Goal: Task Accomplishment & Management: Use online tool/utility

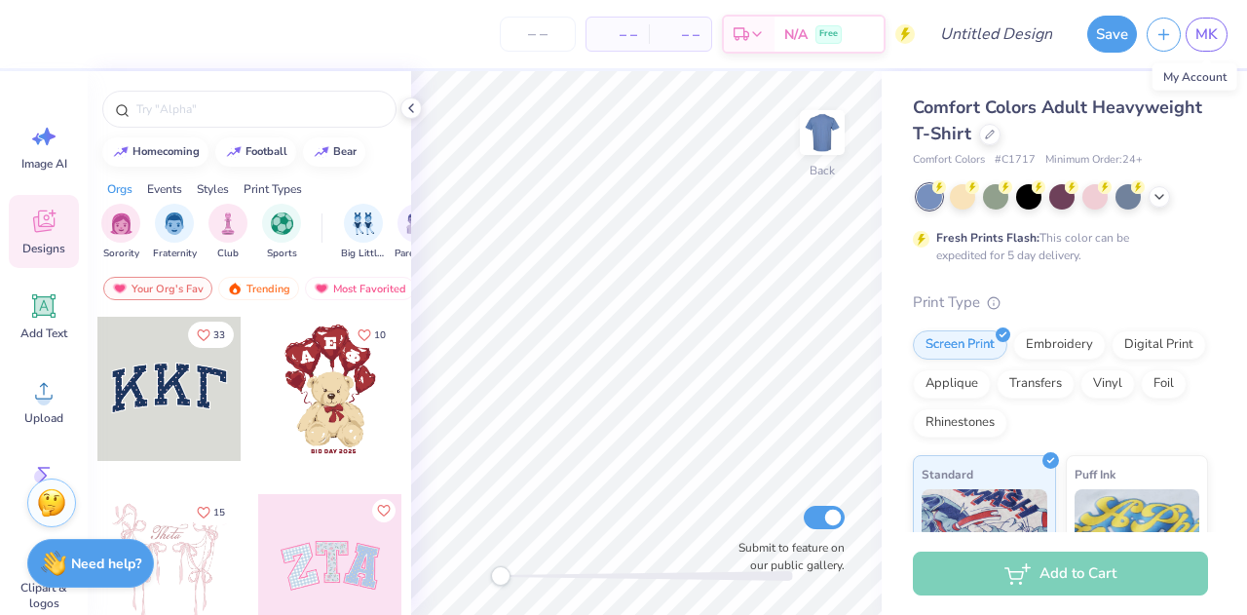
scroll to position [362, 0]
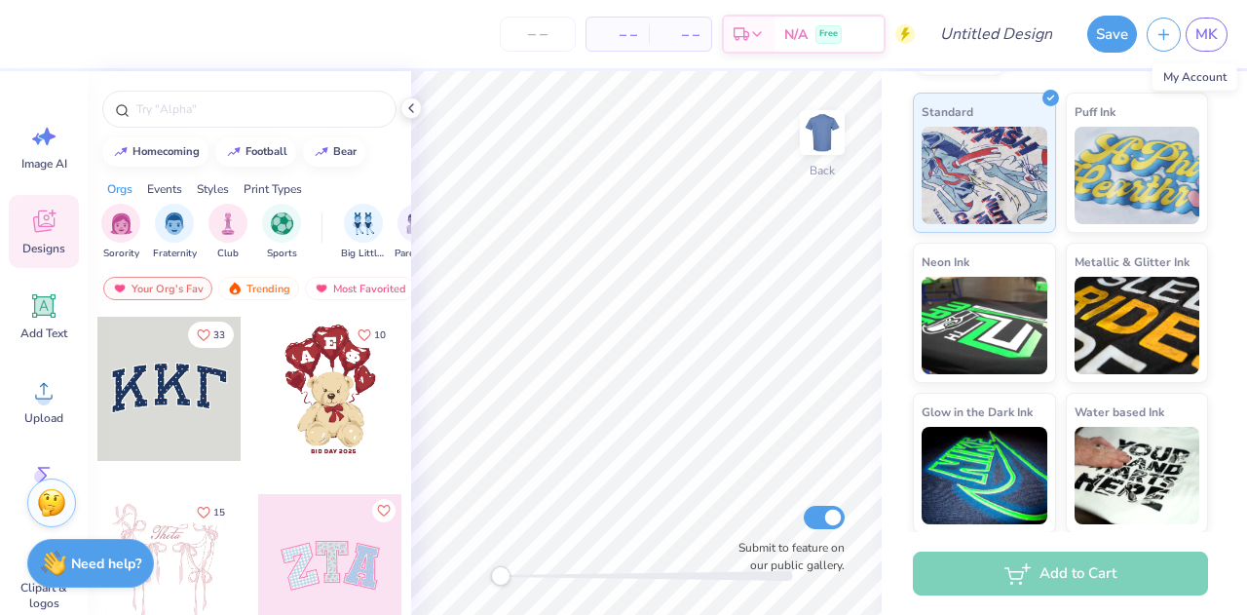
click at [1211, 41] on span "MK" at bounding box center [1206, 34] width 22 height 22
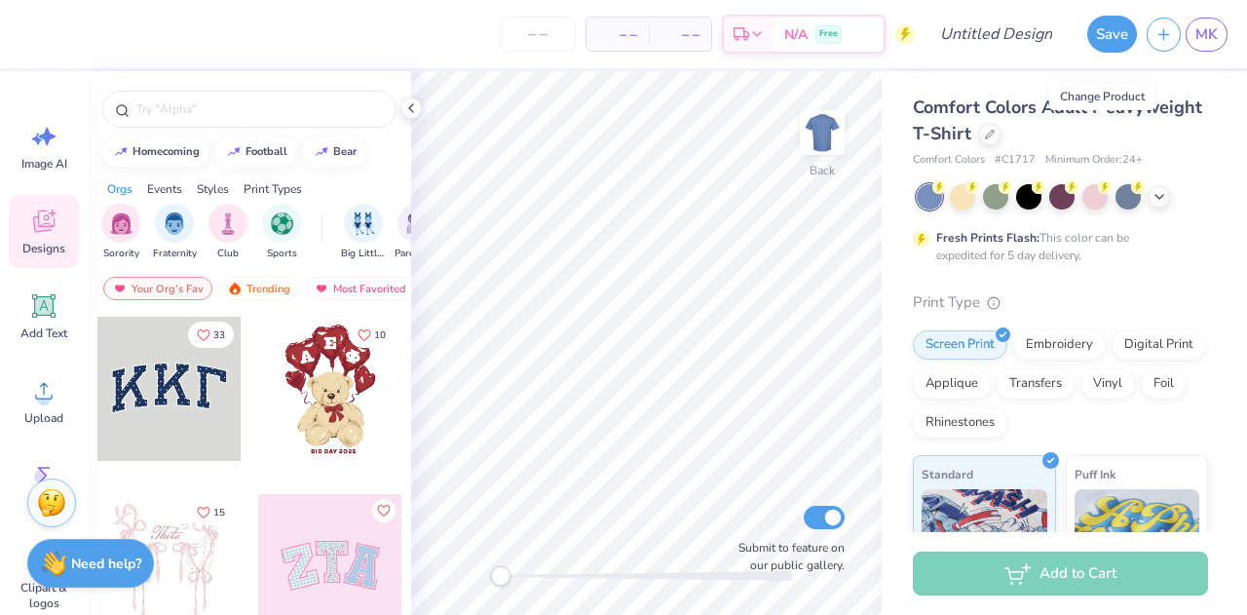
click at [1000, 138] on div at bounding box center [989, 134] width 21 height 21
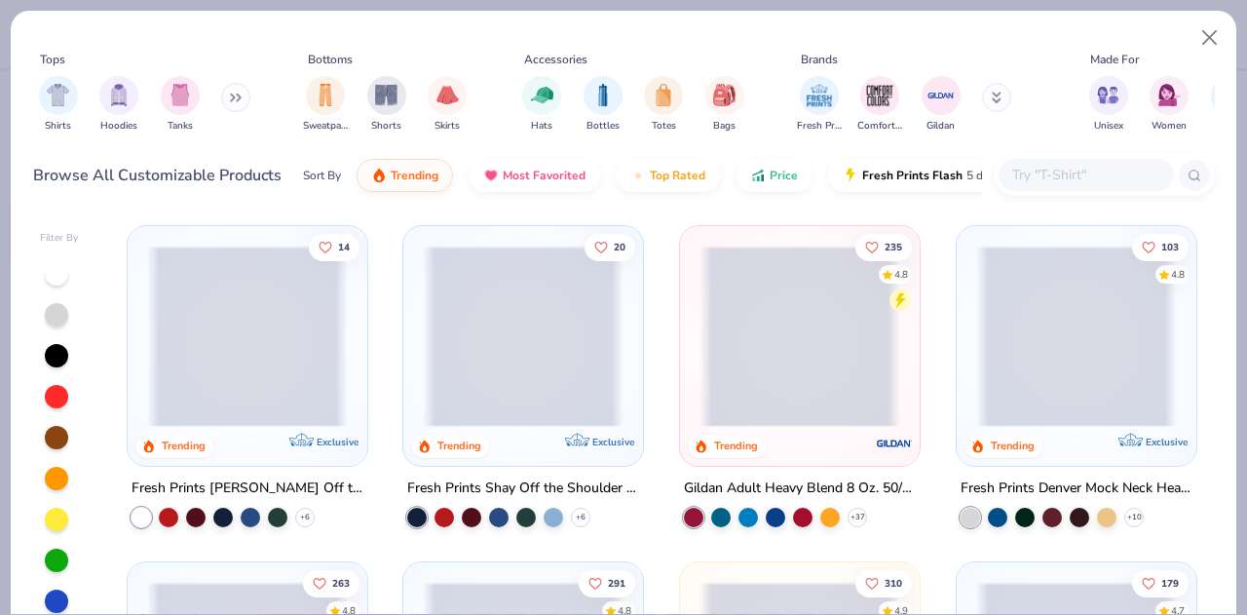
click at [1013, 484] on div "Fresh Prints Denver Mock Neck Heavyweight Sweatshirt" at bounding box center [1076, 488] width 232 height 24
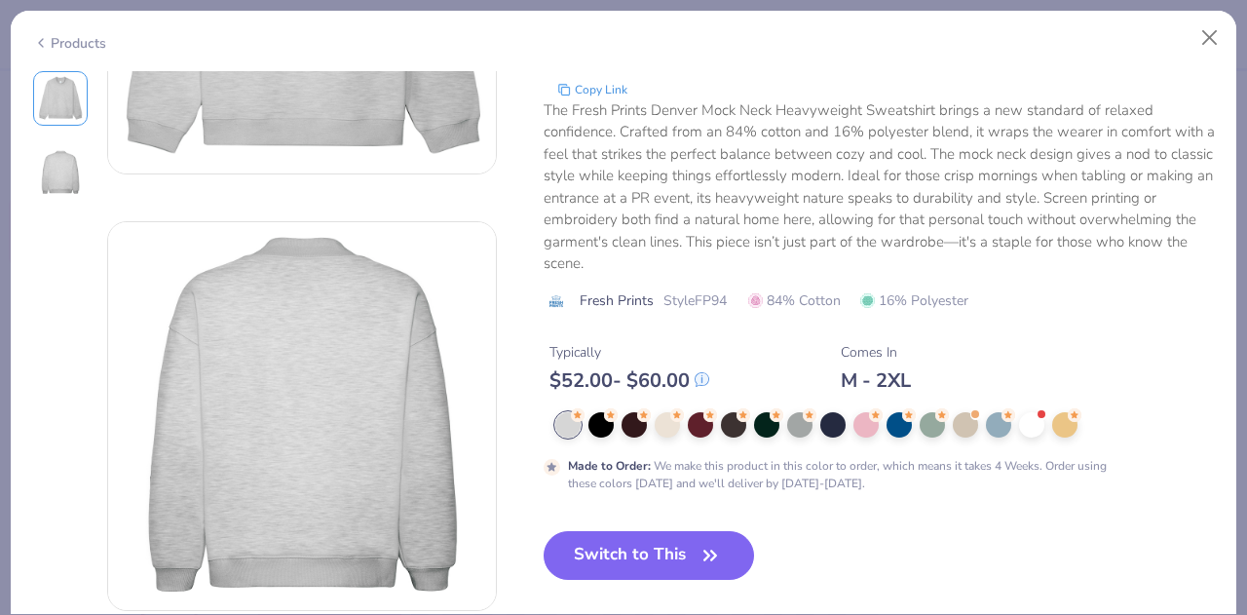
scroll to position [287, 0]
click at [680, 556] on button "Switch to This" at bounding box center [648, 554] width 211 height 49
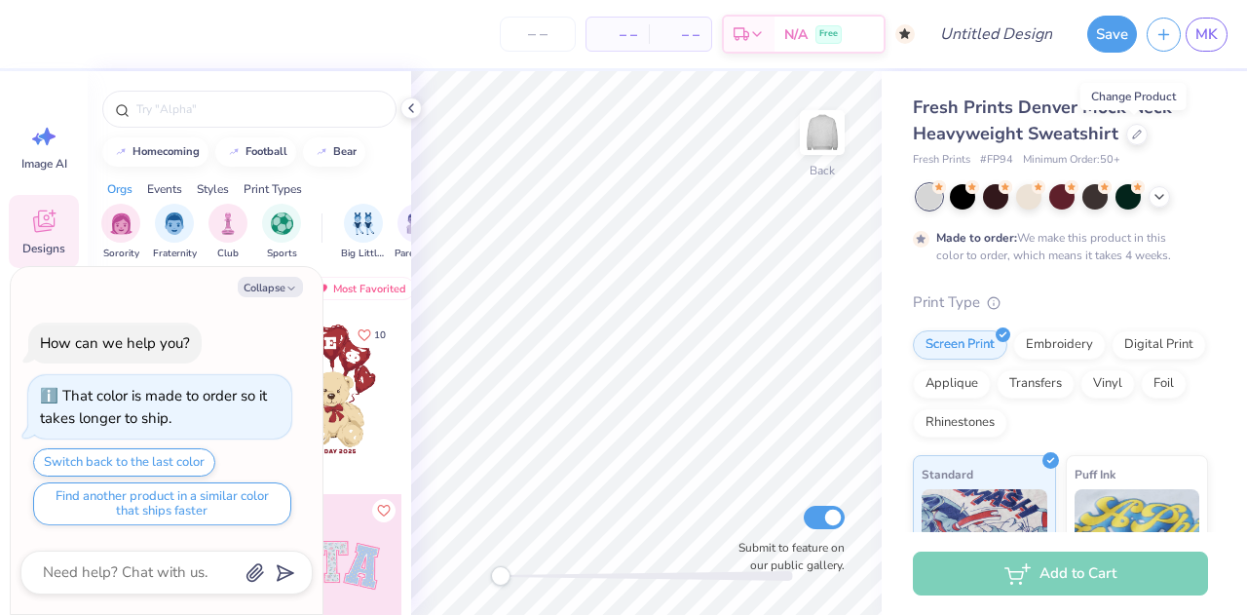
click at [1138, 133] on icon at bounding box center [1137, 135] width 10 height 10
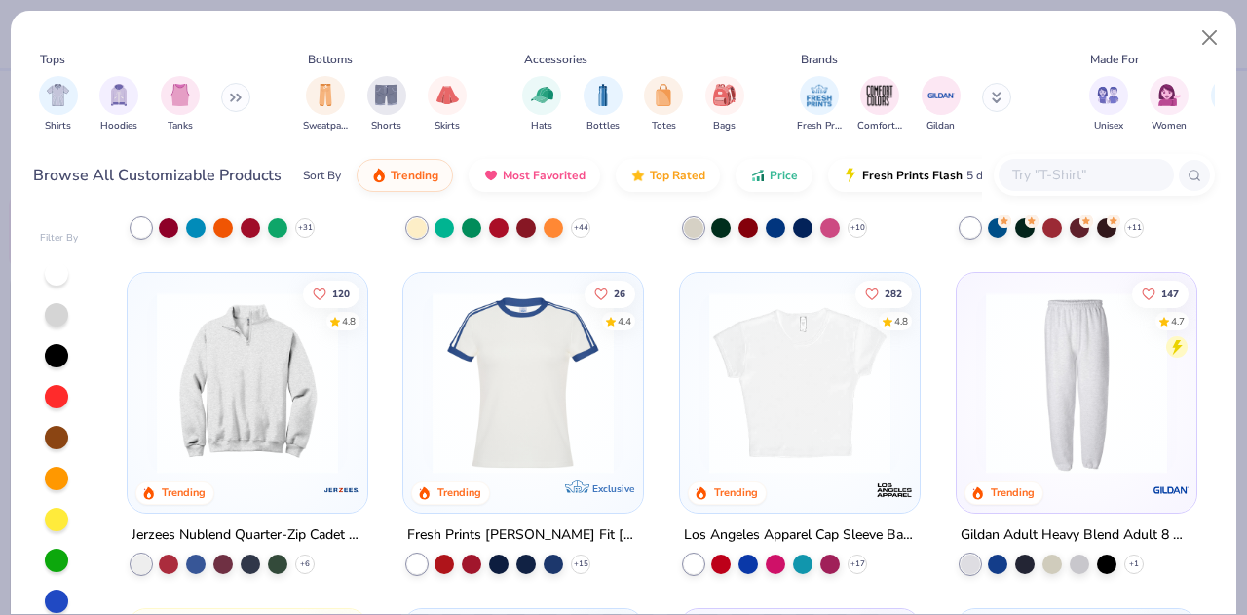
scroll to position [1633, 0]
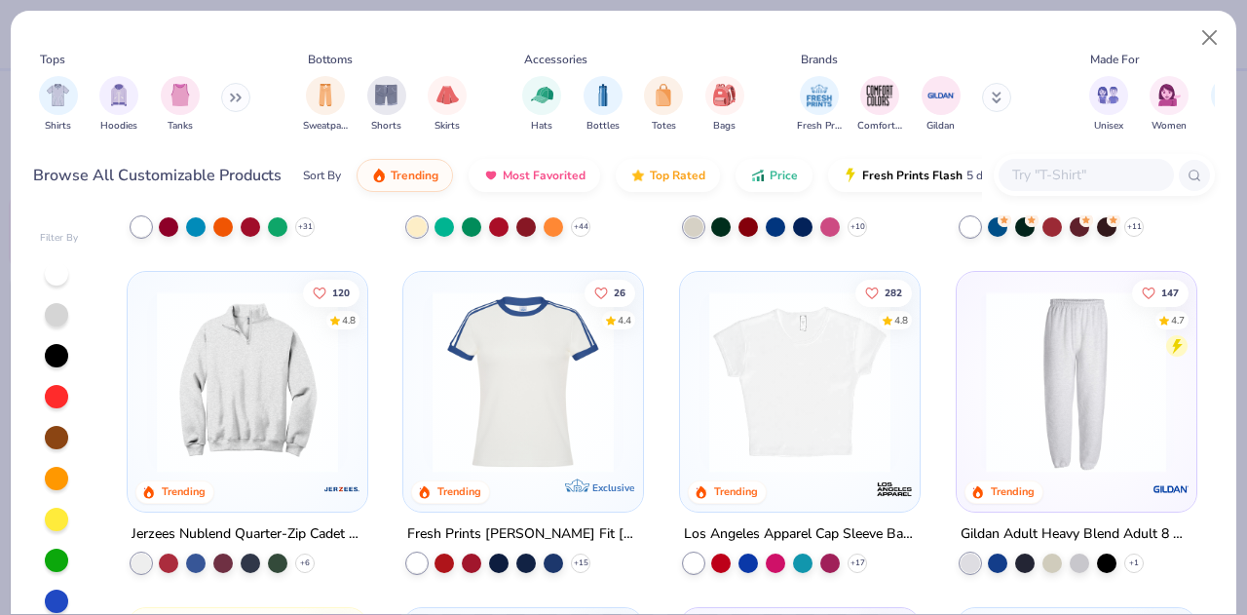
click at [976, 371] on img at bounding box center [875, 381] width 201 height 181
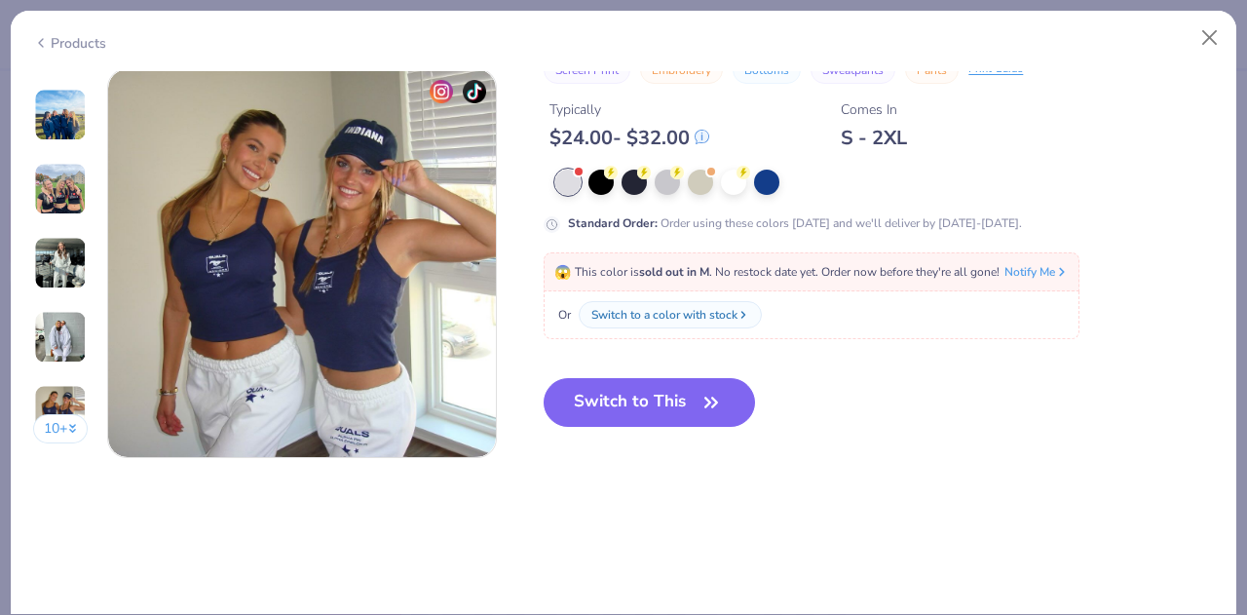
scroll to position [2623, 0]
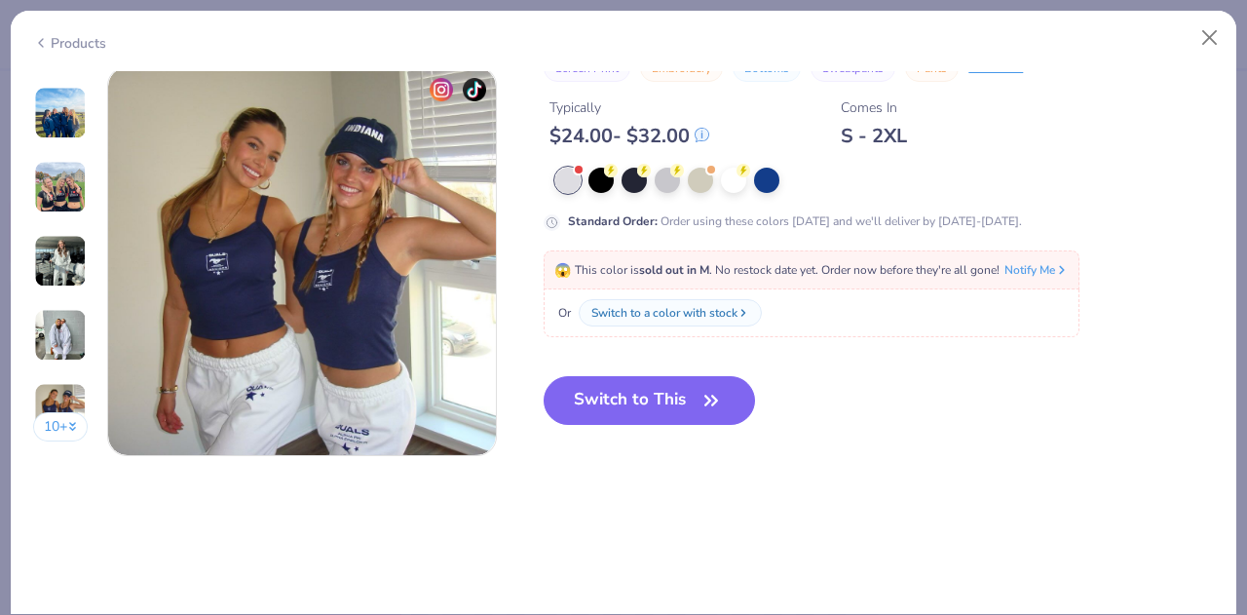
click at [704, 412] on icon "button" at bounding box center [710, 400] width 27 height 27
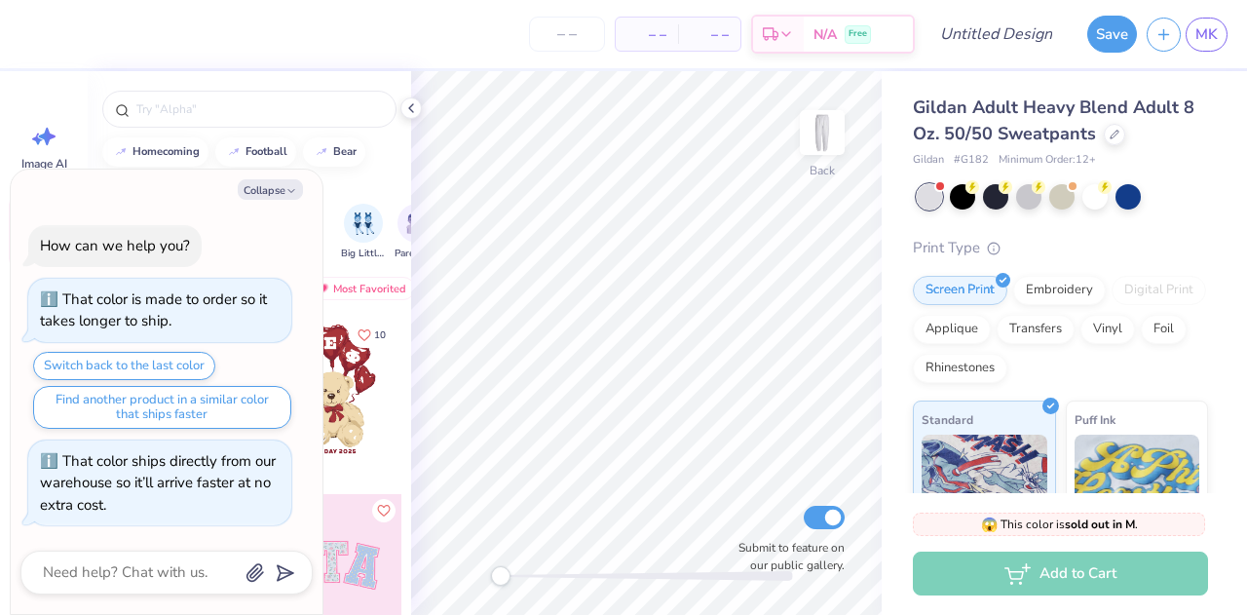
click at [270, 196] on button "Collapse" at bounding box center [270, 189] width 65 height 20
type textarea "x"
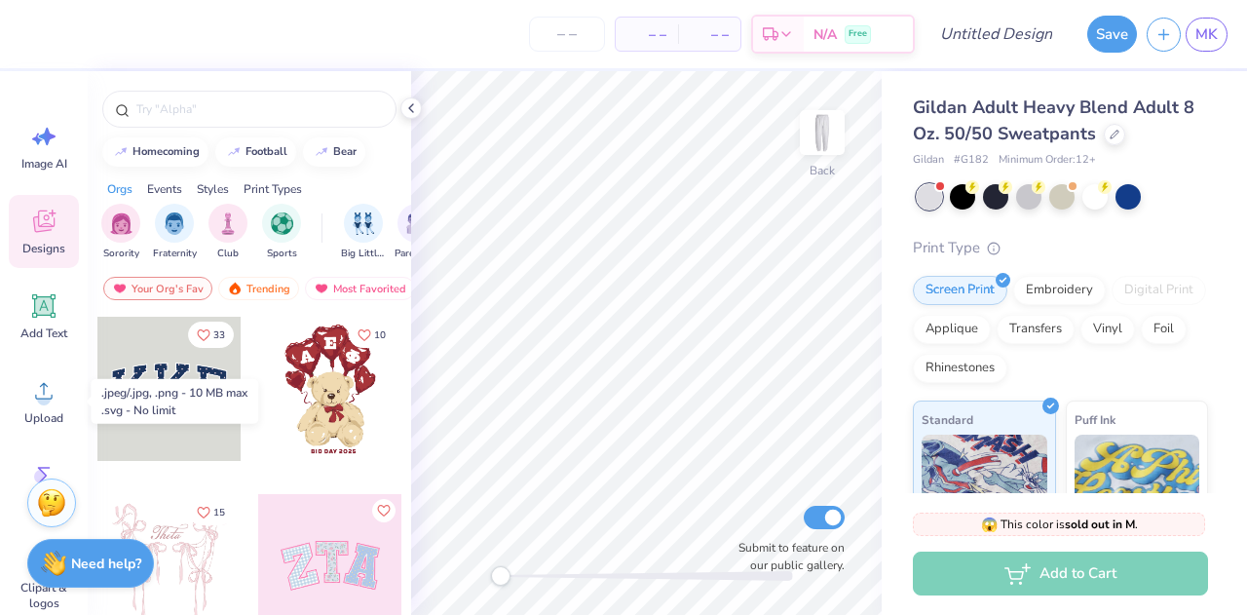
click at [55, 404] on icon at bounding box center [43, 390] width 29 height 29
click at [44, 392] on icon at bounding box center [44, 391] width 18 height 17
click at [44, 386] on icon at bounding box center [44, 391] width 18 height 17
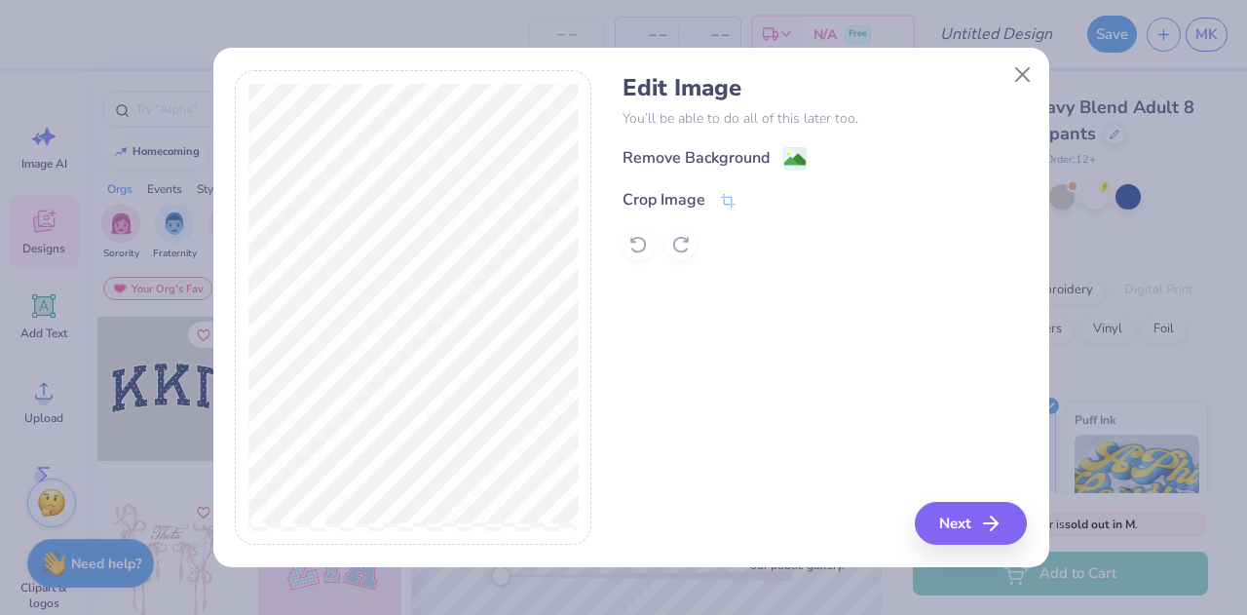
click at [723, 159] on div "Remove Background" at bounding box center [695, 157] width 147 height 23
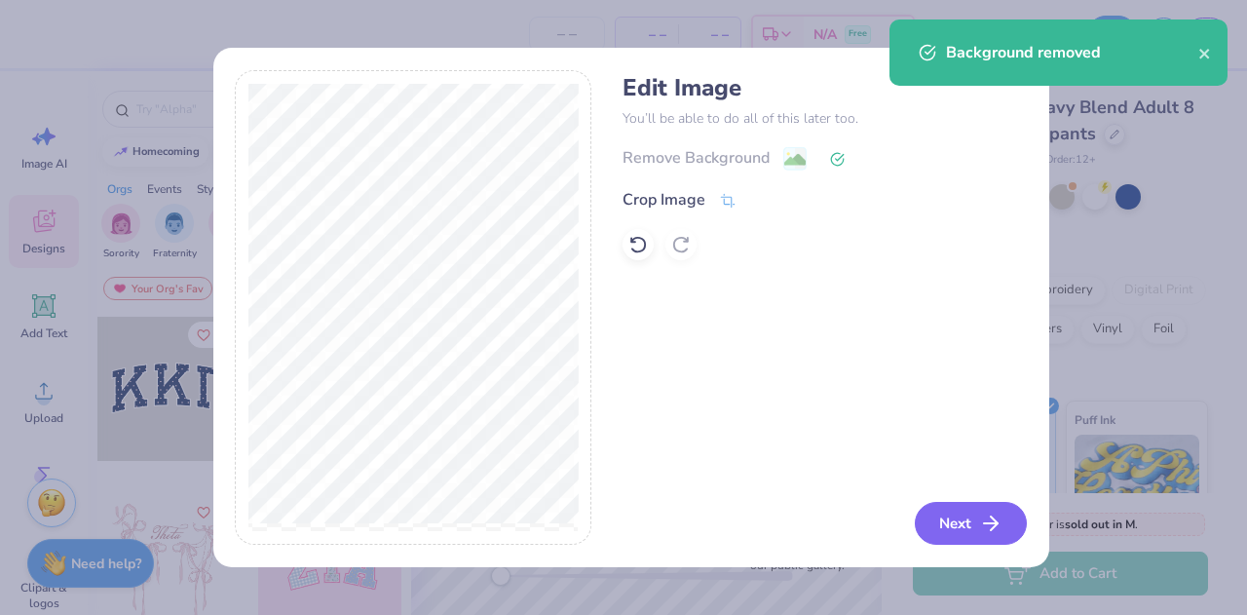
click at [957, 517] on button "Next" at bounding box center [970, 523] width 112 height 43
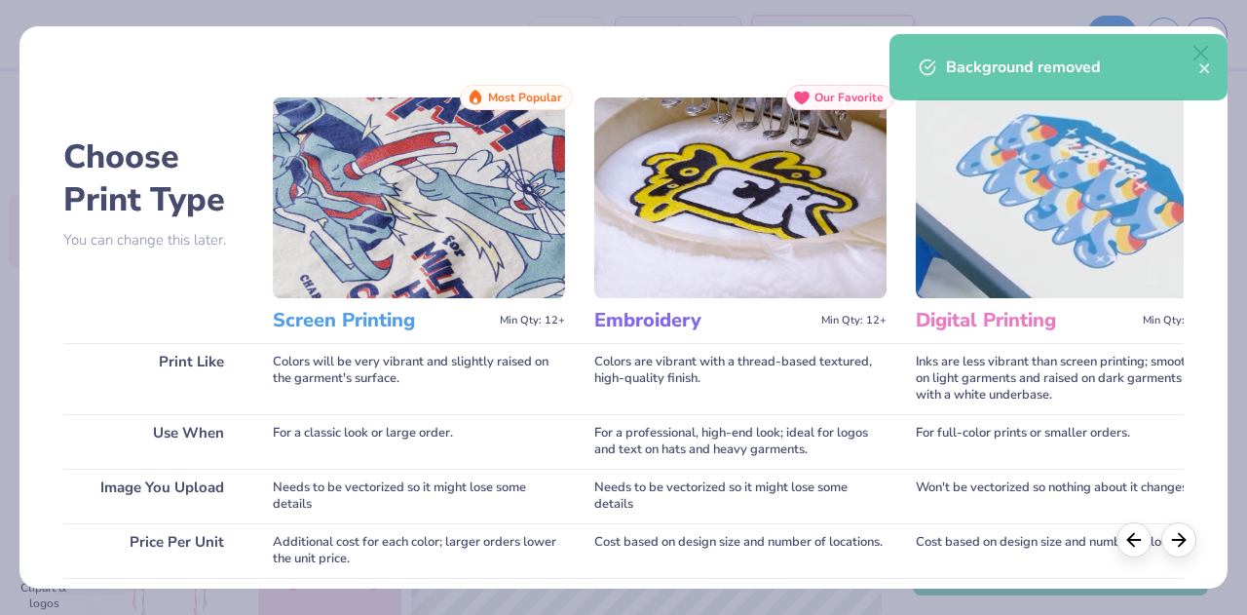
scroll to position [355, 0]
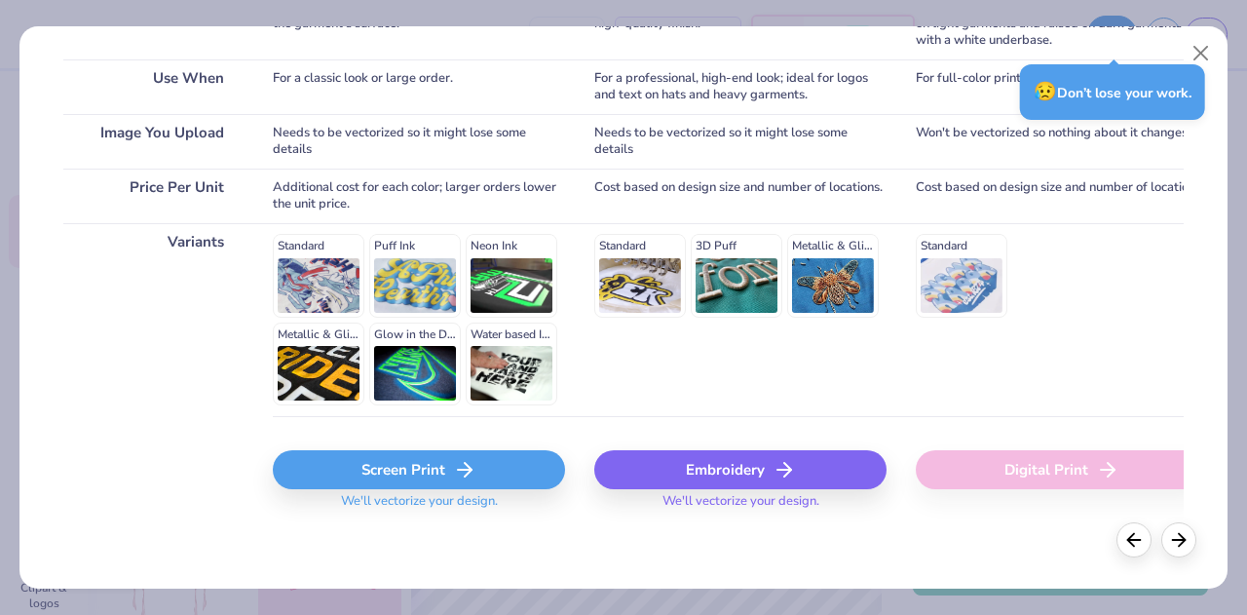
click at [428, 478] on div "Screen Print" at bounding box center [419, 469] width 292 height 39
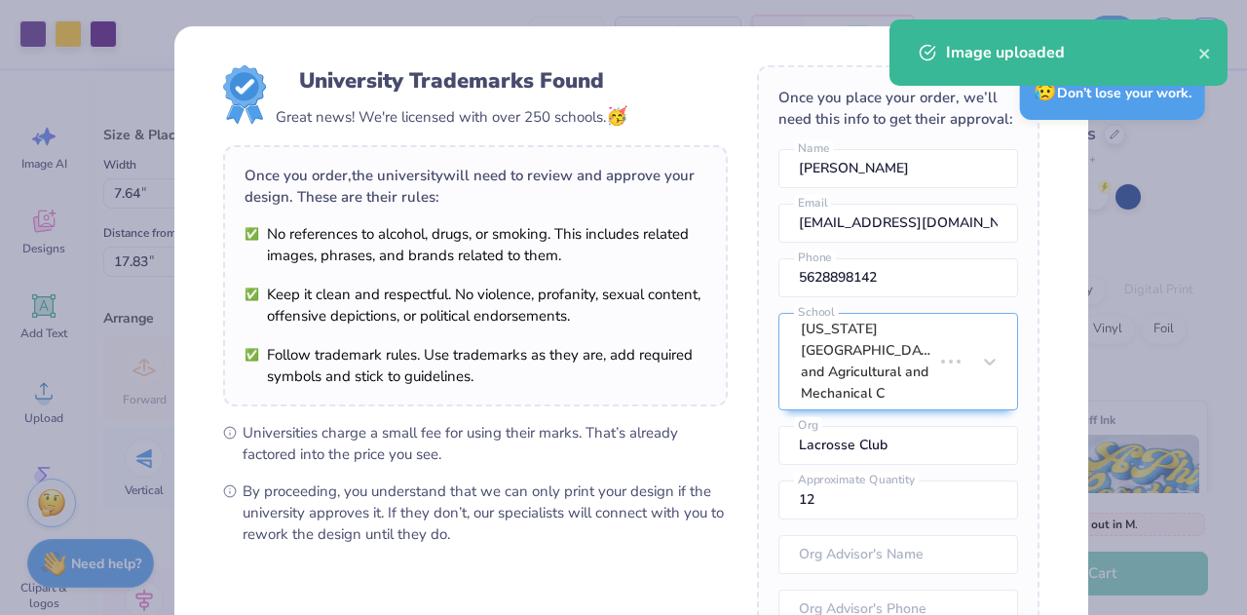
click at [675, 162] on body "Art colors – – Per Item – – Total Est. Delivery N/A Free Design Title Save MK I…" at bounding box center [623, 307] width 1247 height 615
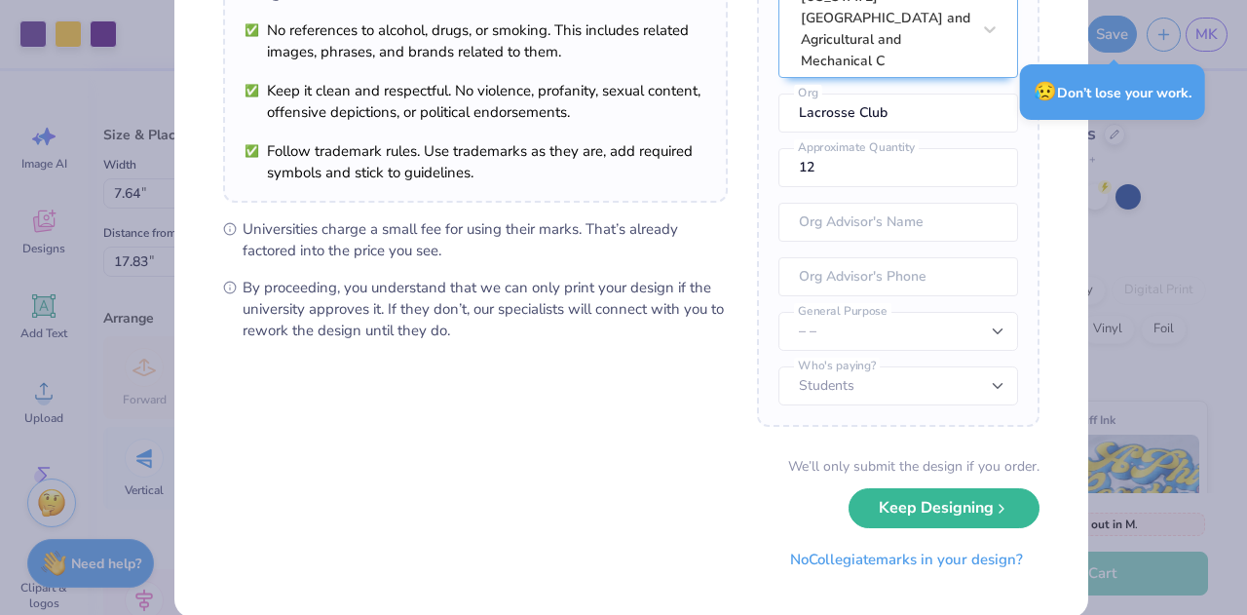
scroll to position [231, 0]
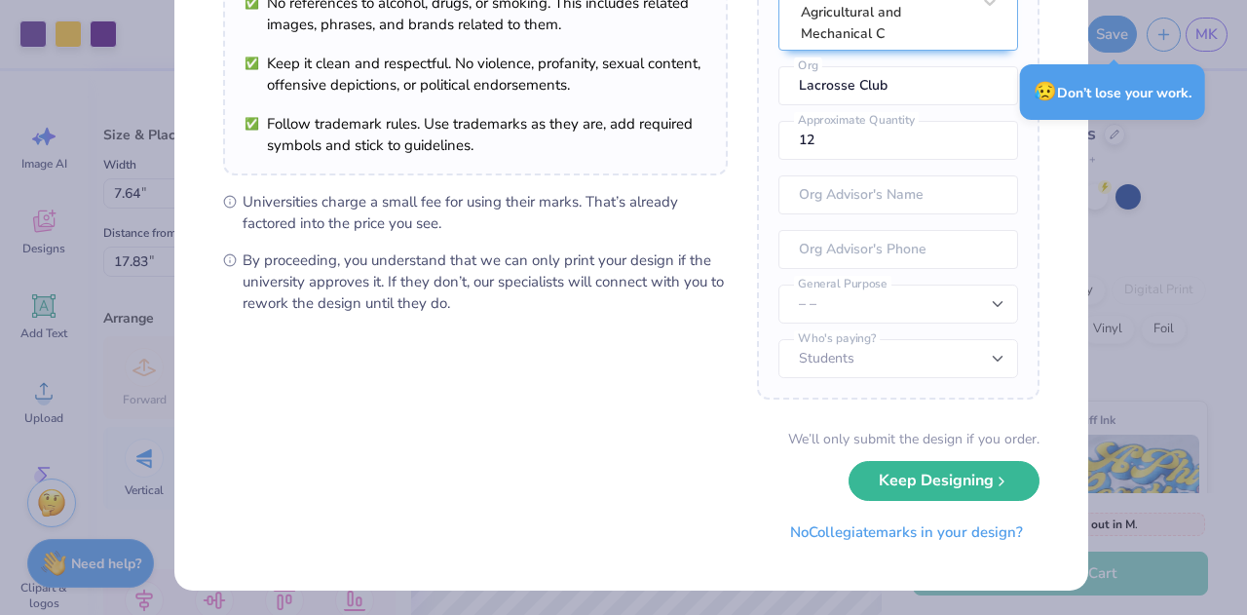
click at [929, 486] on button "Keep Designing" at bounding box center [943, 481] width 191 height 40
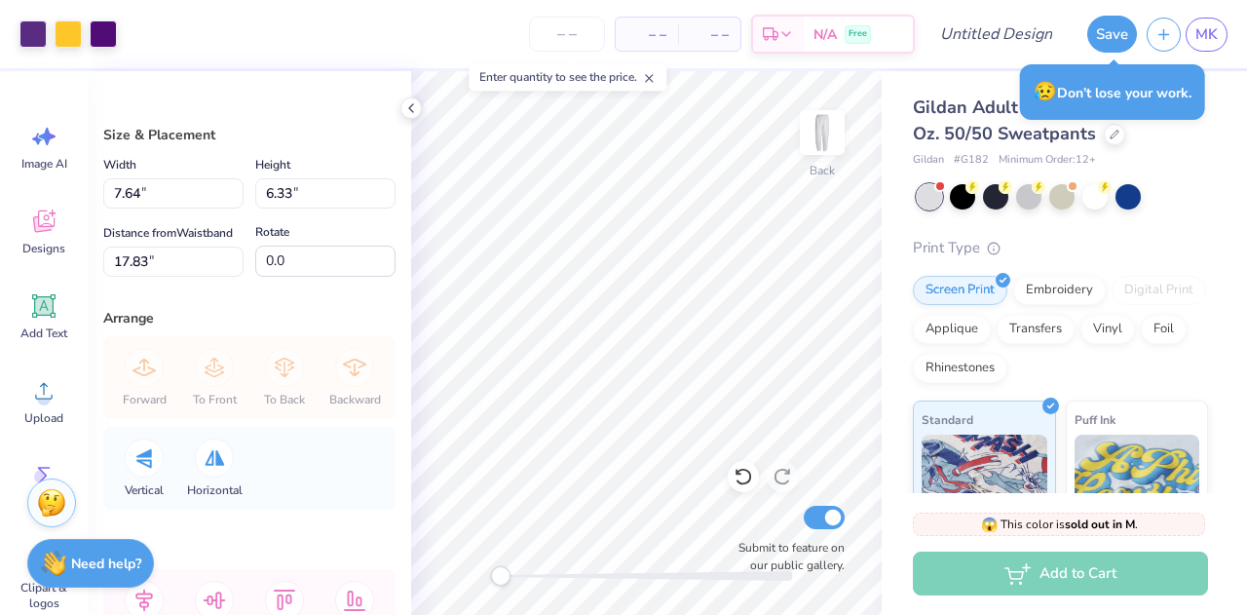
scroll to position [9, 0]
type input "4.32"
type input "3.58"
type input "1.66"
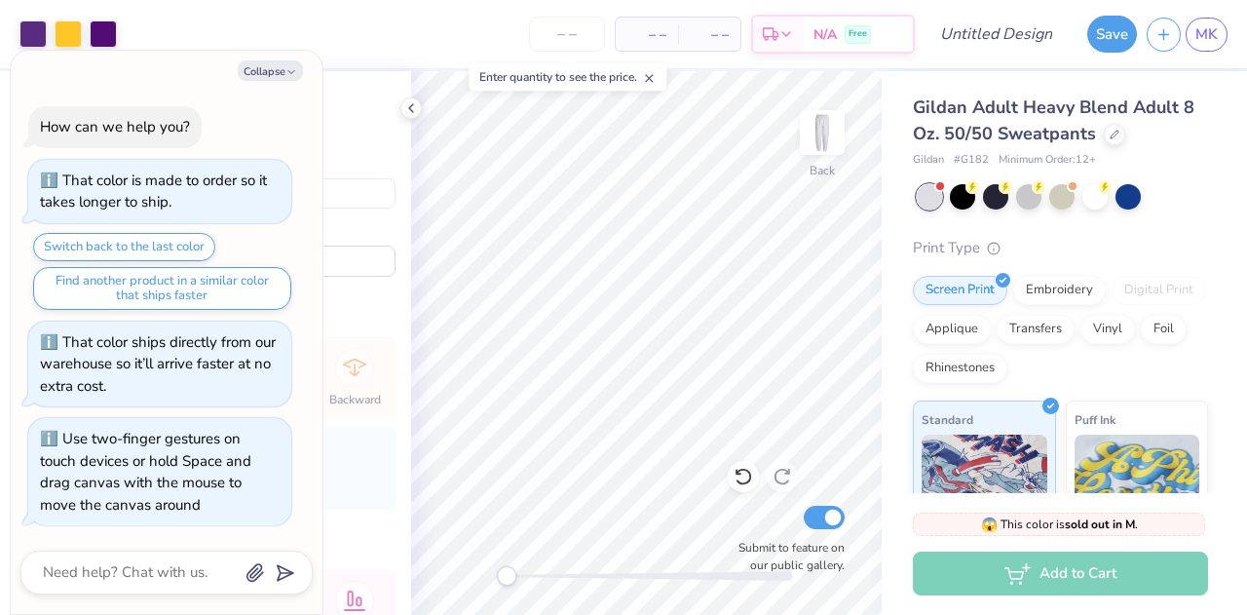
type textarea "x"
type input "3.11"
type input "2.58"
type input "3.18"
type textarea "x"
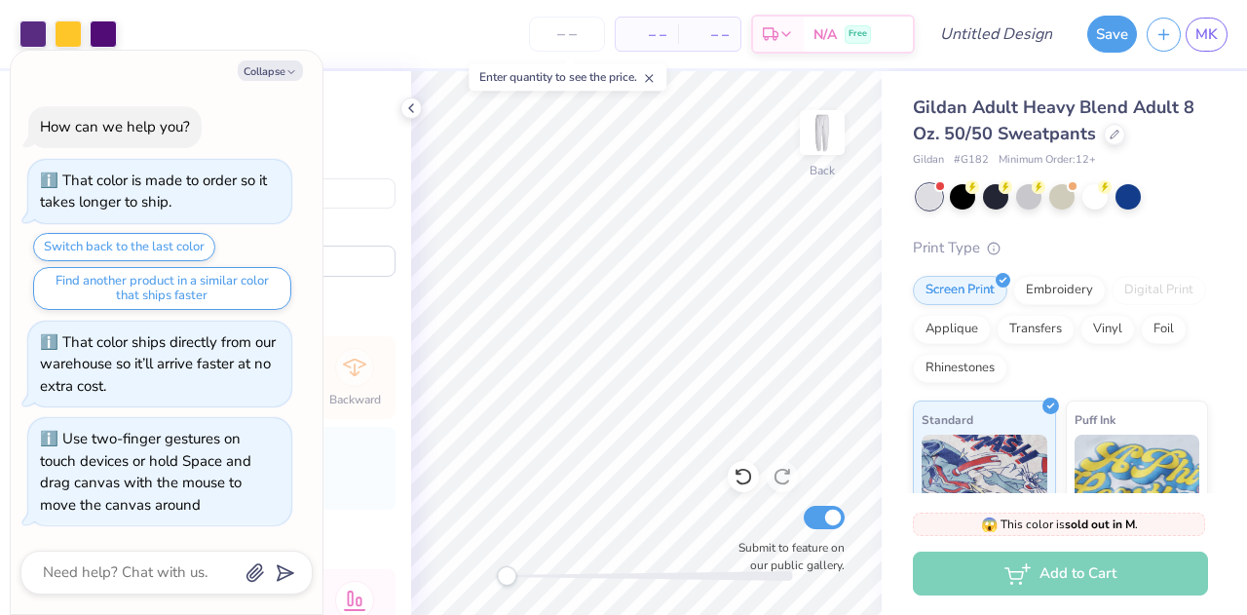
type input "3.27"
type input "2.71"
type textarea "x"
type input "3.55"
type input "2.94"
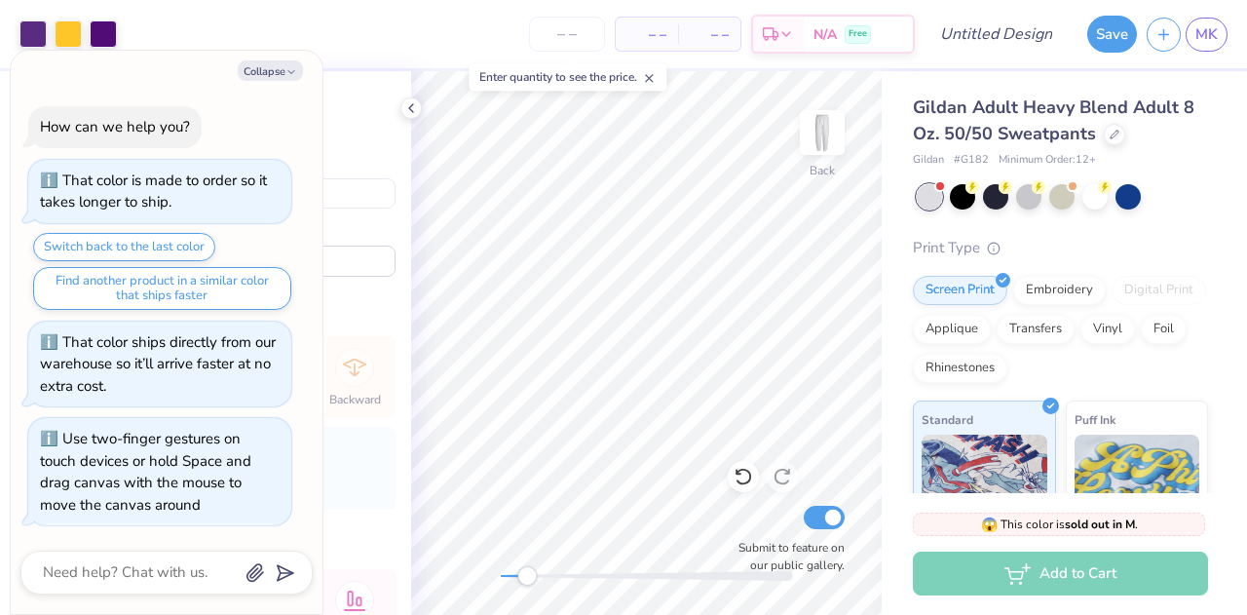
type input "3.16"
type textarea "x"
type input "3.12"
type input "2.59"
type input "3.51"
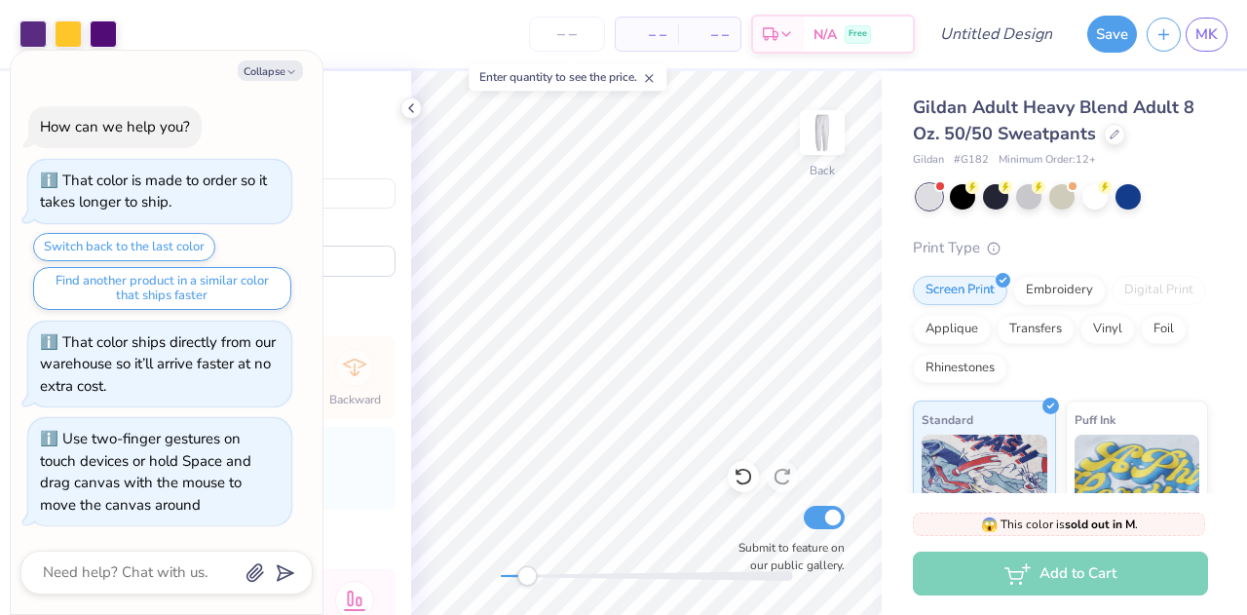
type textarea "x"
type input "3.05"
type input "2.53"
type textarea "x"
type input "3.17"
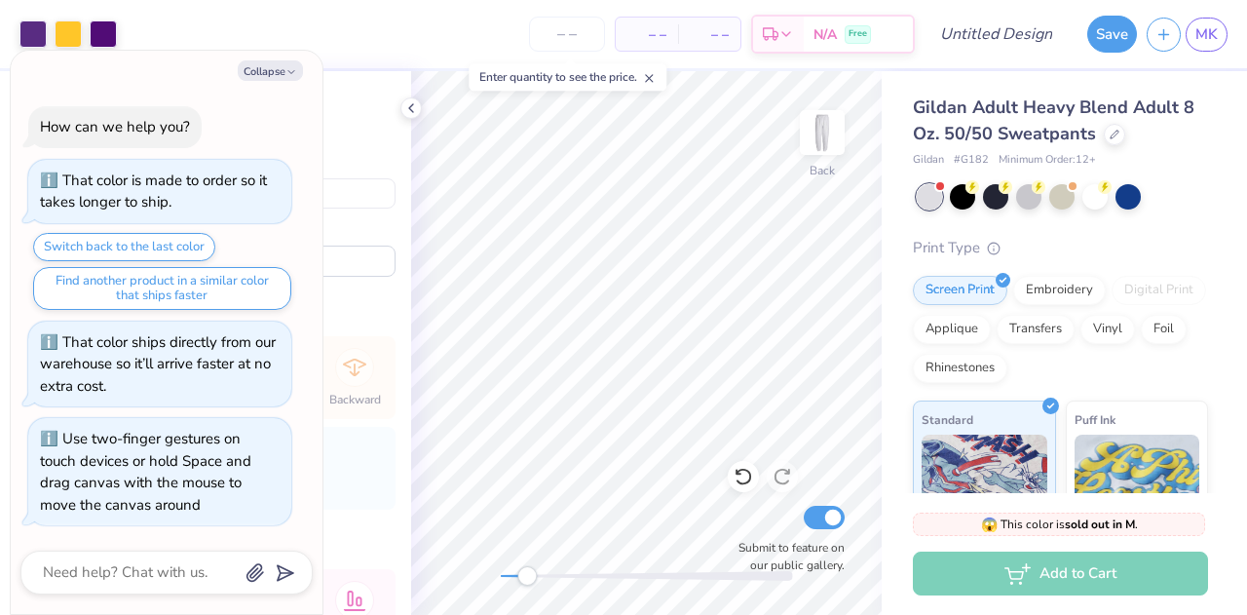
type input "2.62"
type input "3.42"
type textarea "x"
type input "3.58"
type input "2.97"
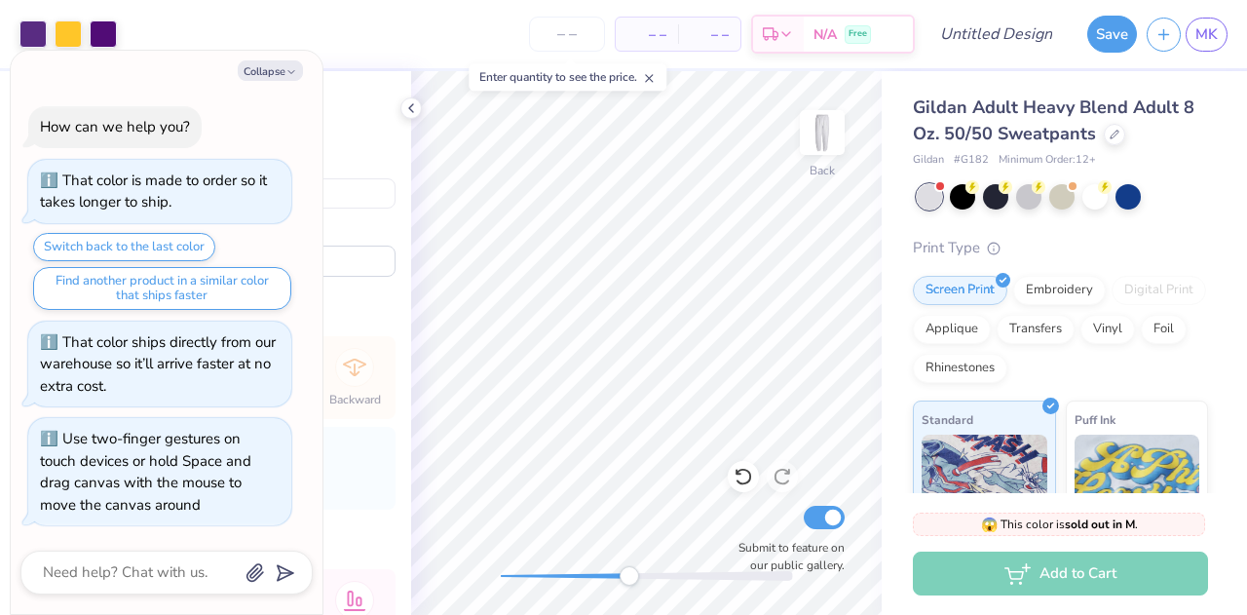
type input "2.77"
type textarea "x"
type input "3.68"
type input "3.05"
type textarea "x"
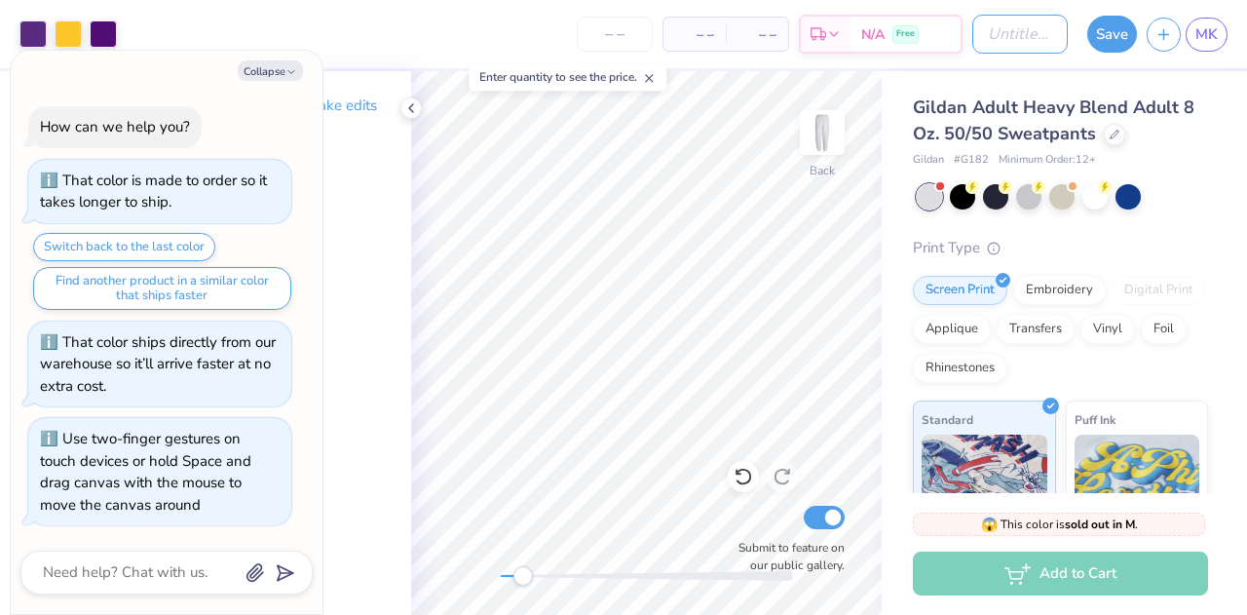
click at [979, 34] on input "Design Title" at bounding box center [1019, 34] width 95 height 39
type input "S"
type textarea "x"
type input "Sw"
type textarea "x"
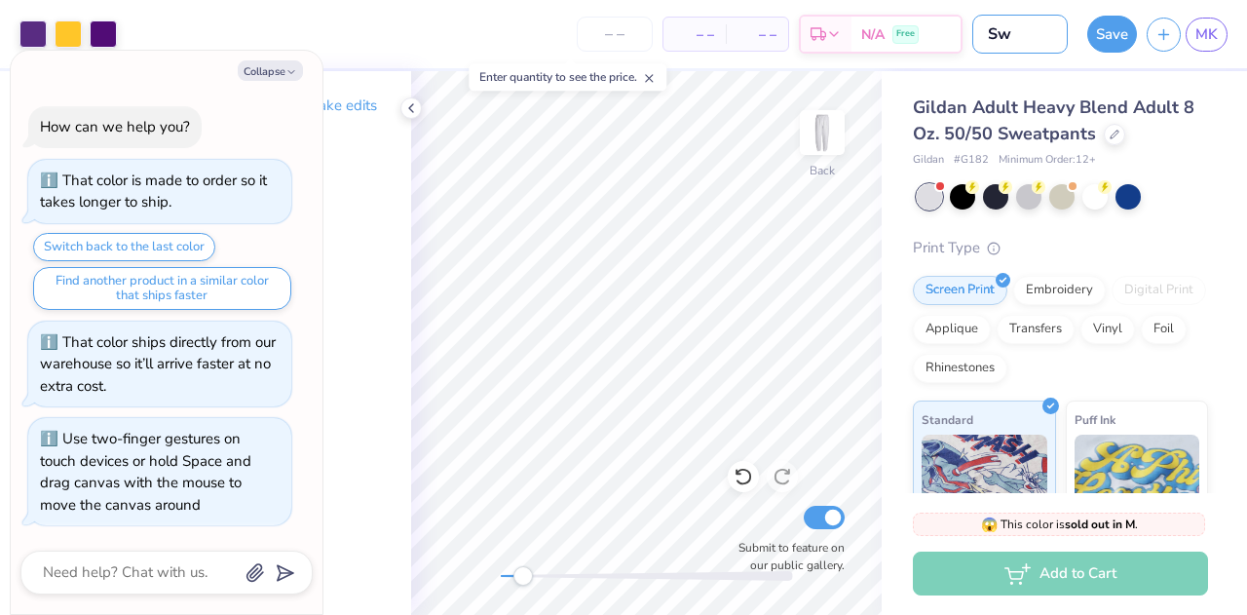
type input "Swe"
type textarea "x"
type input "Swea"
type textarea "x"
type input "Sweat"
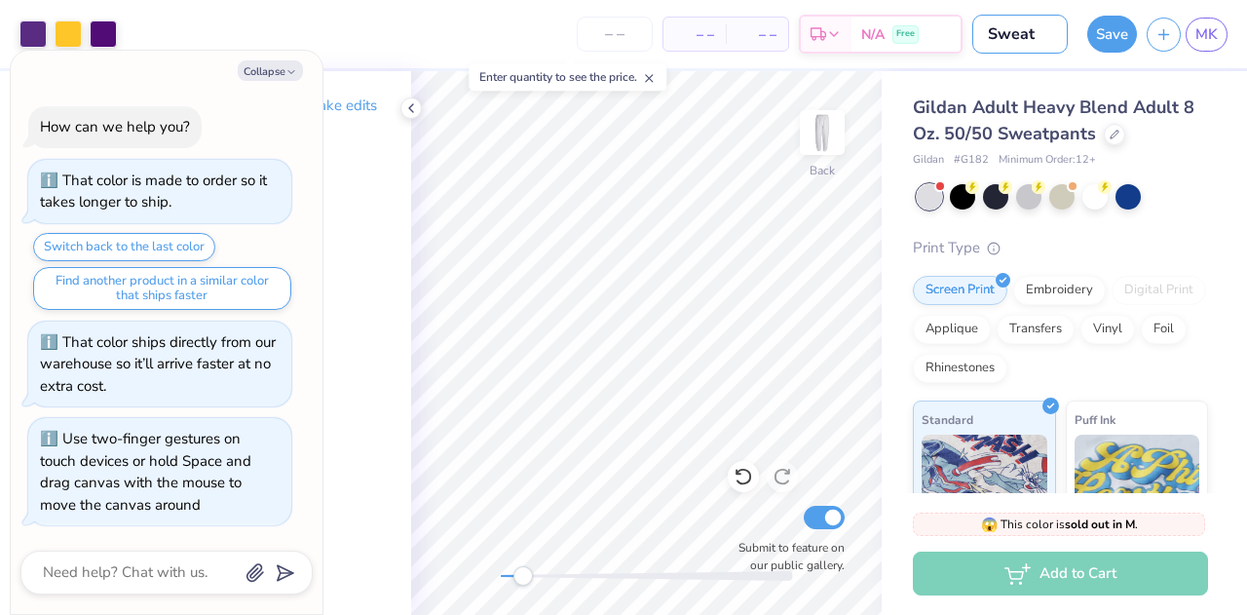
type textarea "x"
type input "Sweatp"
type textarea "x"
type input "Sweatpa"
type textarea "x"
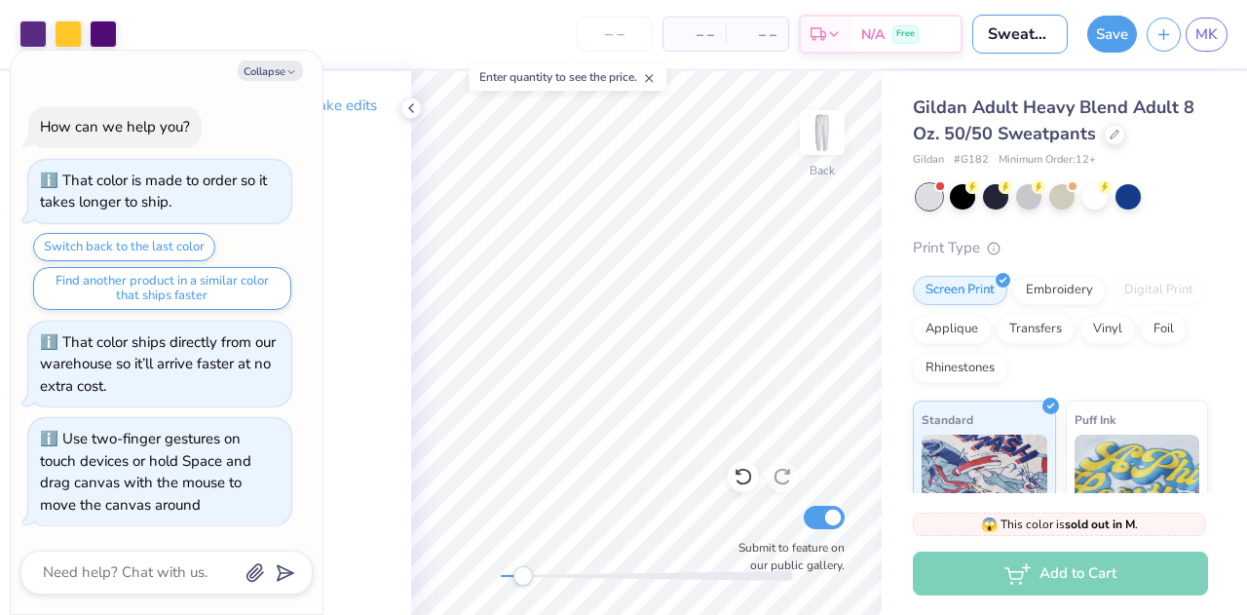
type input "Sweatpan"
type textarea "x"
type input "Sweatpant"
type textarea "x"
type input "Sweatpants"
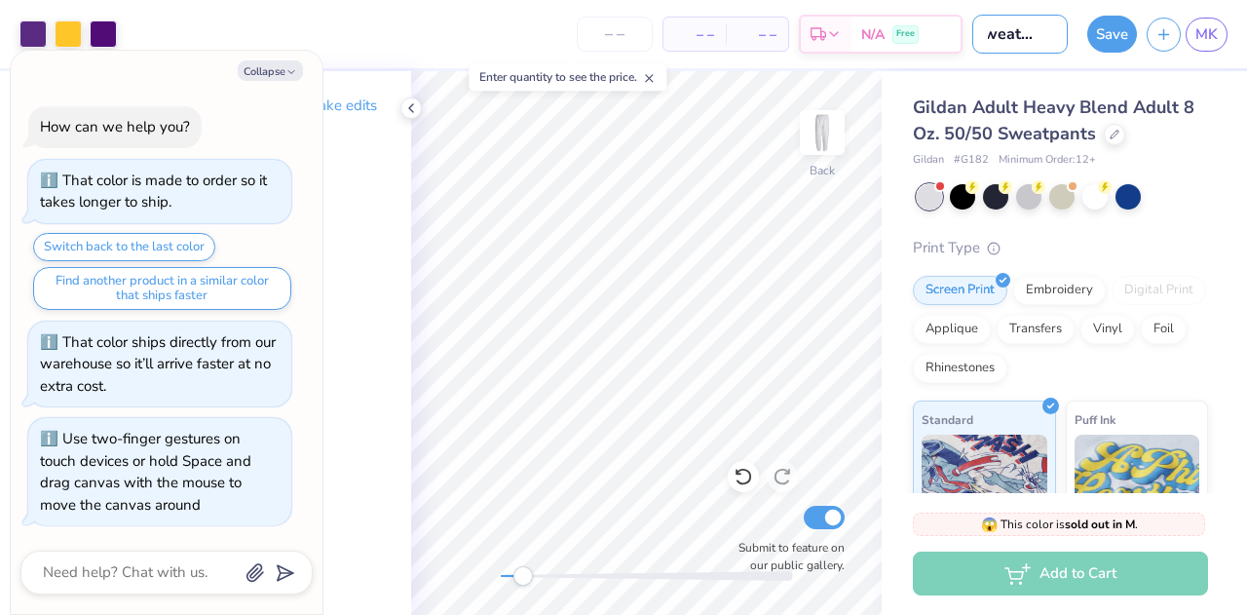
type textarea "x"
type input "Sweatpants"
click at [1105, 38] on button "Save" at bounding box center [1112, 34] width 50 height 37
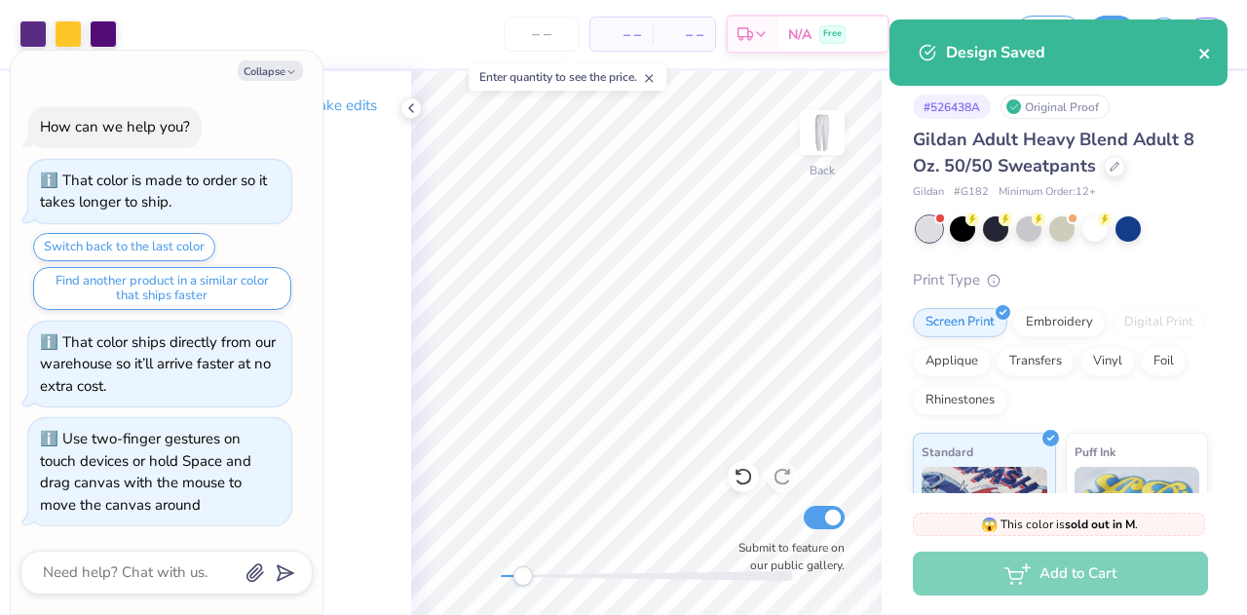
click at [1202, 56] on icon "close" at bounding box center [1204, 54] width 10 height 10
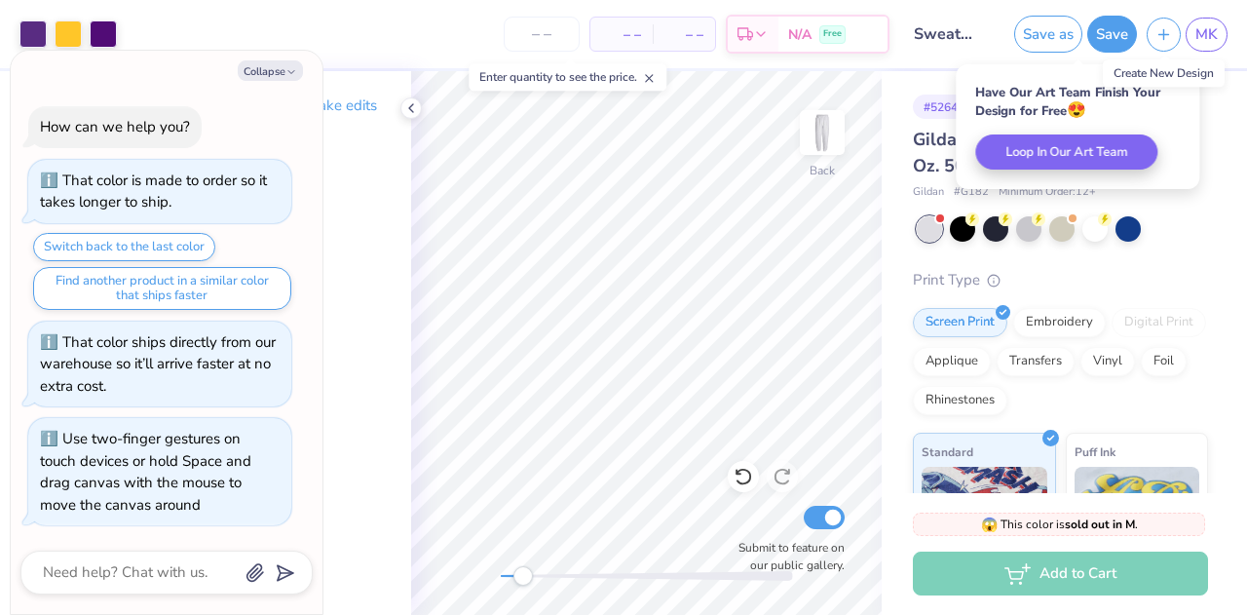
type textarea "x"
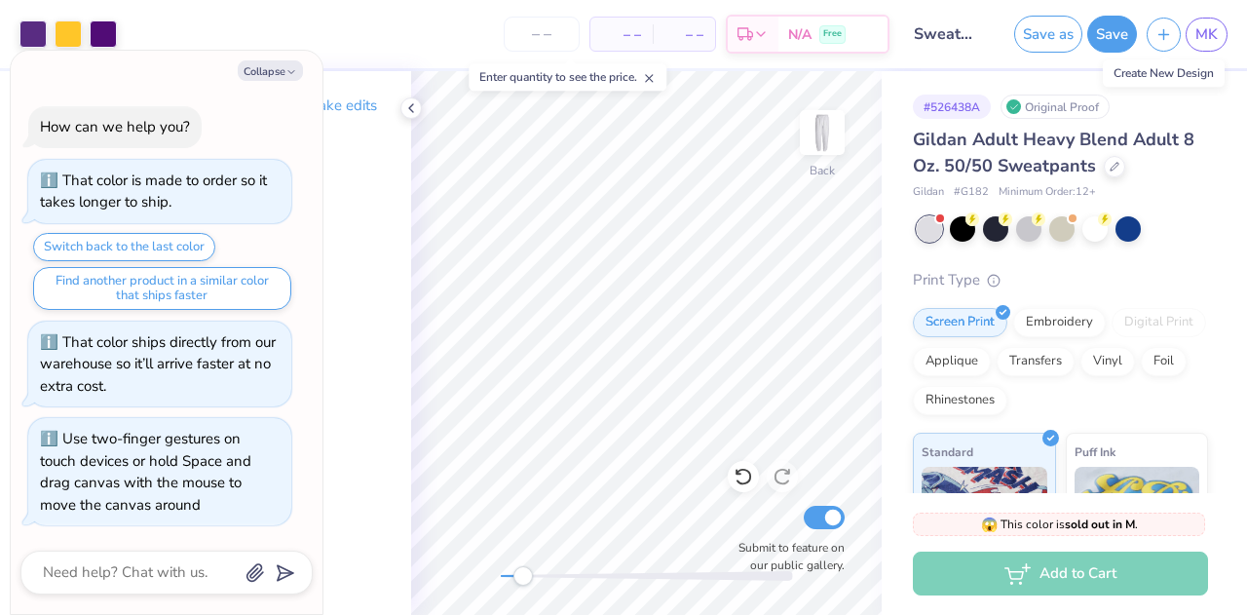
click at [1161, 29] on icon "button" at bounding box center [1163, 34] width 17 height 17
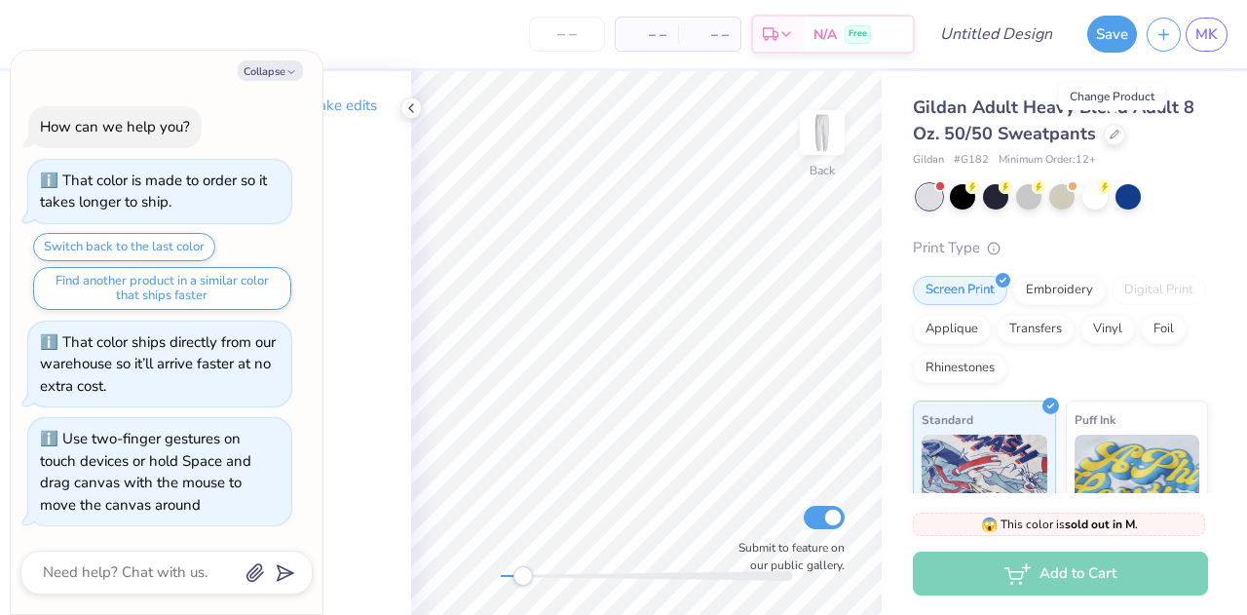
click at [1110, 133] on icon at bounding box center [1114, 135] width 8 height 8
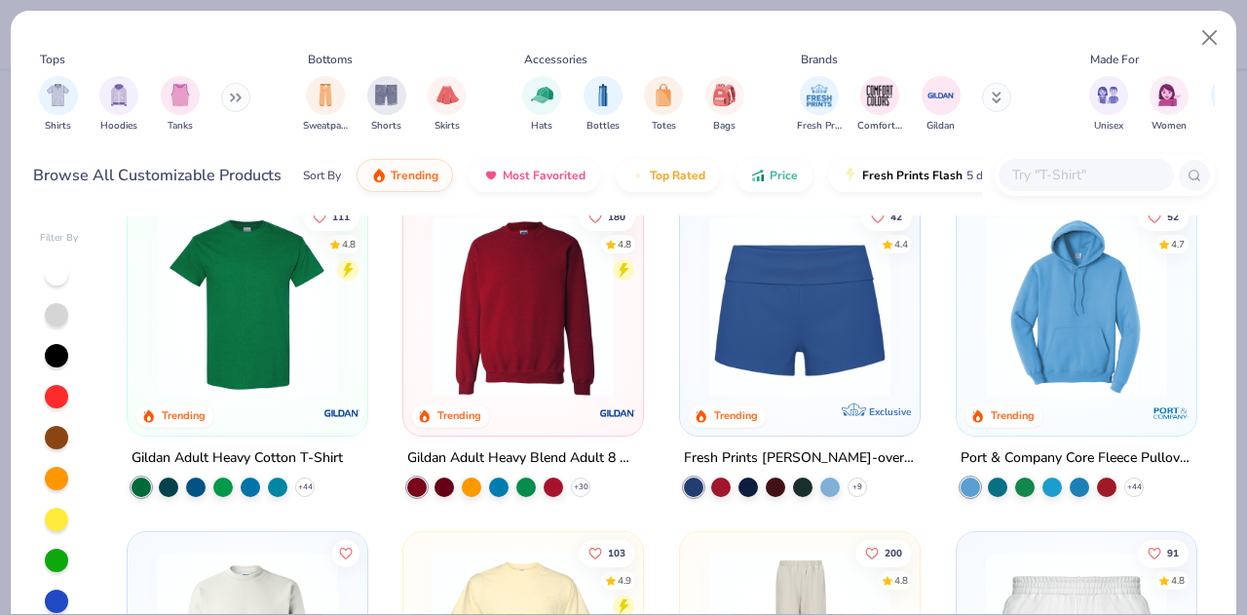
scroll to position [964, 0]
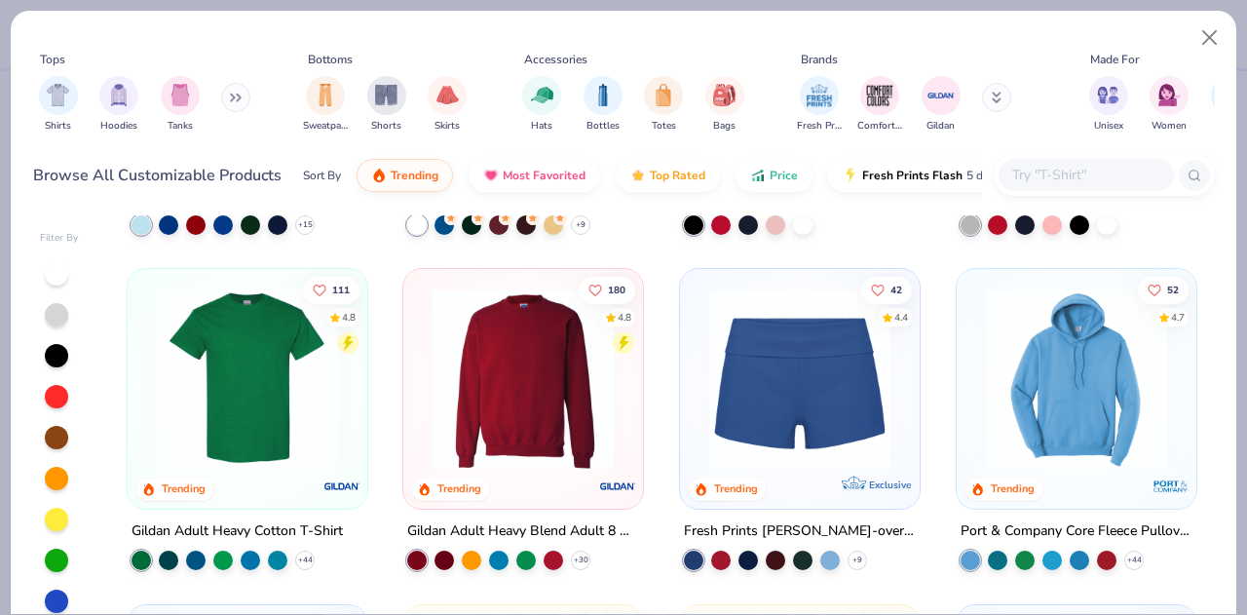
click at [835, 412] on img at bounding box center [799, 378] width 201 height 181
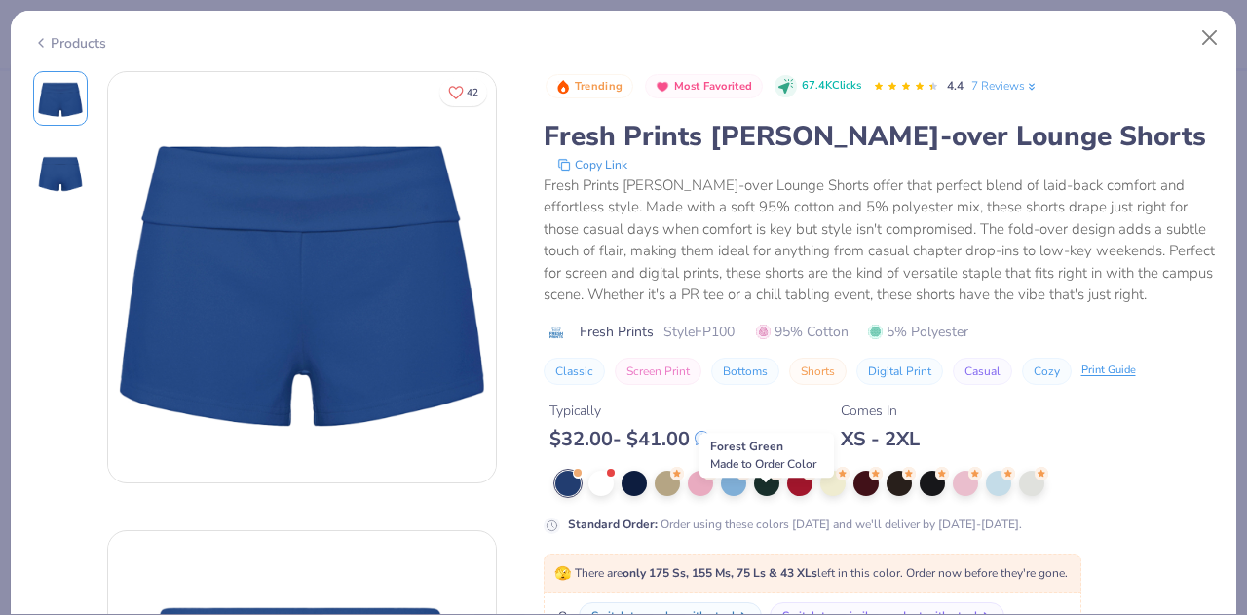
click at [777, 496] on div at bounding box center [766, 482] width 25 height 25
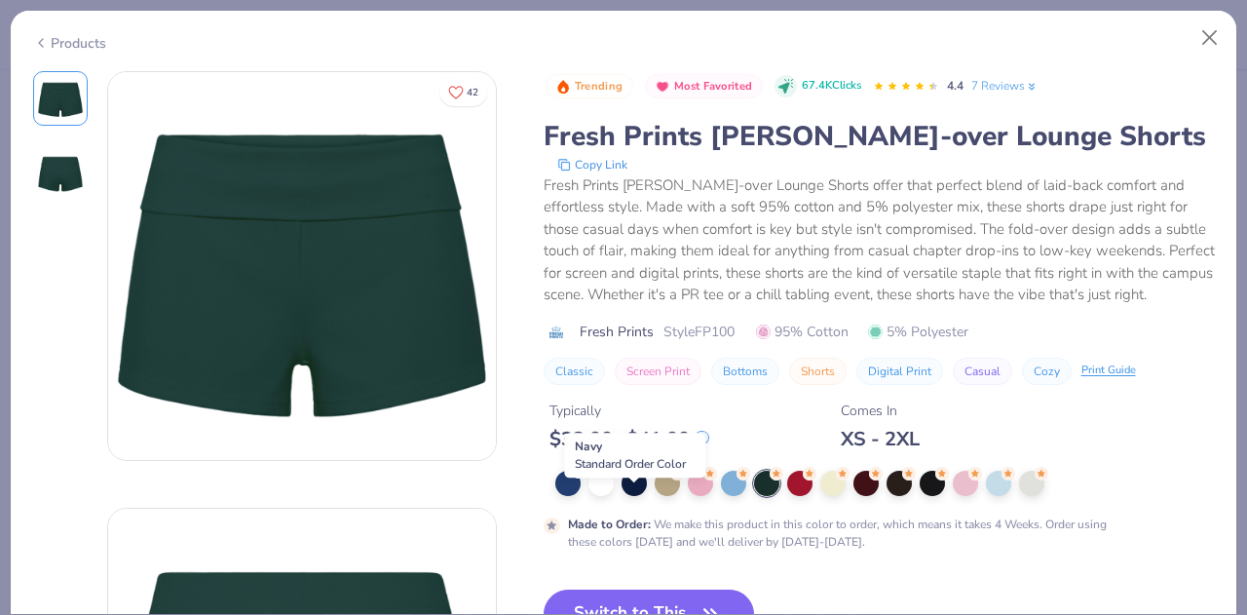
click at [641, 496] on div at bounding box center [633, 482] width 25 height 25
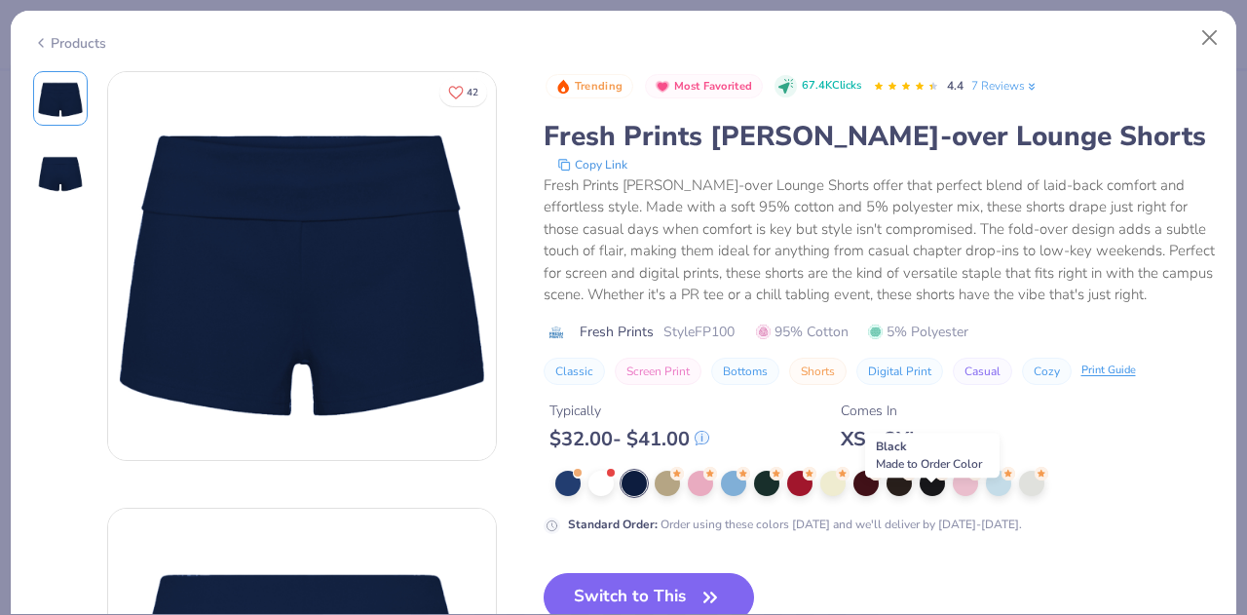
click at [937, 496] on div at bounding box center [931, 482] width 25 height 25
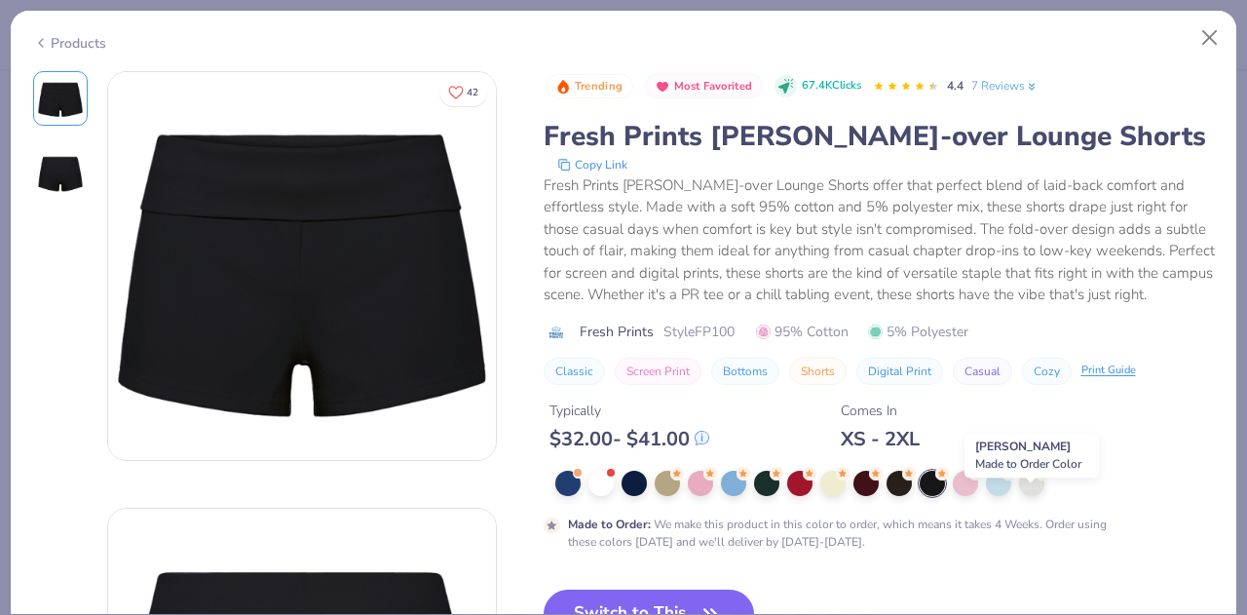
click at [1034, 496] on div at bounding box center [1031, 482] width 25 height 25
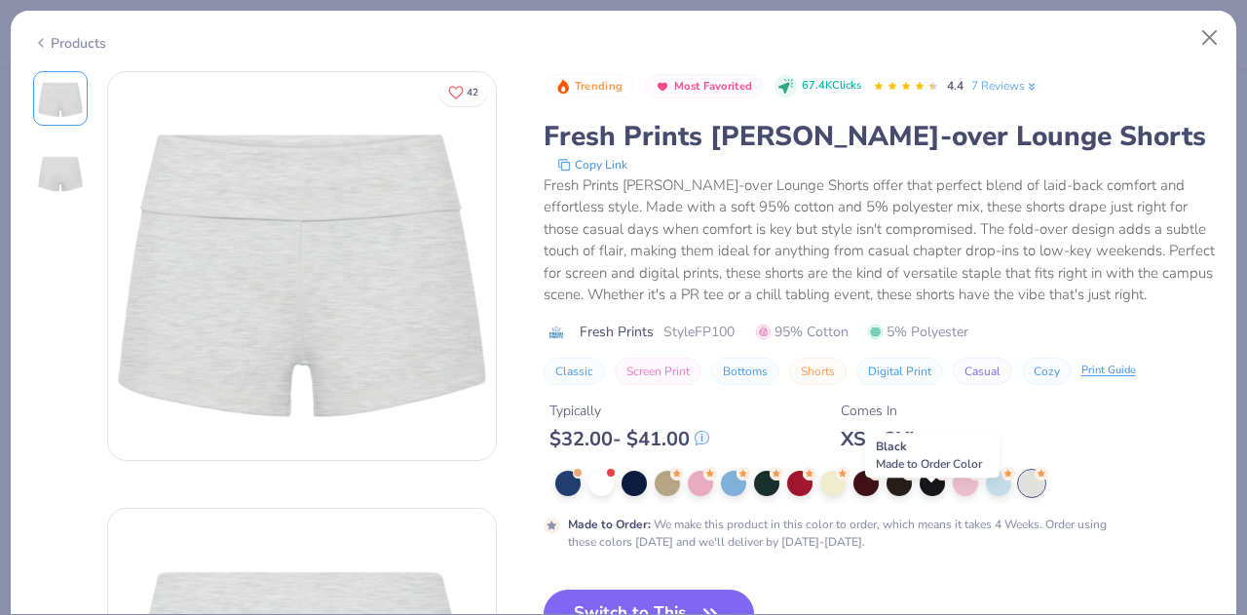
click at [932, 496] on div at bounding box center [931, 482] width 25 height 25
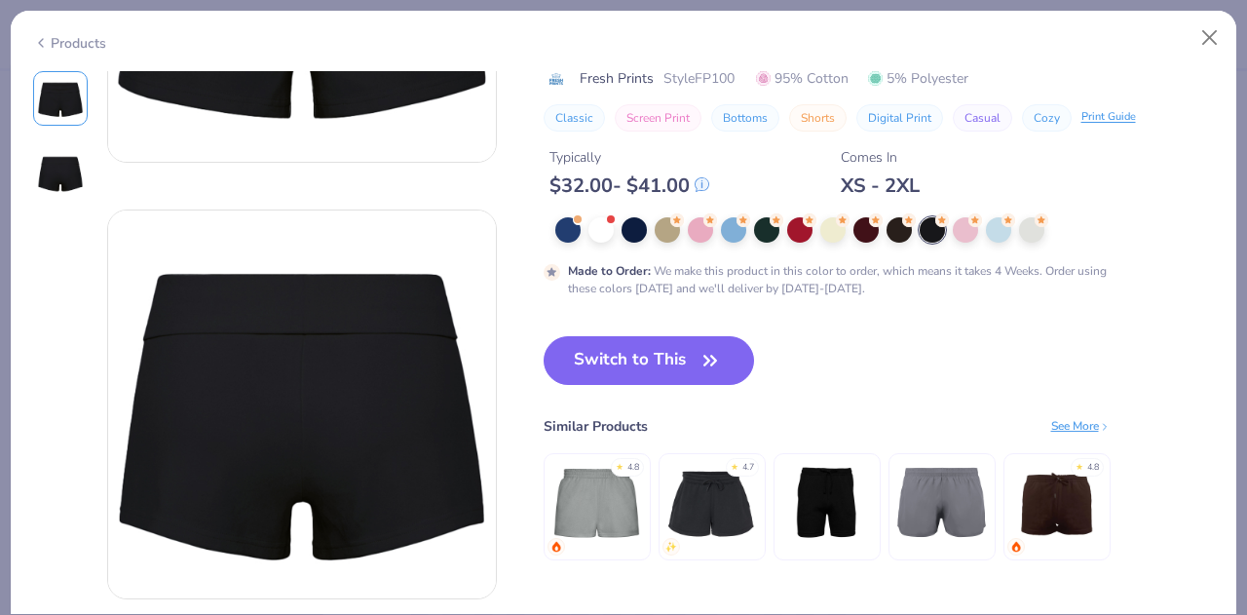
scroll to position [299, 0]
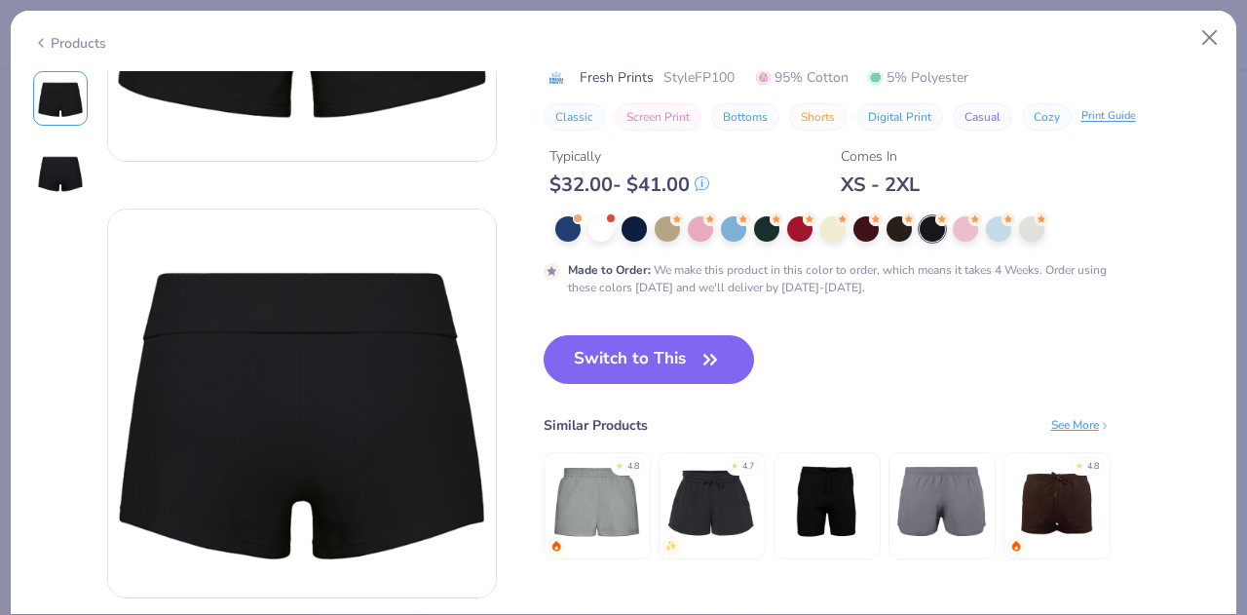
click at [49, 40] on div "Products" at bounding box center [69, 43] width 73 height 20
type textarea "x"
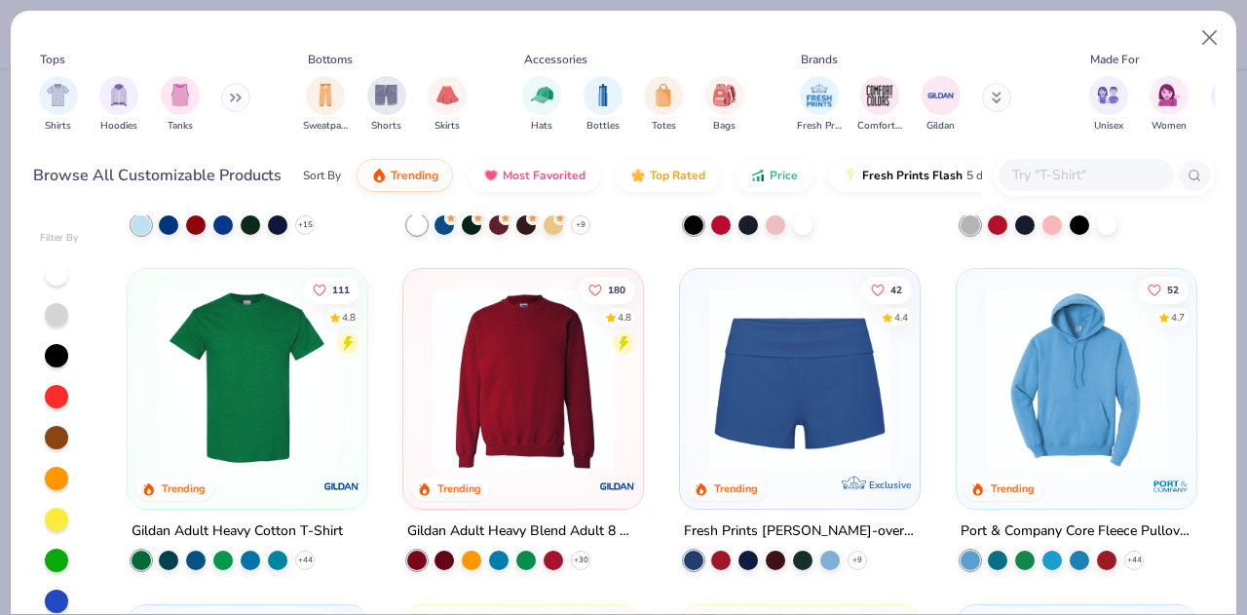
click at [1036, 164] on input "text" at bounding box center [1085, 175] width 150 height 22
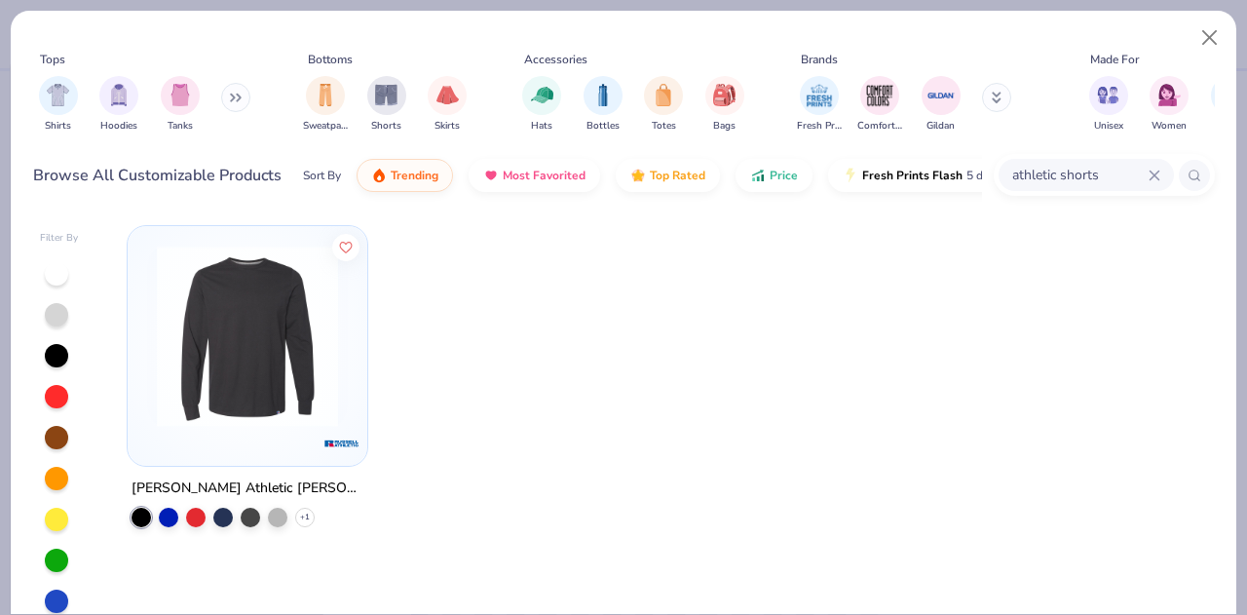
click at [1040, 180] on input "athletic shorts" at bounding box center [1079, 175] width 138 height 22
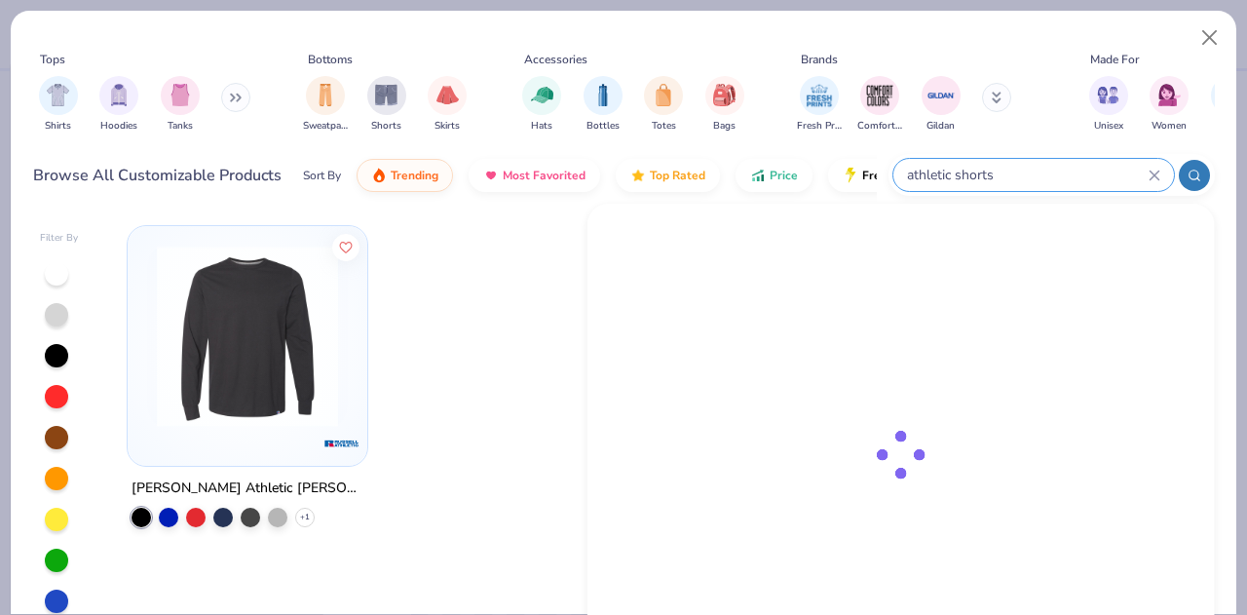
click at [1040, 180] on input "athletic shorts" at bounding box center [1026, 175] width 243 height 22
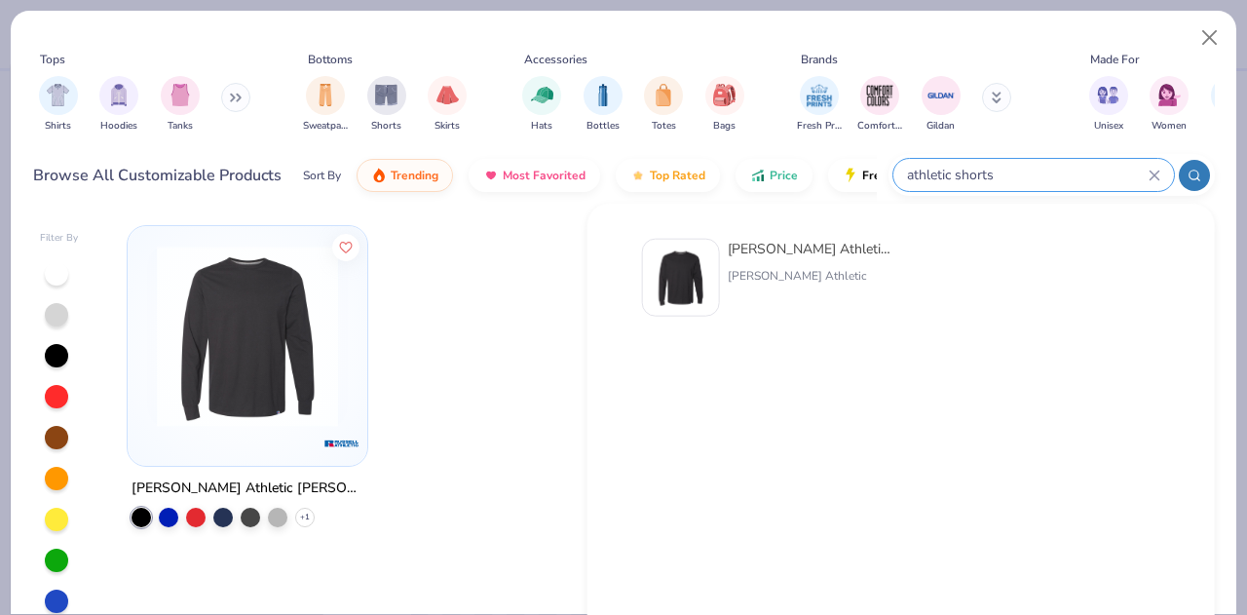
click at [931, 171] on input "athletic shorts" at bounding box center [1026, 175] width 243 height 22
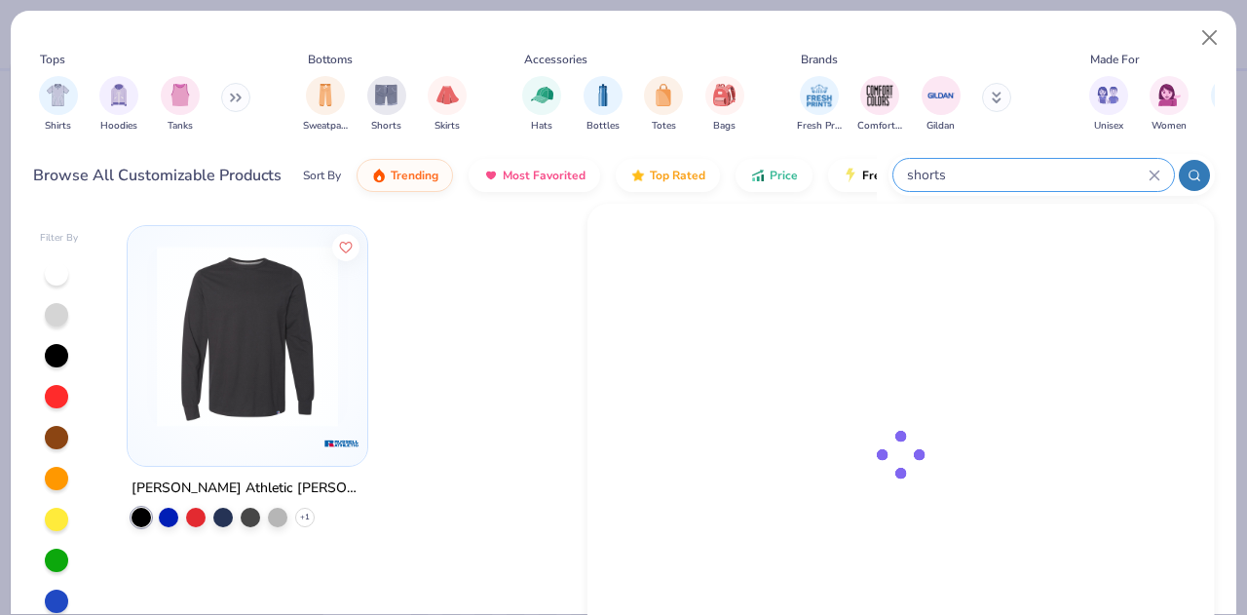
type input "shorts"
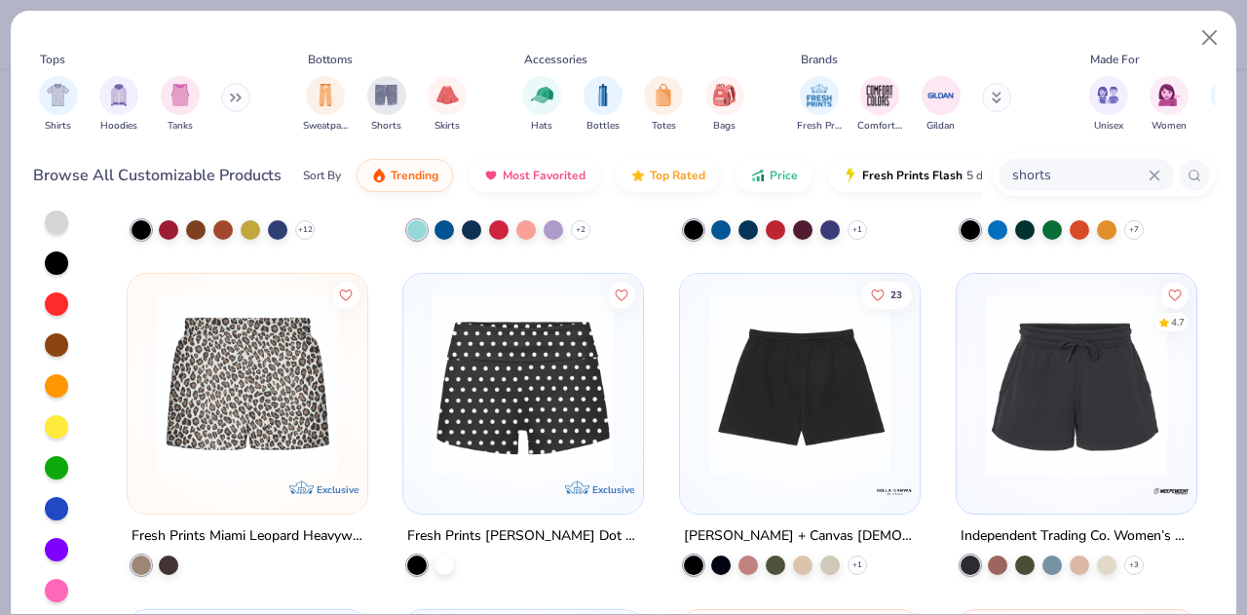
scroll to position [2209, 0]
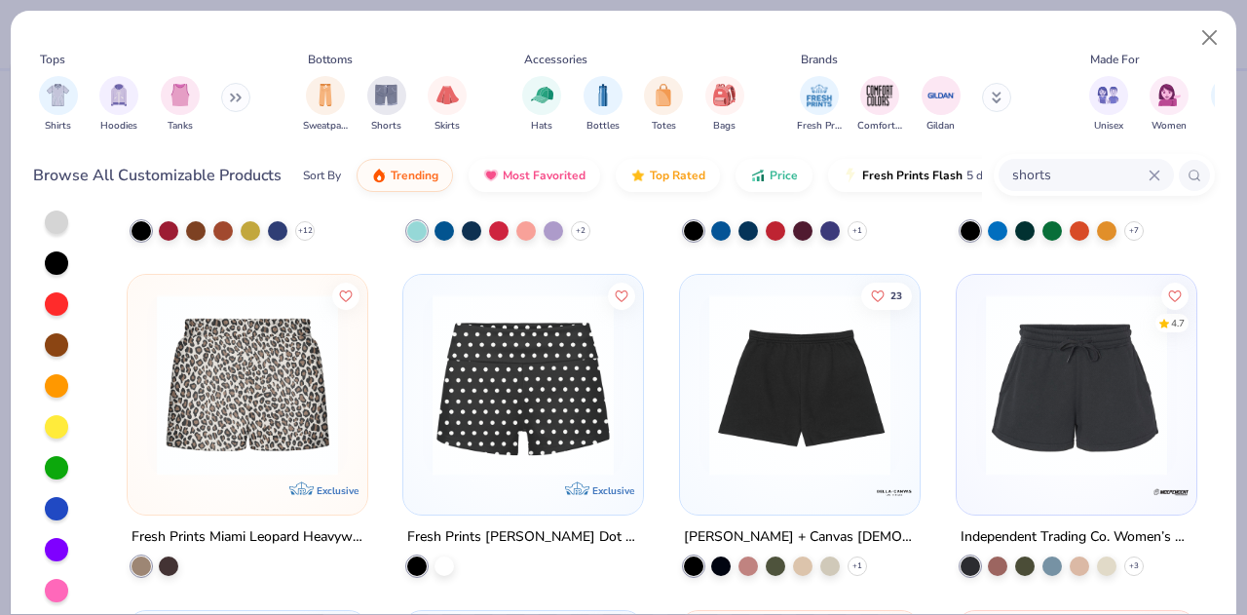
click at [826, 357] on img at bounding box center [799, 384] width 201 height 181
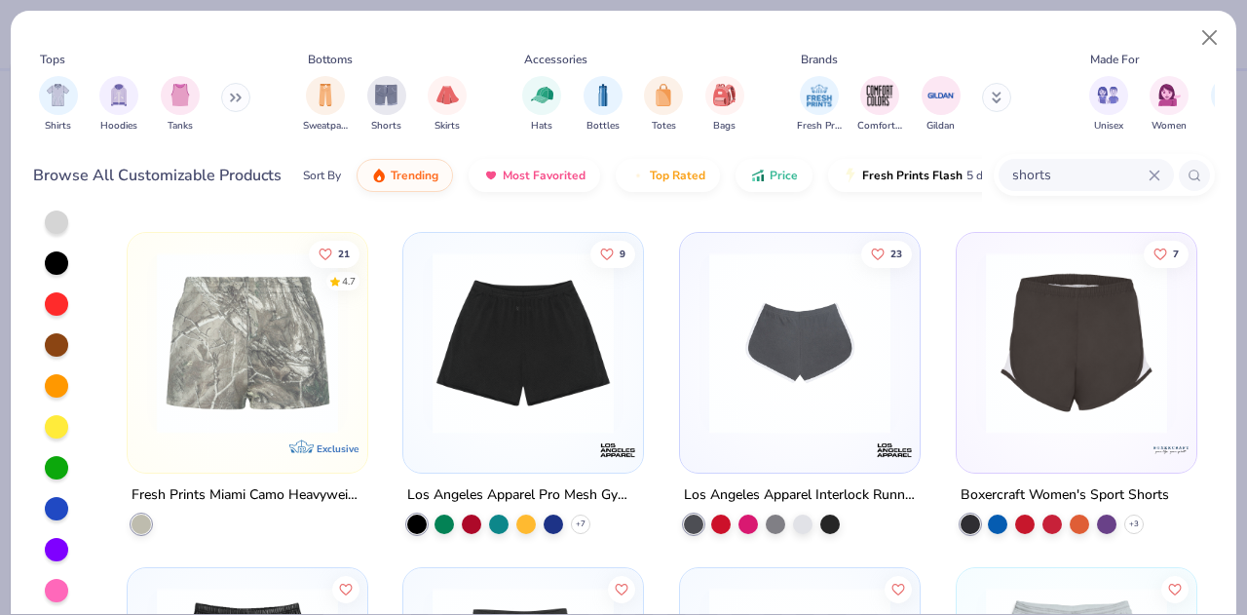
scroll to position [536, 0]
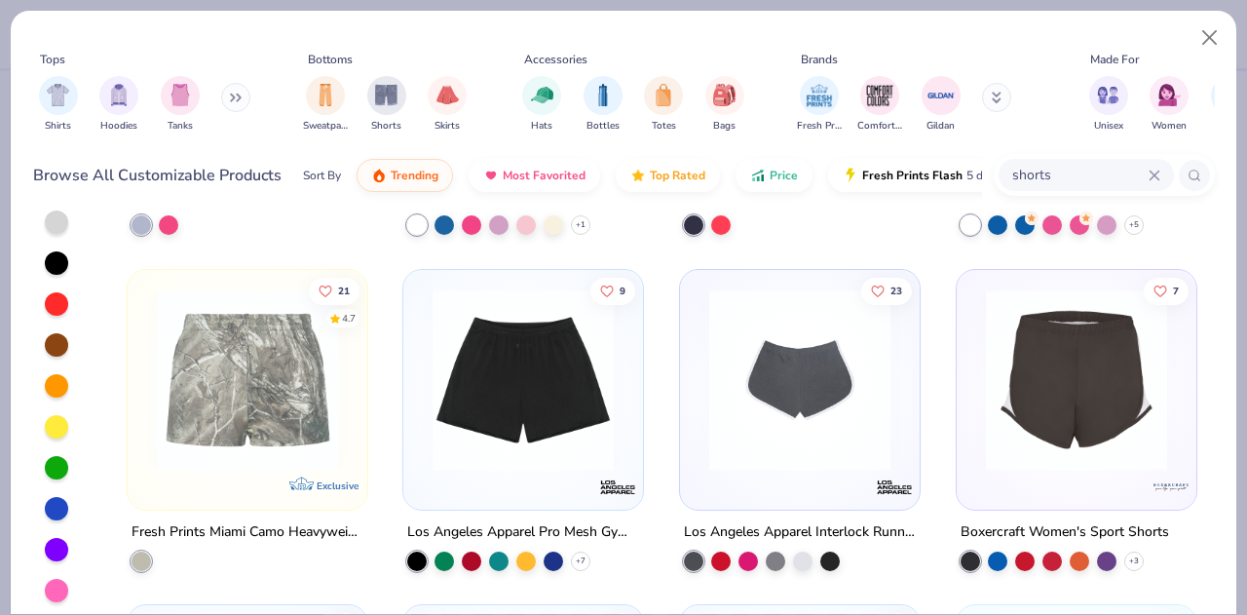
click at [535, 391] on img at bounding box center [523, 378] width 201 height 181
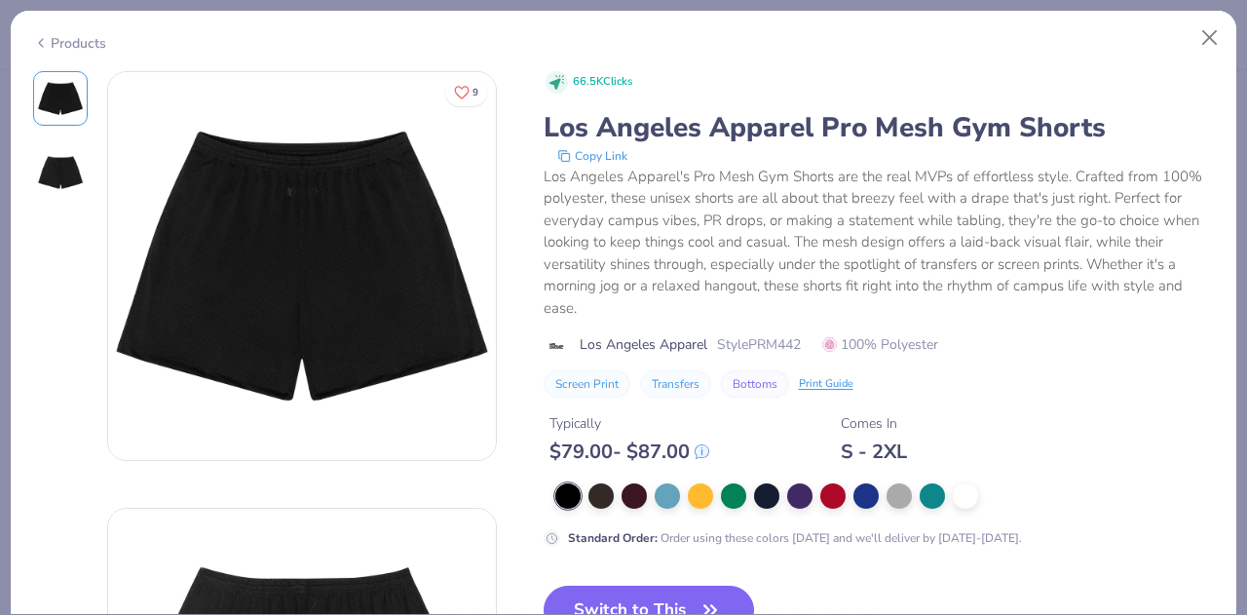
click at [654, 486] on div at bounding box center [666, 495] width 25 height 25
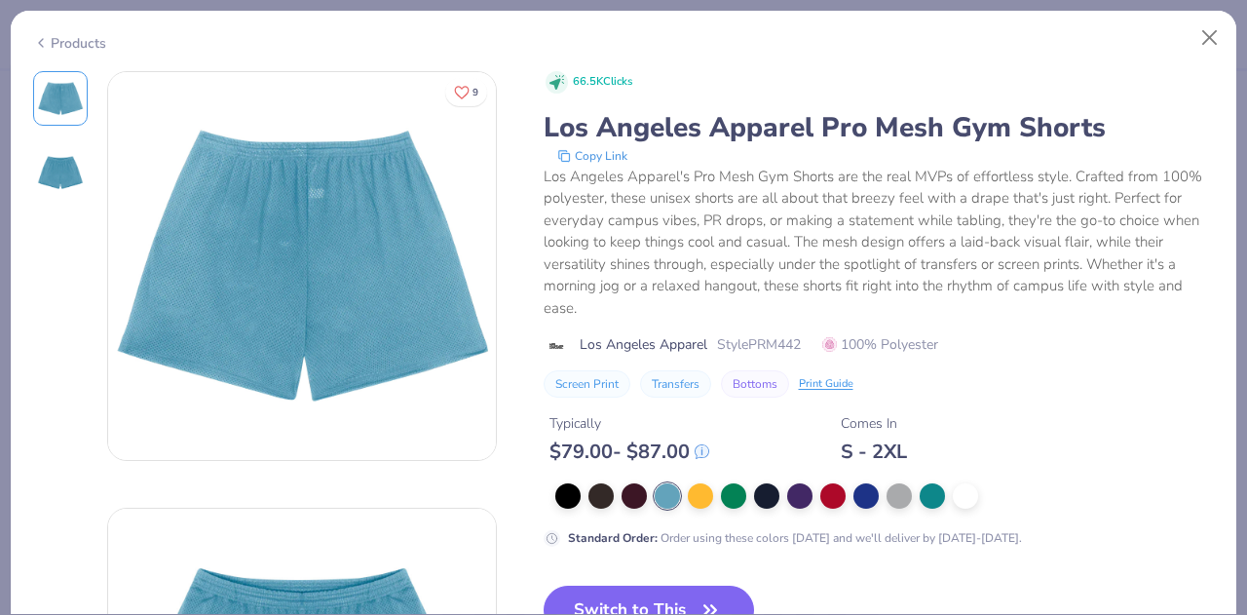
click at [51, 45] on div "Products" at bounding box center [69, 43] width 73 height 20
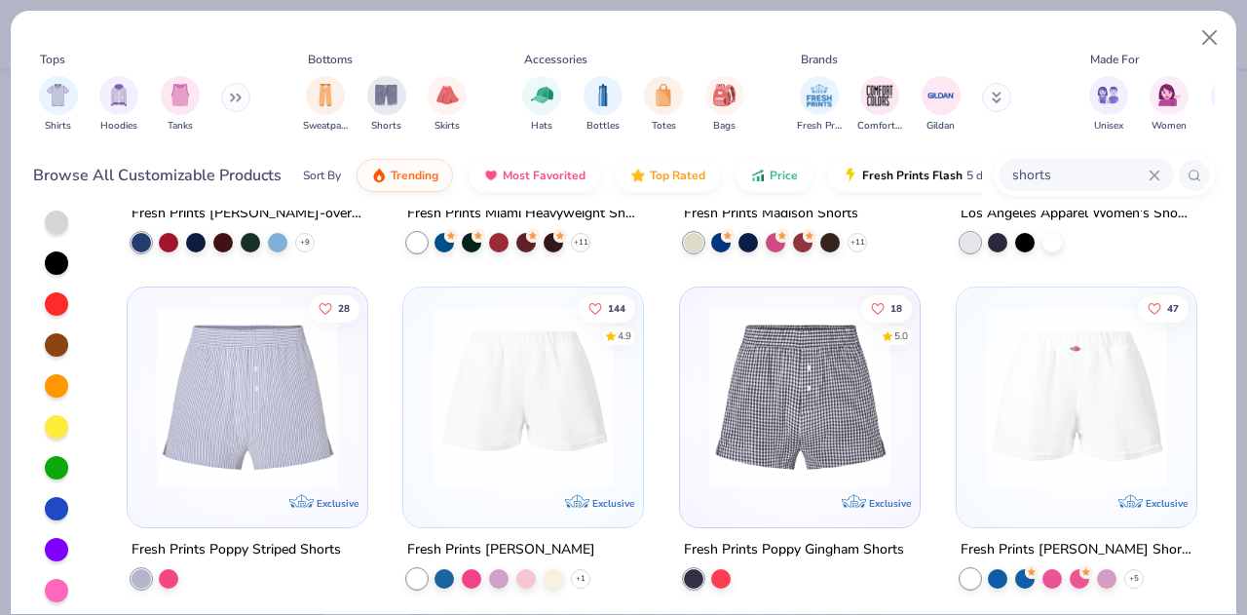
scroll to position [181, 0]
click at [531, 369] on img at bounding box center [523, 398] width 201 height 181
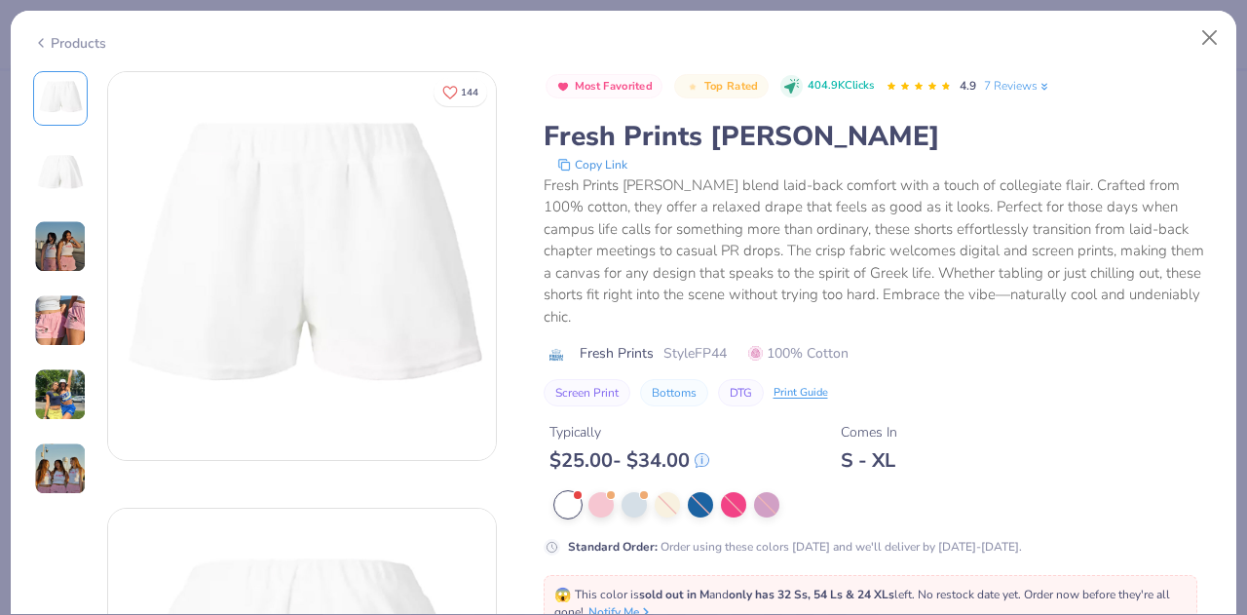
click at [604, 504] on div at bounding box center [600, 504] width 25 height 25
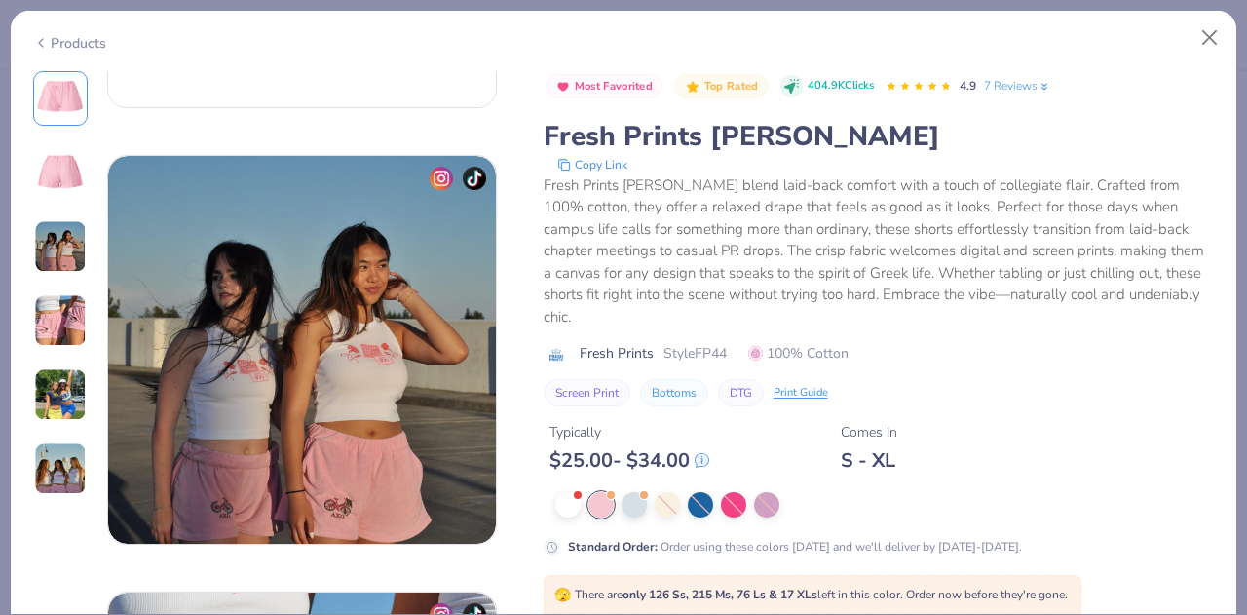
scroll to position [791, 0]
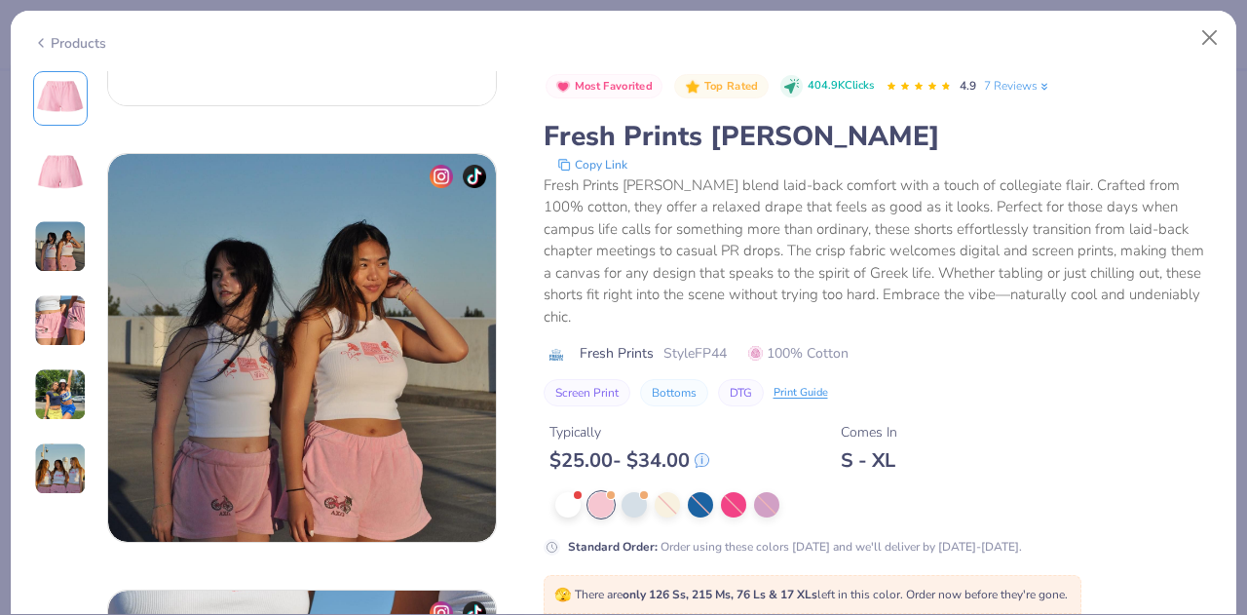
click at [49, 44] on div "Products" at bounding box center [69, 43] width 73 height 20
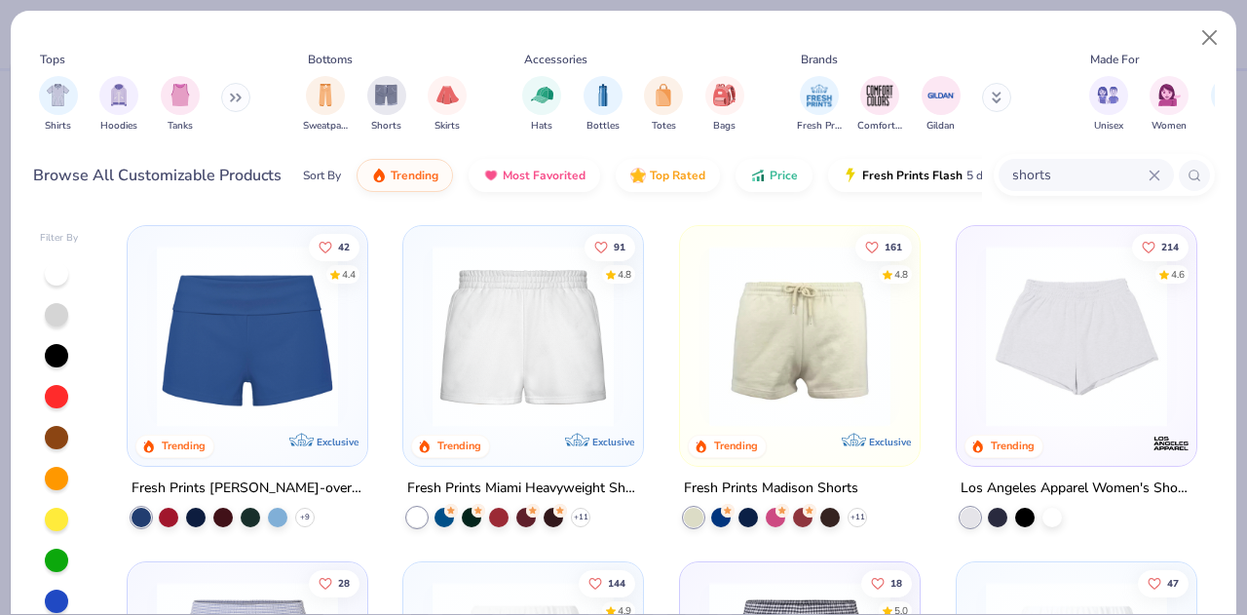
click at [1029, 181] on input "shorts" at bounding box center [1079, 175] width 138 height 22
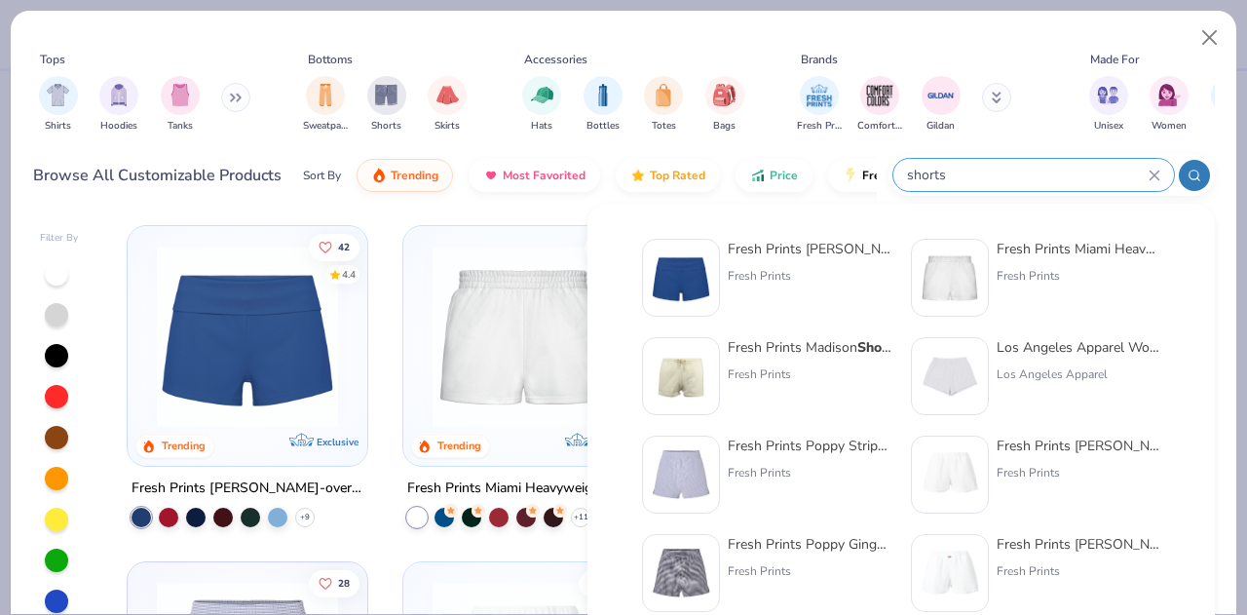
click at [1029, 181] on input "shorts" at bounding box center [1026, 175] width 243 height 22
click at [1003, 174] on input "shorts" at bounding box center [1026, 175] width 243 height 22
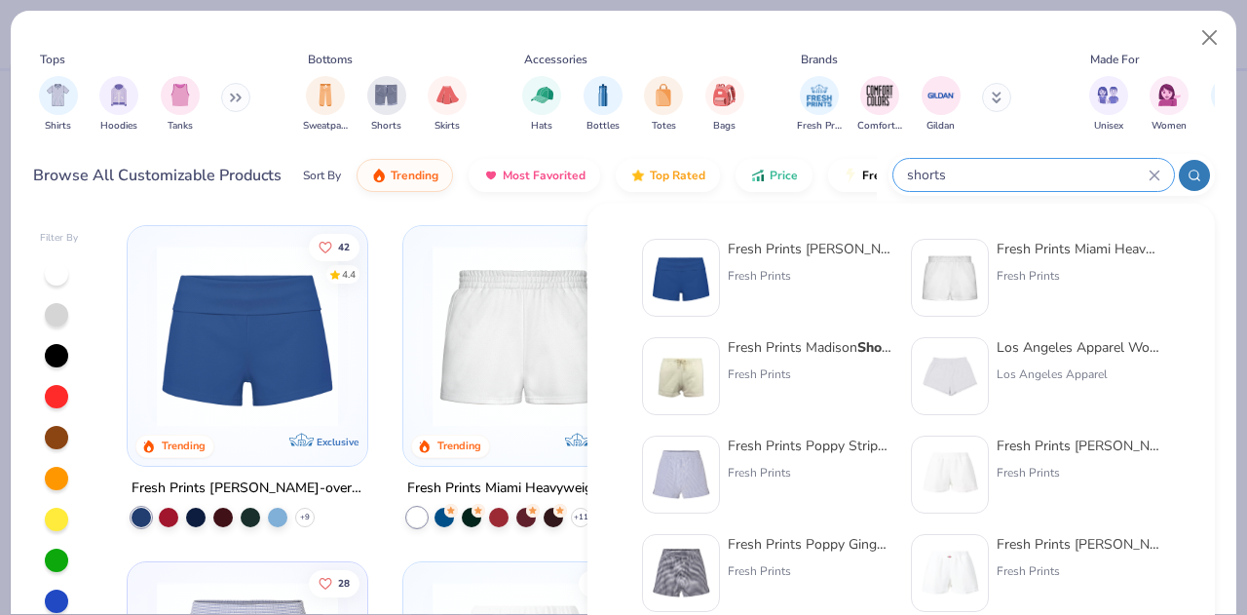
click at [1003, 174] on input "shorts" at bounding box center [1026, 175] width 243 height 22
click at [979, 165] on input "shorts" at bounding box center [1026, 175] width 243 height 22
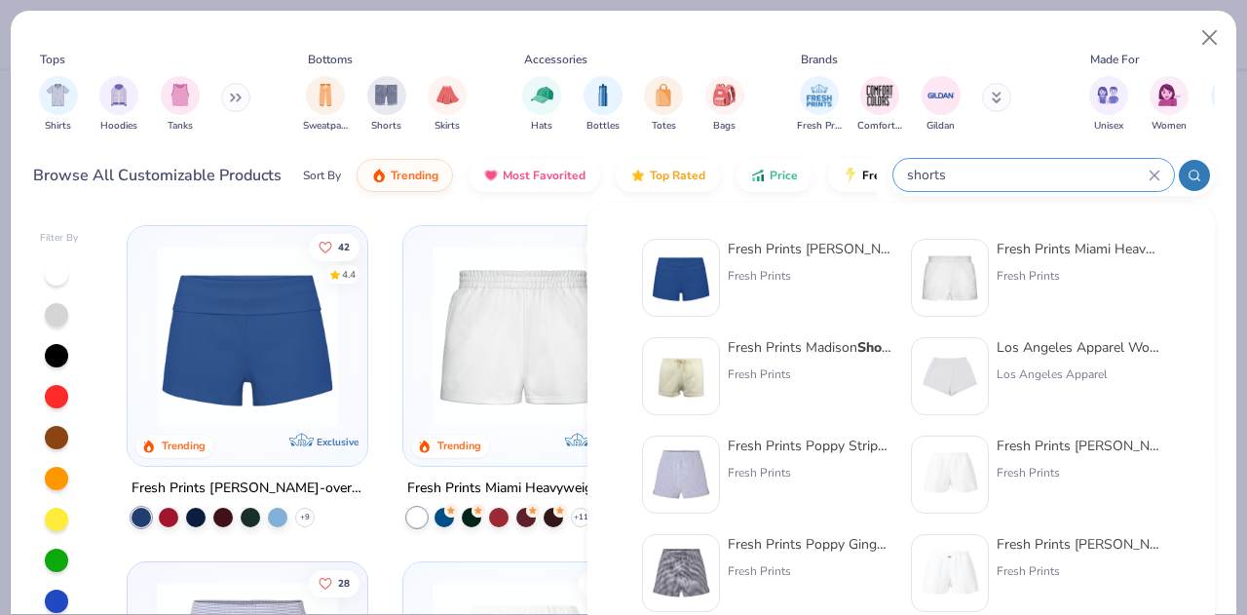
click at [705, 101] on div "Bags" at bounding box center [724, 104] width 39 height 57
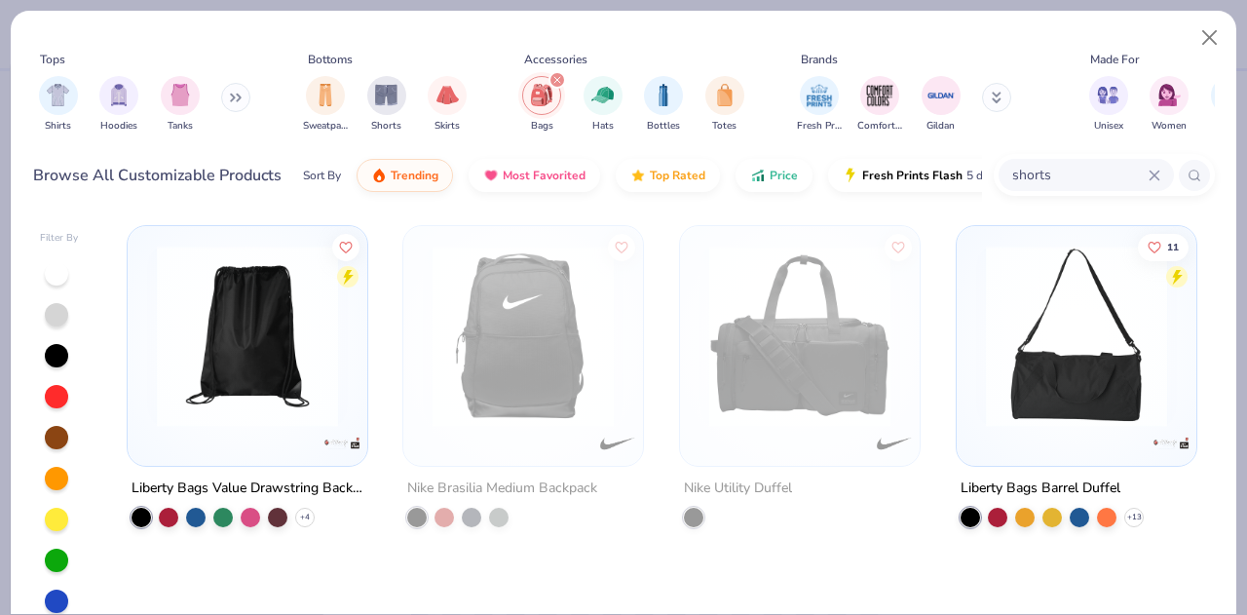
click at [545, 103] on img "filter for Bags" at bounding box center [541, 95] width 21 height 22
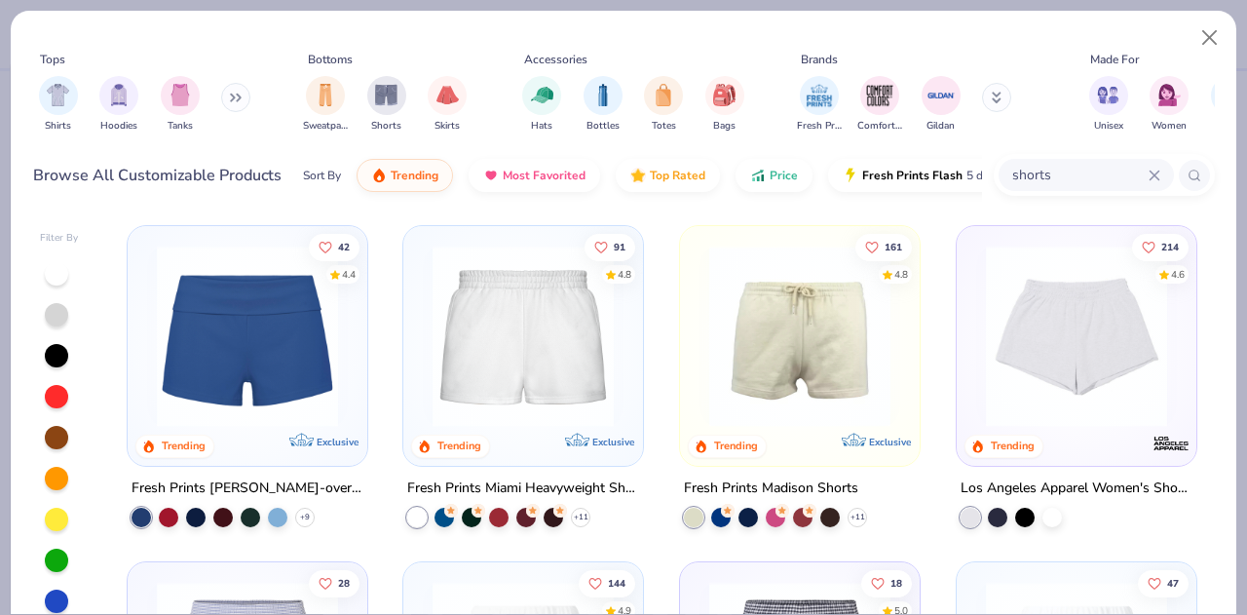
click at [540, 94] on img "filter for Hats" at bounding box center [542, 95] width 22 height 22
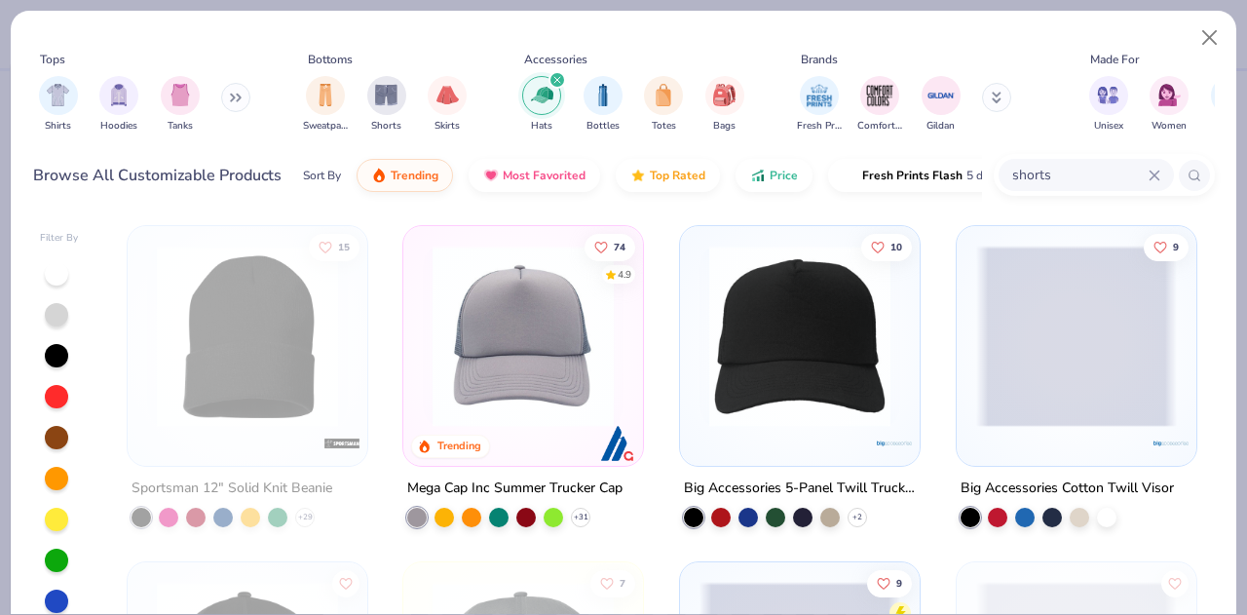
click at [699, 102] on div "Hats Bottles Totes Bags" at bounding box center [633, 104] width 234 height 72
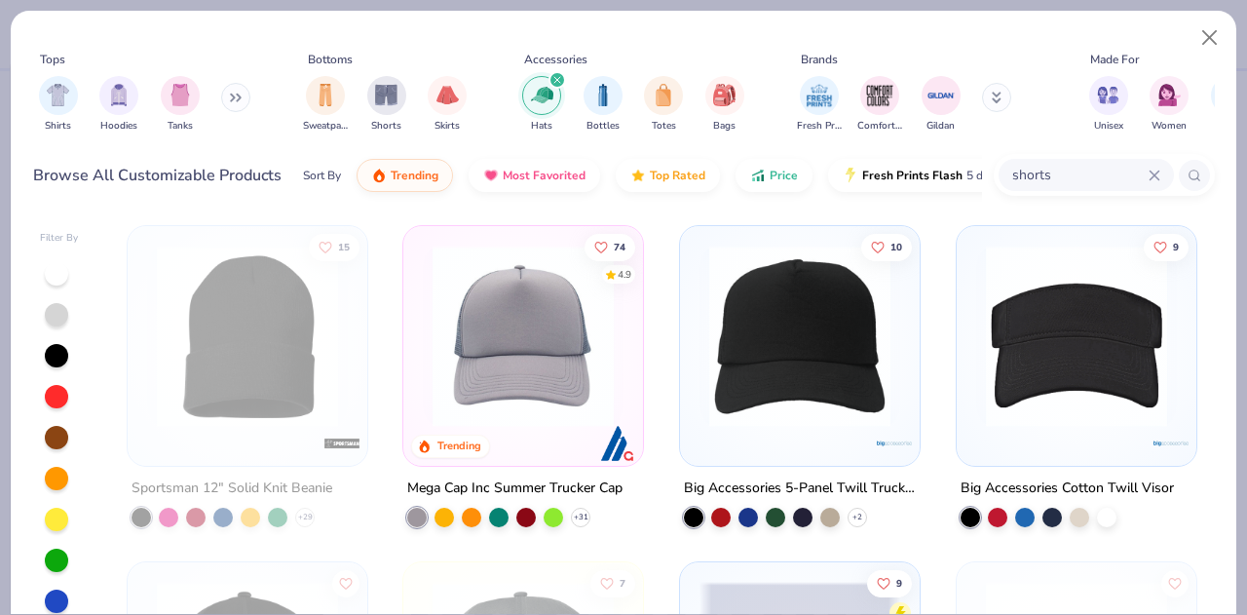
click at [717, 104] on div "filter for Bags" at bounding box center [724, 95] width 39 height 39
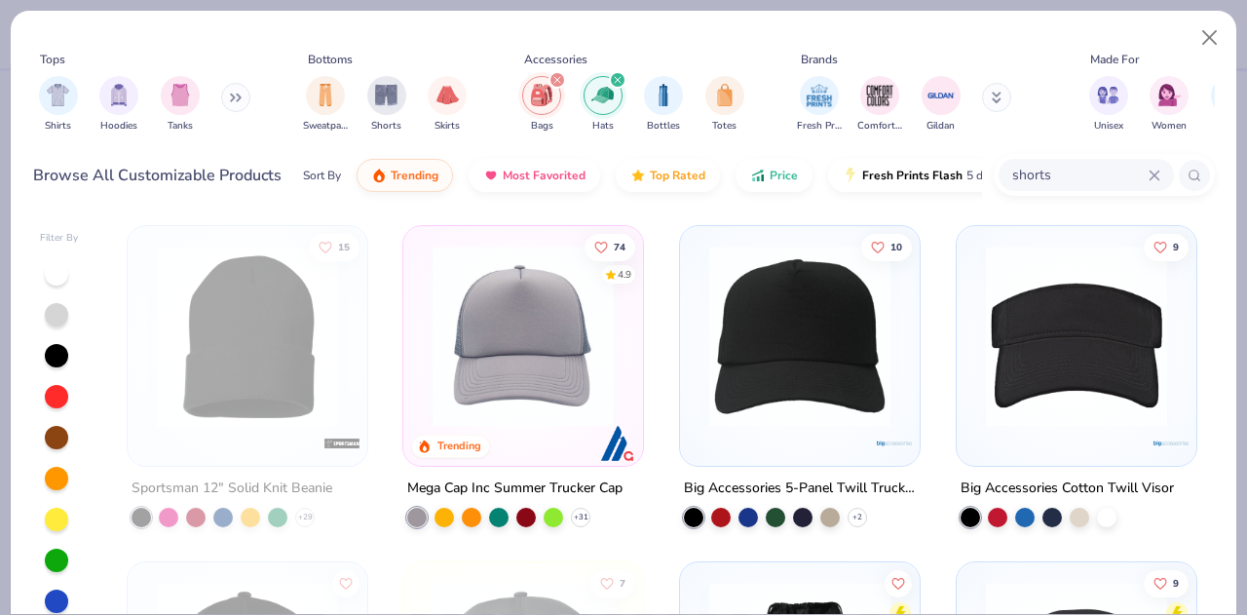
click at [619, 76] on icon "filter for Hats" at bounding box center [618, 80] width 8 height 8
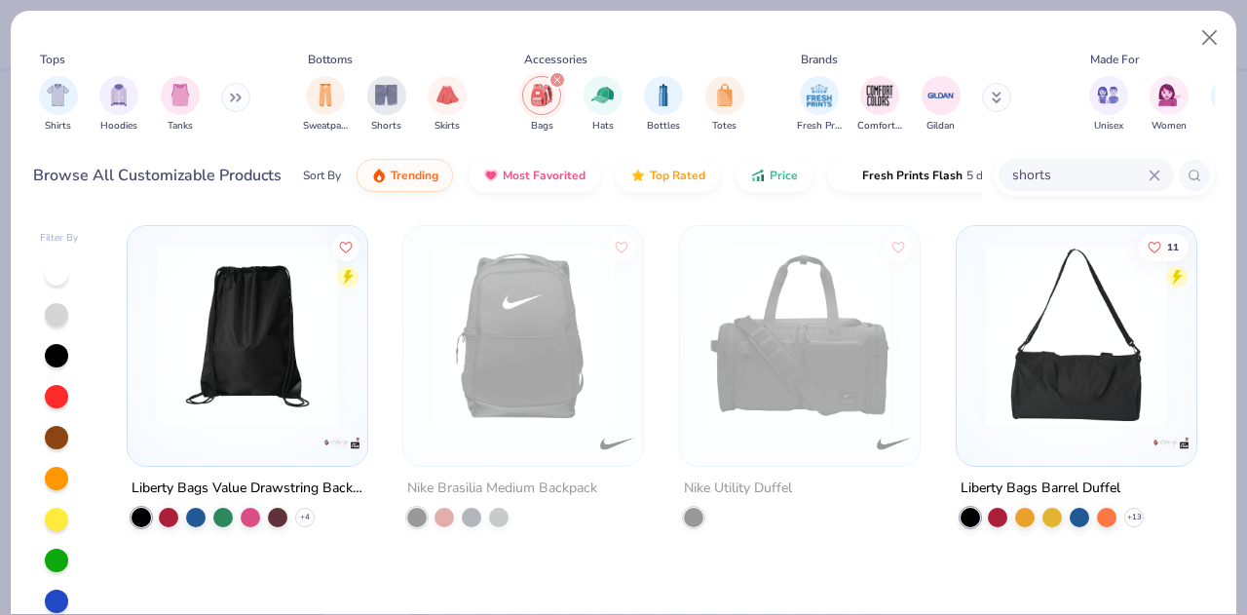
click at [557, 76] on icon "filter for Bags" at bounding box center [557, 80] width 8 height 8
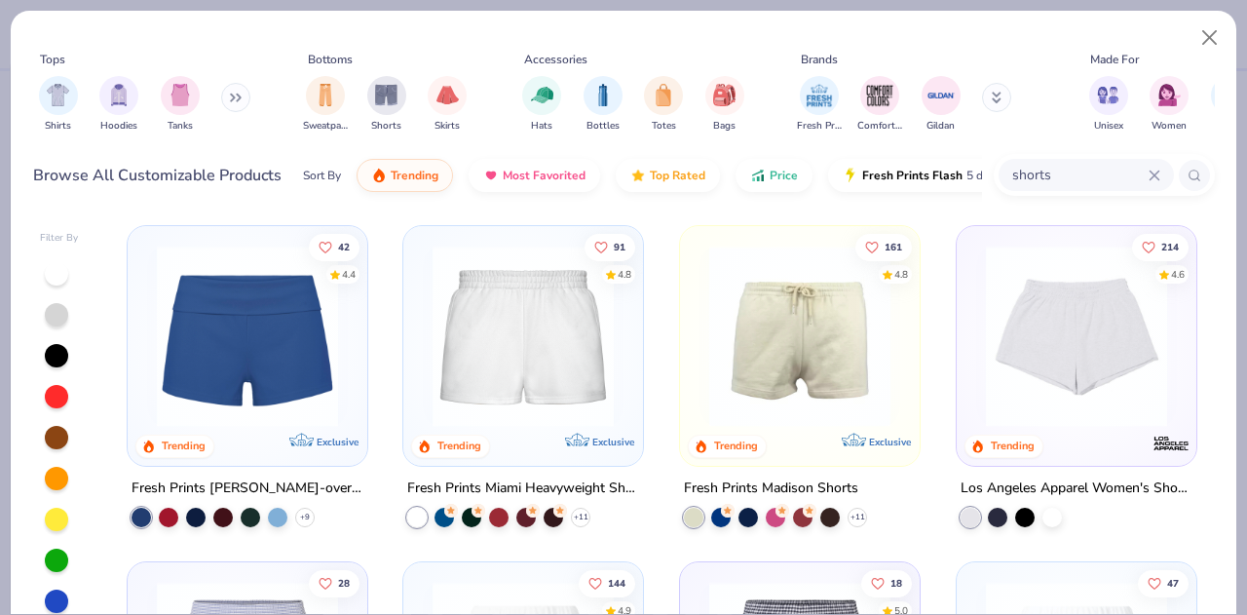
click at [728, 99] on img "filter for Bags" at bounding box center [723, 95] width 21 height 22
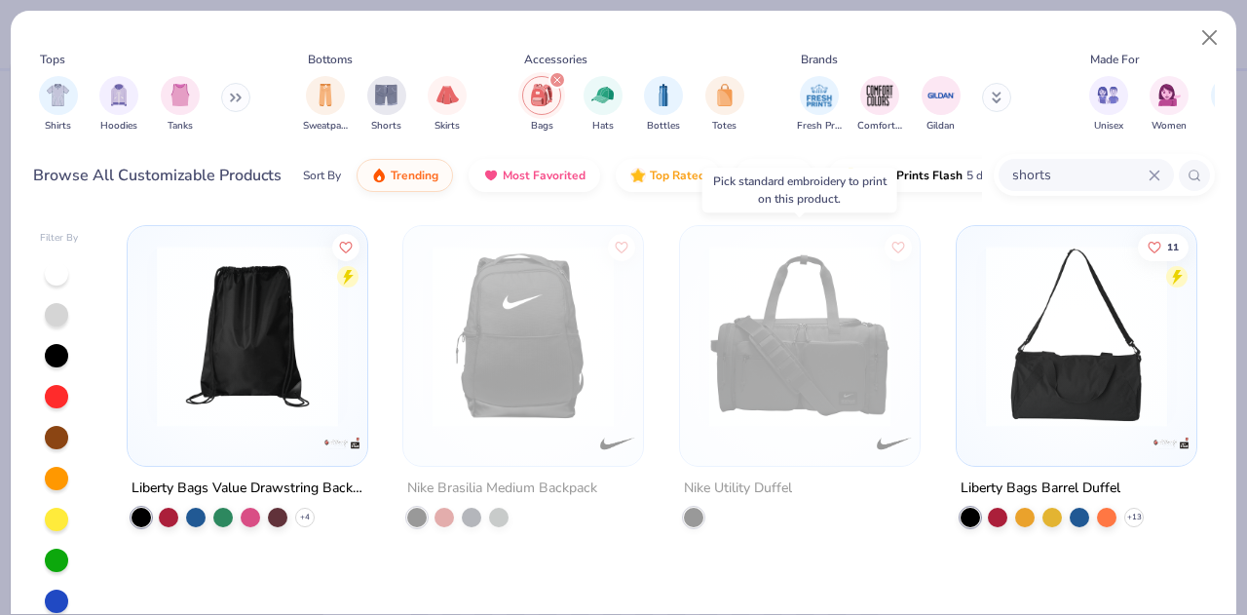
click at [854, 437] on div at bounding box center [800, 341] width 220 height 210
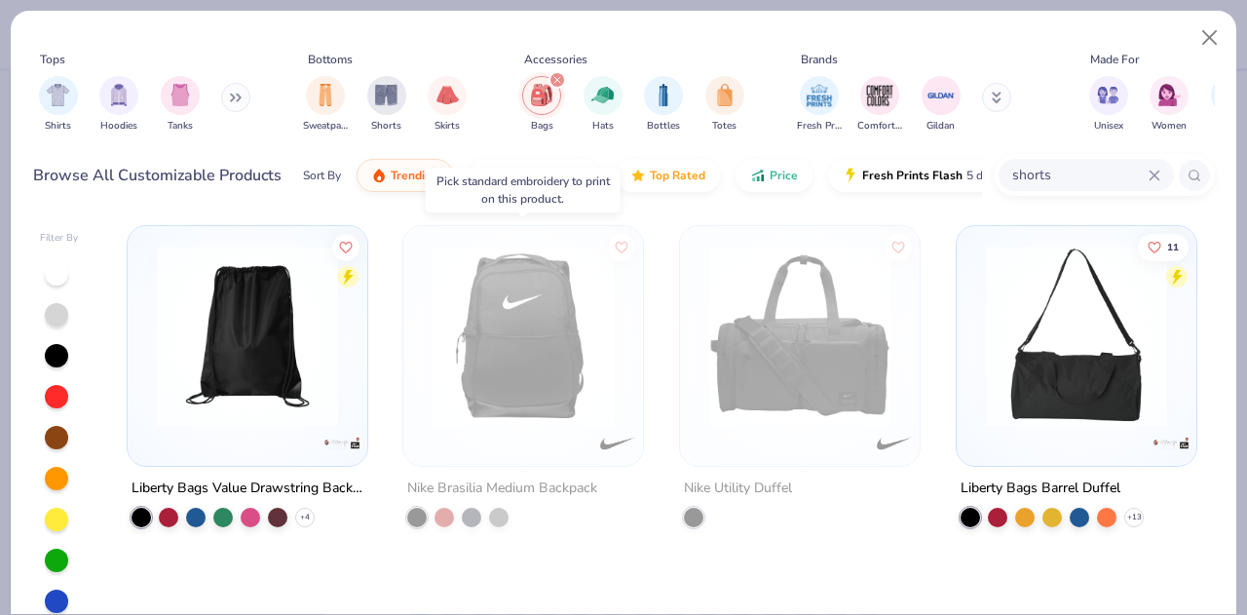
click at [567, 366] on img at bounding box center [523, 335] width 201 height 181
click at [608, 349] on img at bounding box center [523, 335] width 201 height 181
click at [947, 110] on div "filter for Gildan" at bounding box center [940, 95] width 39 height 39
type textarea "x"
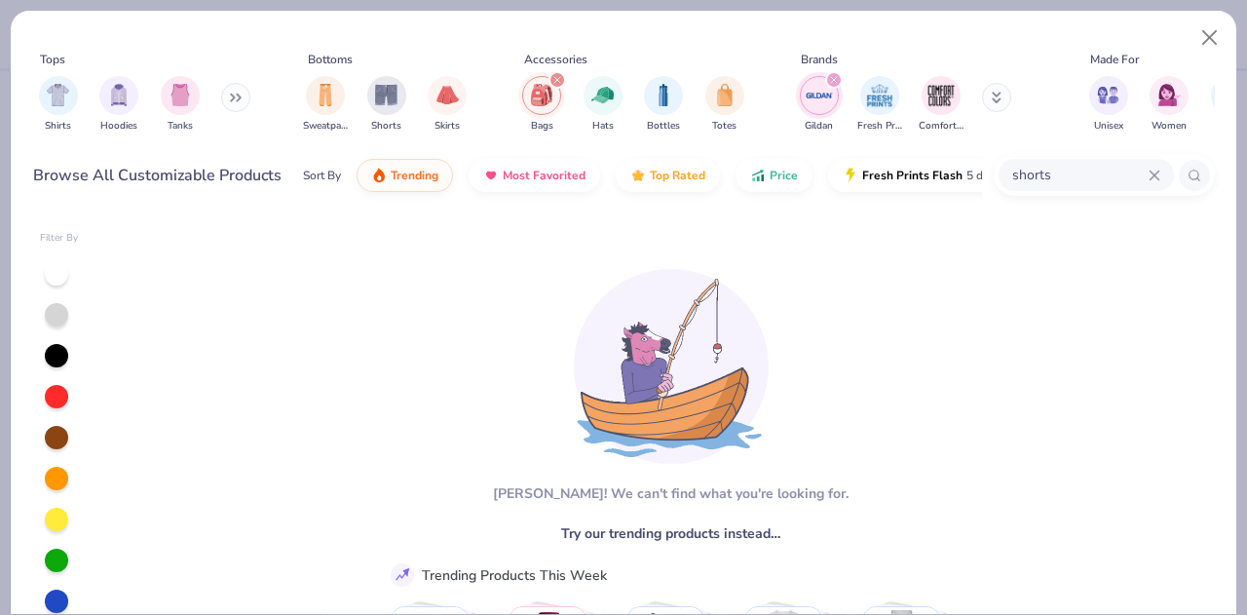
scroll to position [93, 0]
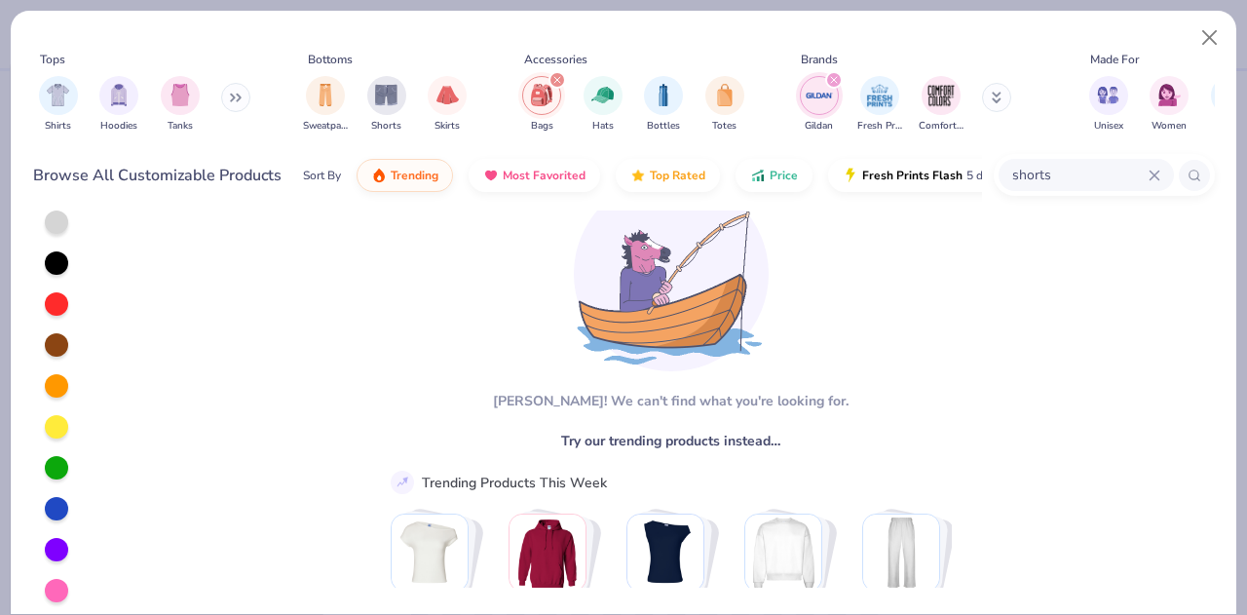
click at [1156, 176] on icon at bounding box center [1153, 174] width 9 height 9
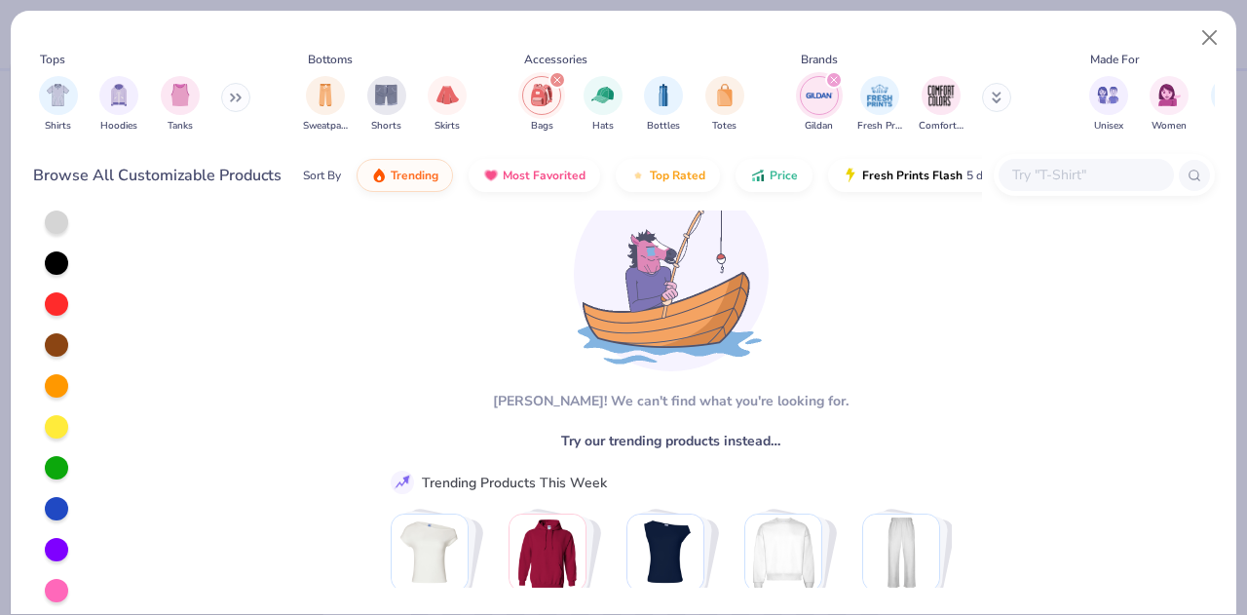
click at [419, 296] on div "Aw fish! We can't find what you're looking for. Try our trending products inste…" at bounding box center [661, 372] width 580 height 430
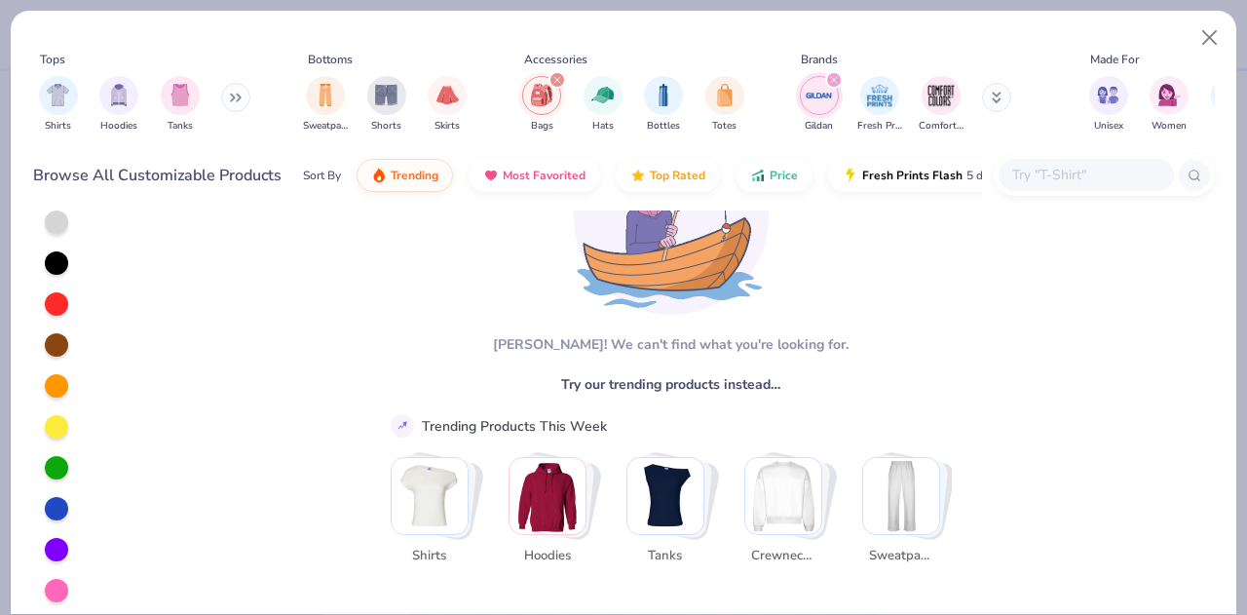
scroll to position [0, 0]
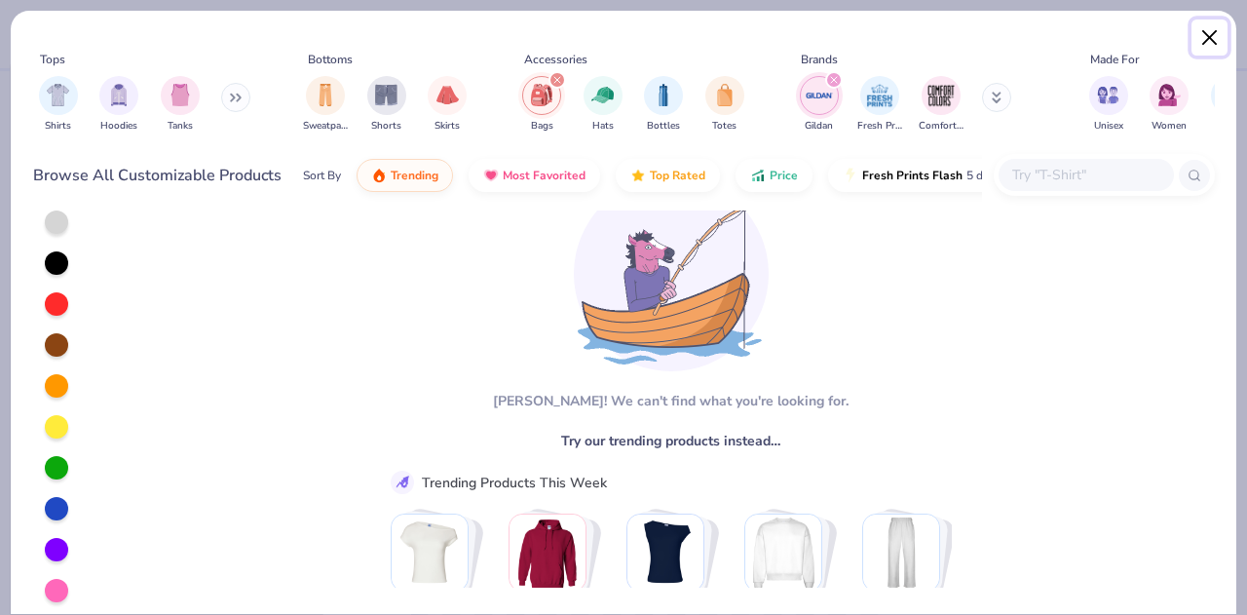
click at [1206, 25] on button "Close" at bounding box center [1209, 37] width 37 height 37
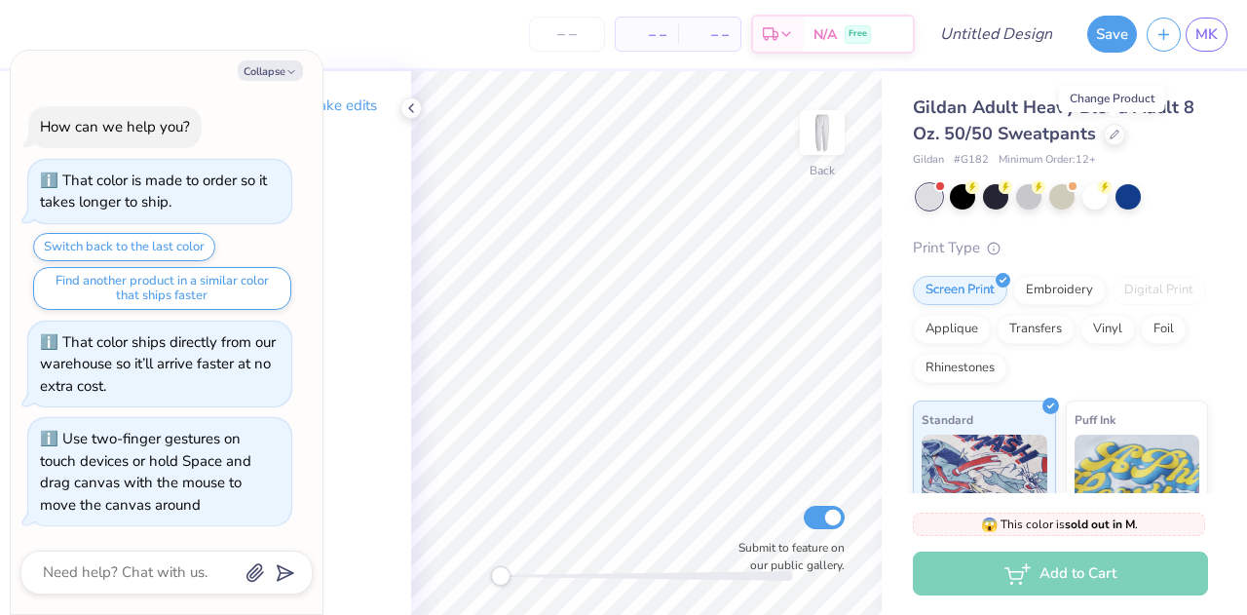
click at [1115, 132] on icon at bounding box center [1114, 135] width 10 height 10
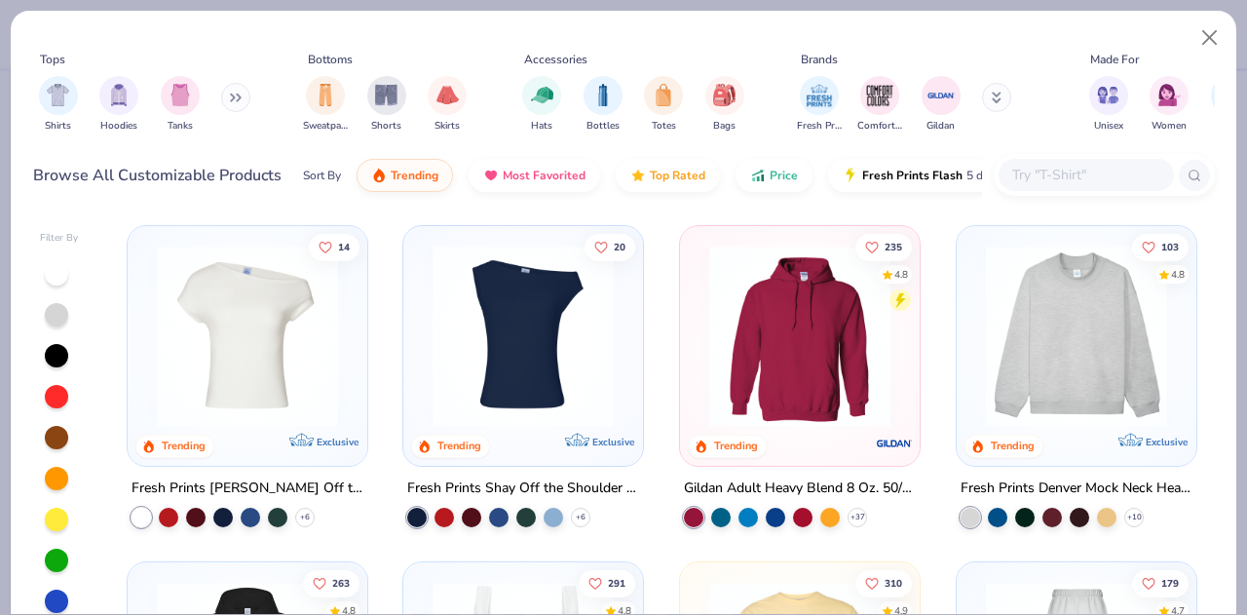
click at [752, 343] on img at bounding box center [799, 335] width 201 height 181
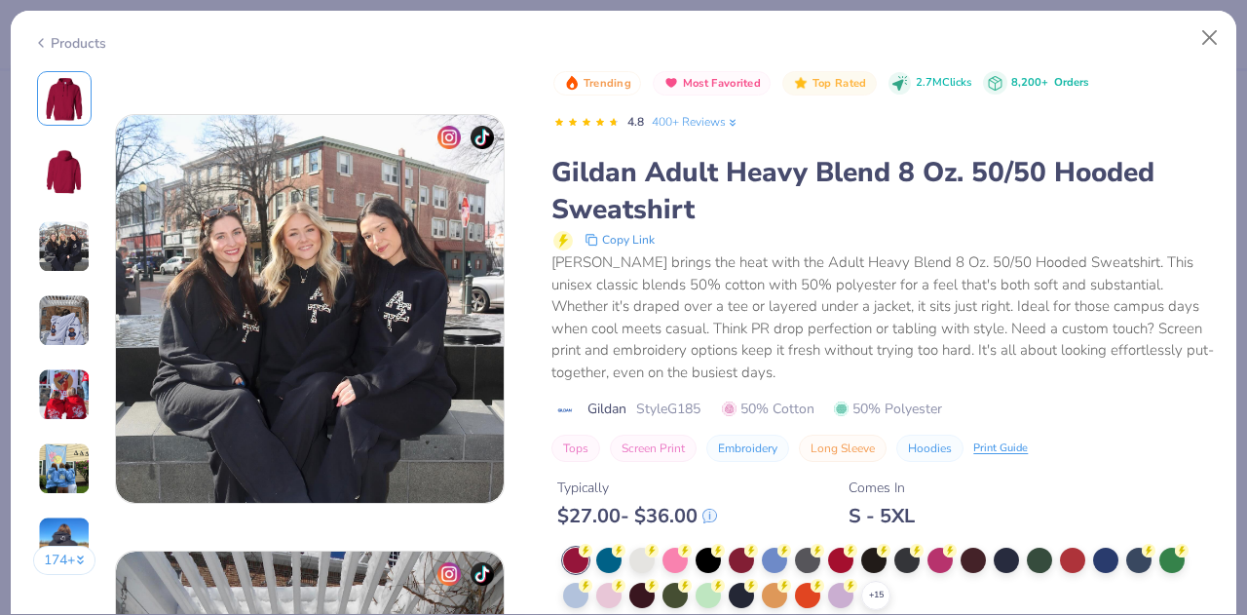
scroll to position [831, 0]
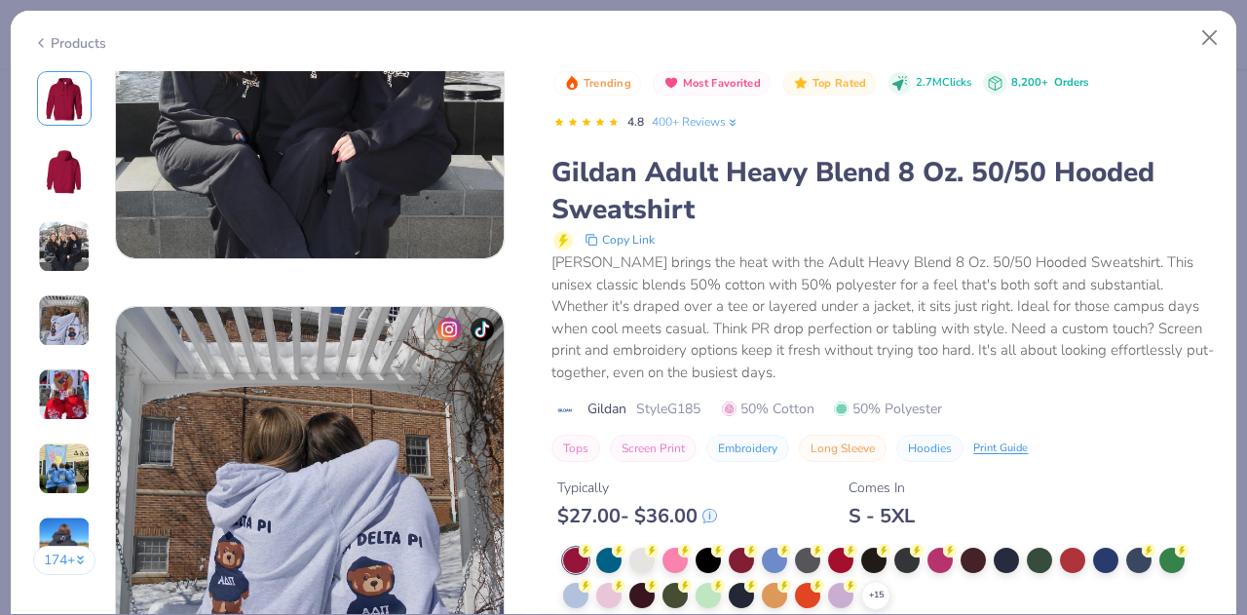
click at [972, 509] on div "Typically $ 27.00 - $ 36.00 Comes In S - 5XL" at bounding box center [882, 495] width 662 height 66
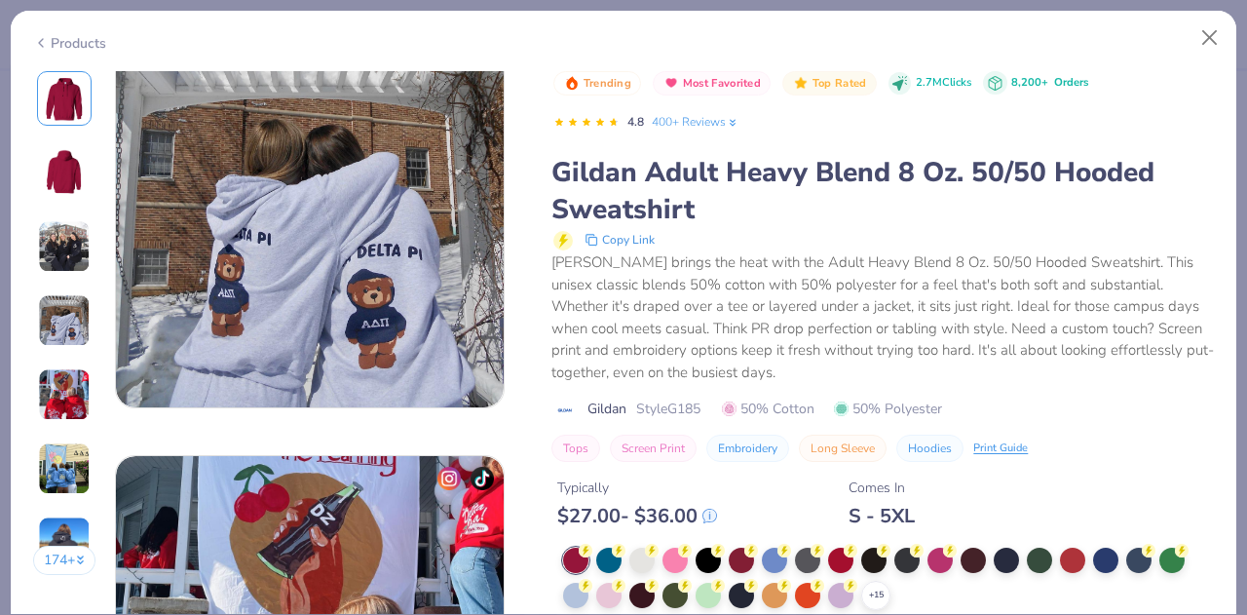
click at [1079, 380] on div "Gildan brings the heat with the Adult Heavy Blend 8 Oz. 50/50 Hooded Sweatshirt…" at bounding box center [882, 316] width 662 height 131
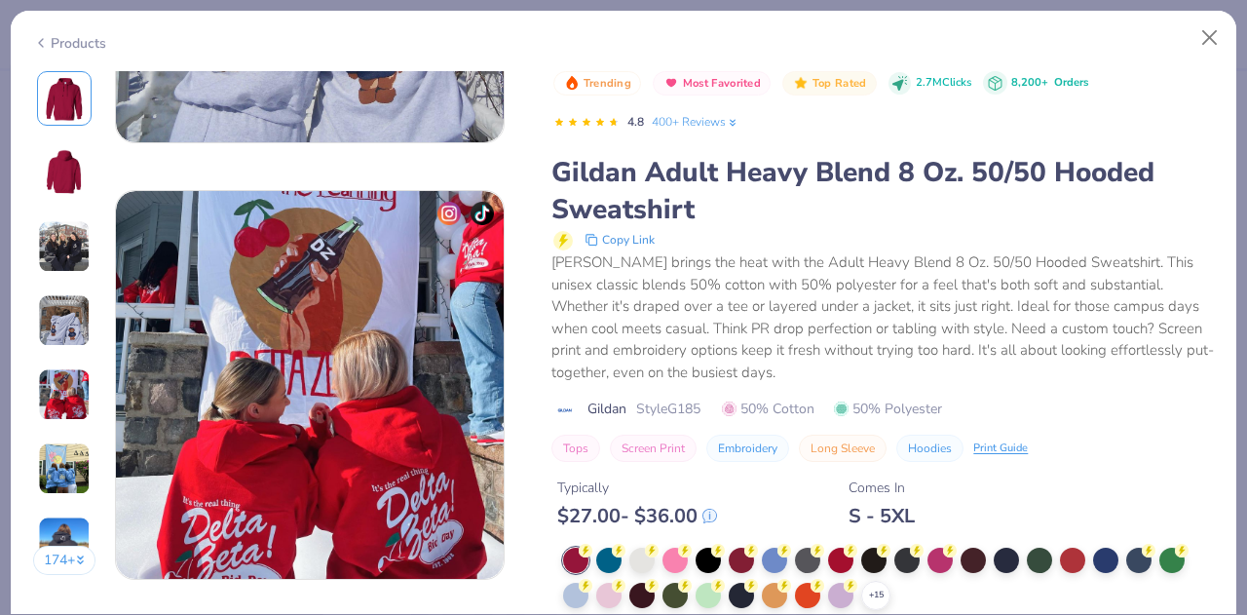
scroll to position [1628, 0]
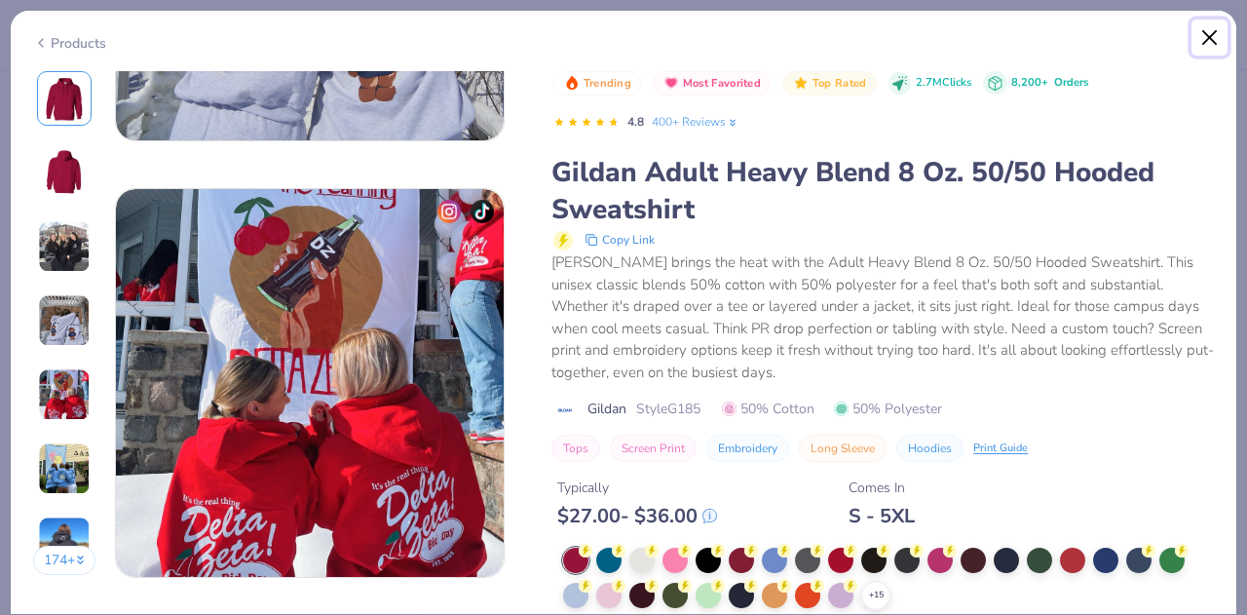
click at [1203, 52] on button "Close" at bounding box center [1209, 37] width 37 height 37
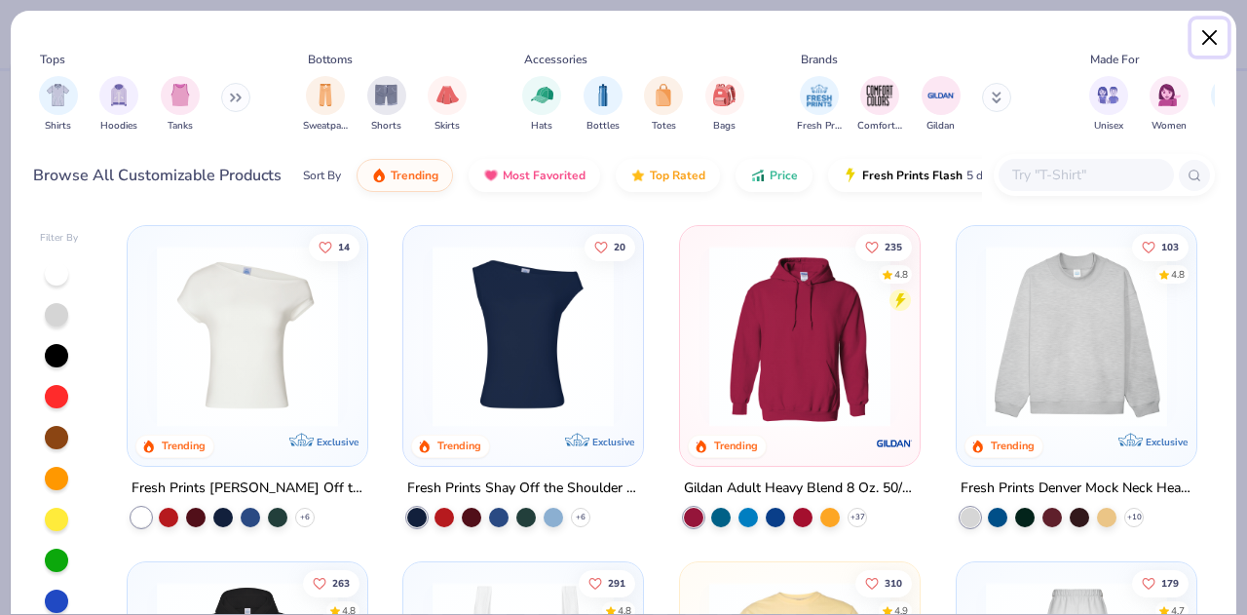
click at [1208, 47] on button "Close" at bounding box center [1209, 37] width 37 height 37
type textarea "x"
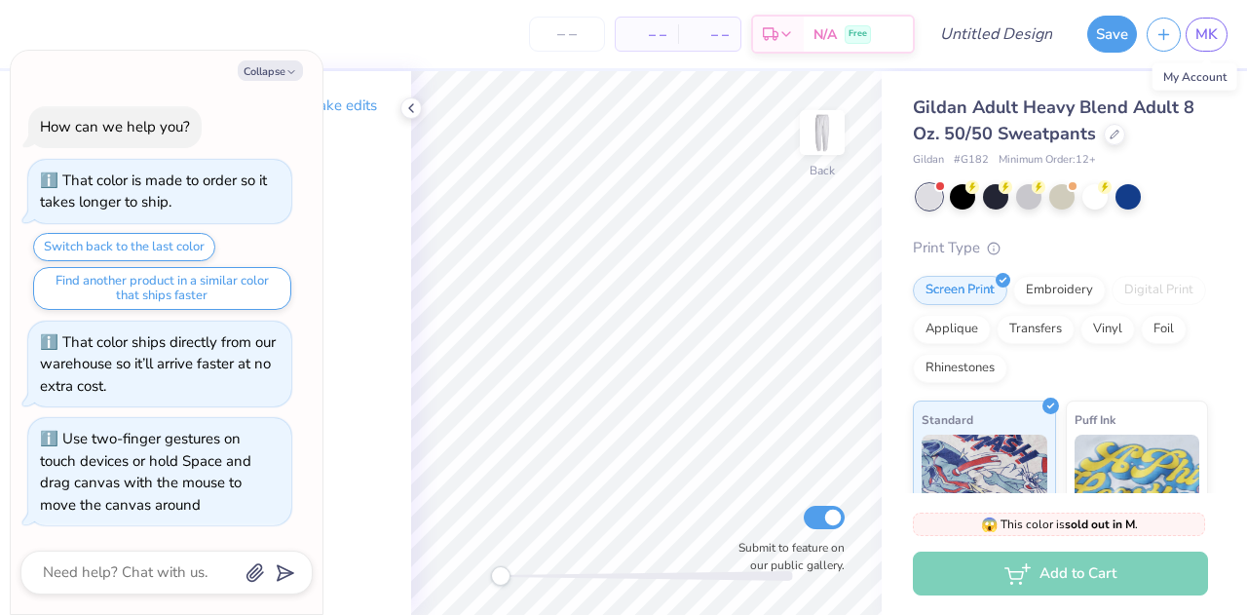
click at [1208, 47] on link "MK" at bounding box center [1206, 35] width 42 height 34
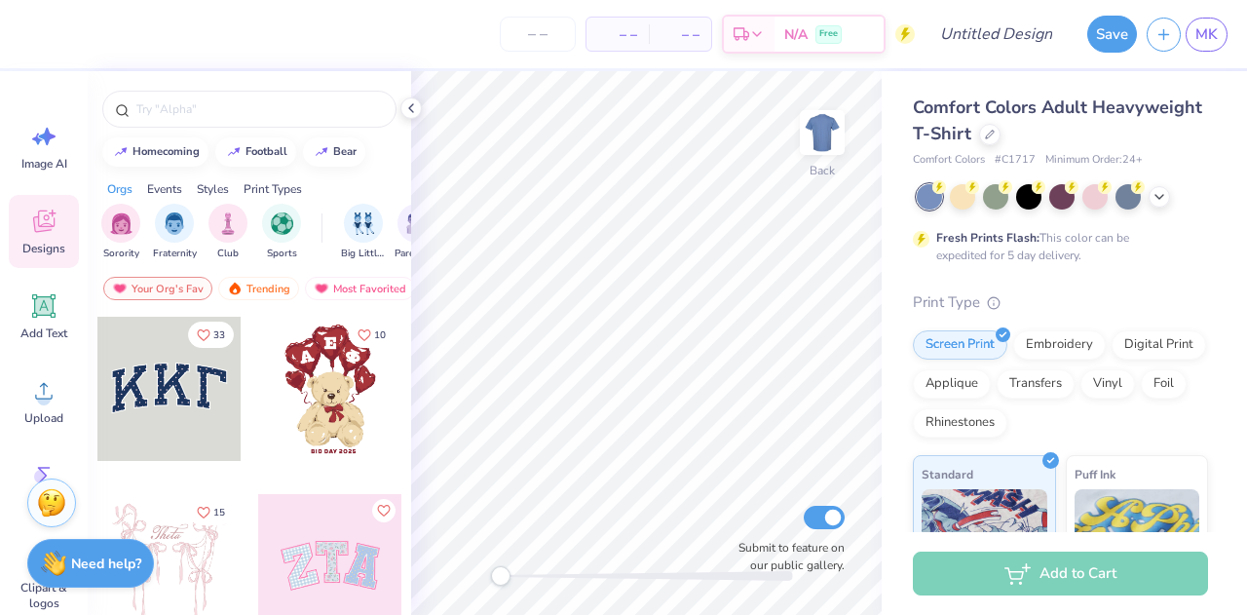
click at [1089, 130] on div "Comfort Colors Adult Heavyweight T-Shirt" at bounding box center [1060, 120] width 295 height 53
click at [994, 133] on icon at bounding box center [990, 135] width 10 height 10
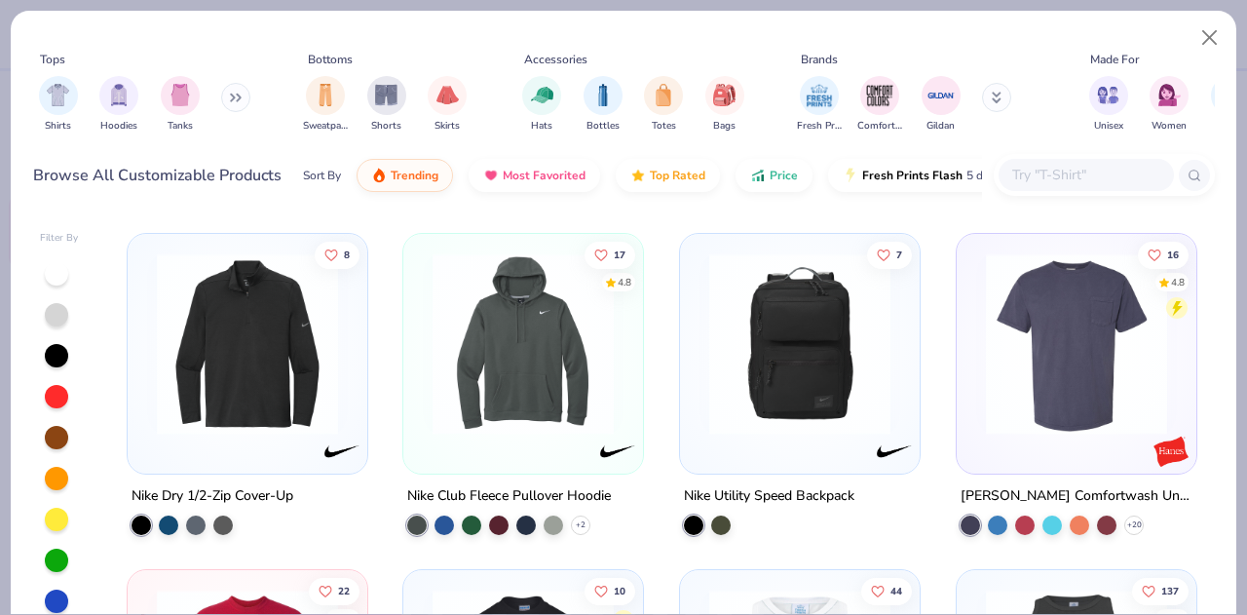
scroll to position [9058, 0]
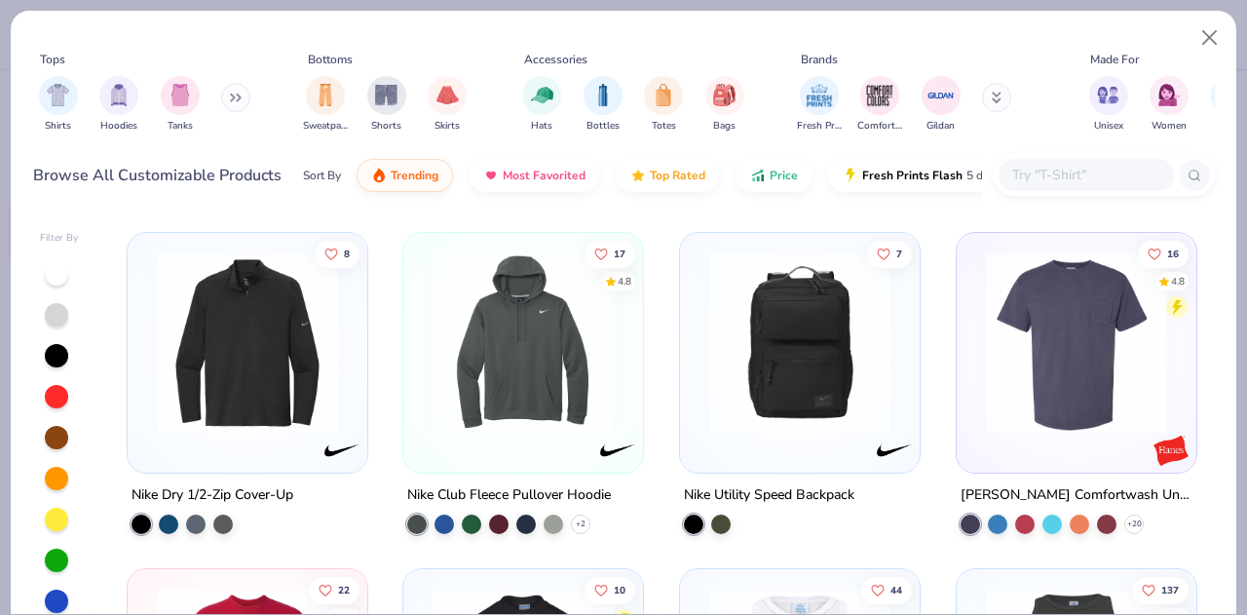
click at [799, 346] on img at bounding box center [799, 342] width 201 height 181
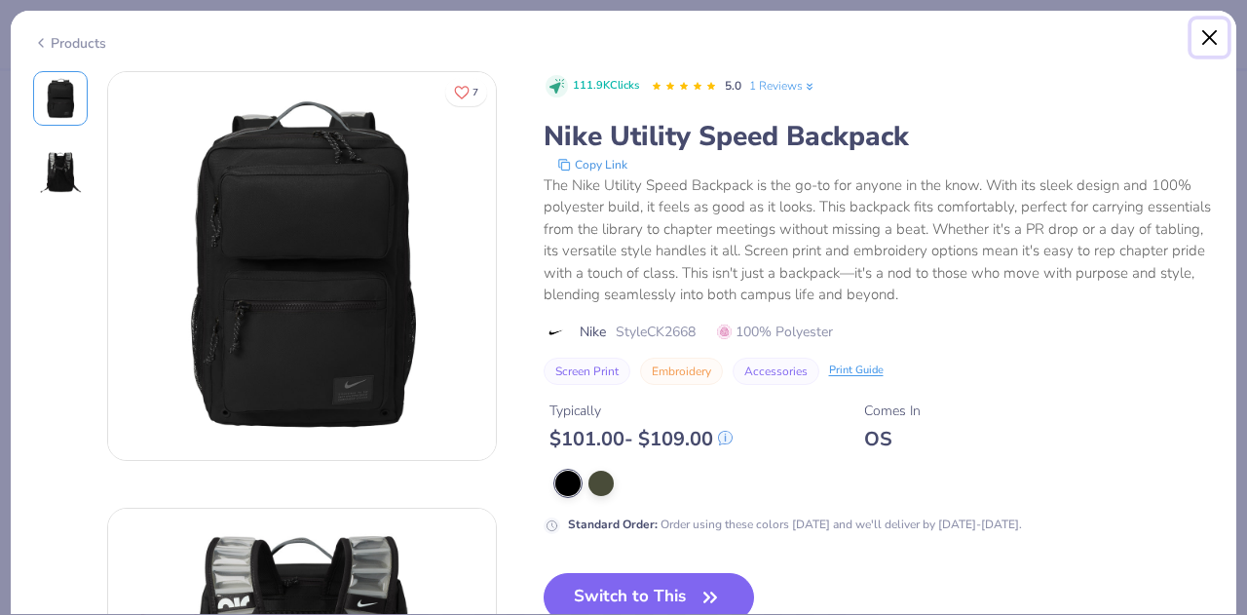
click at [1212, 41] on button "Close" at bounding box center [1209, 37] width 37 height 37
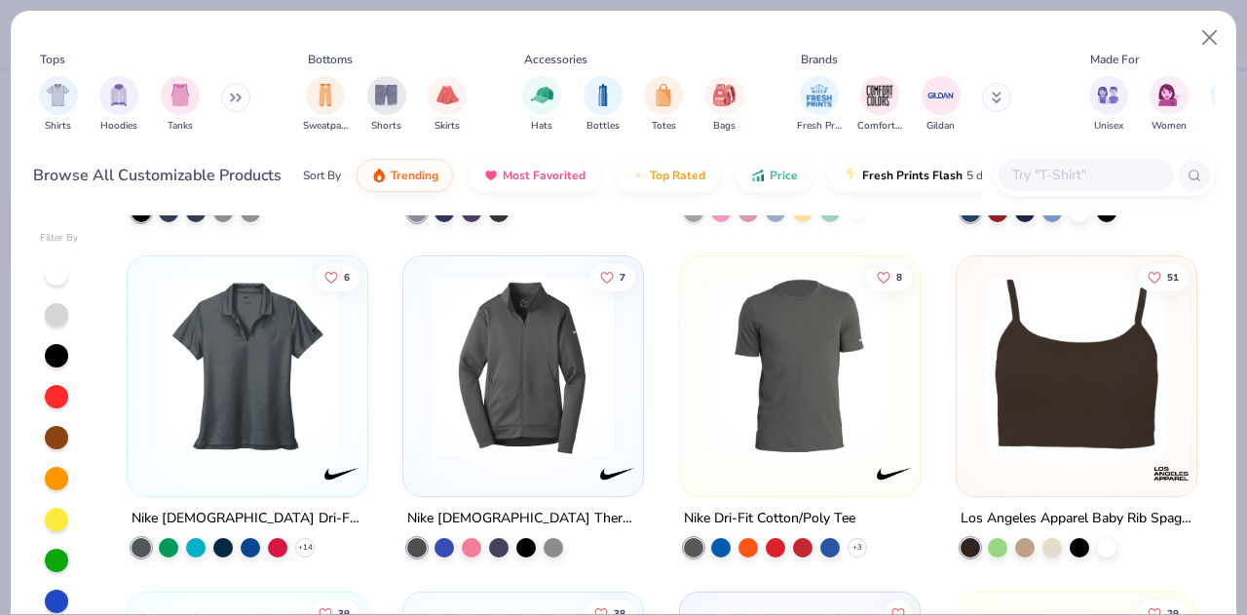
scroll to position [13043, 0]
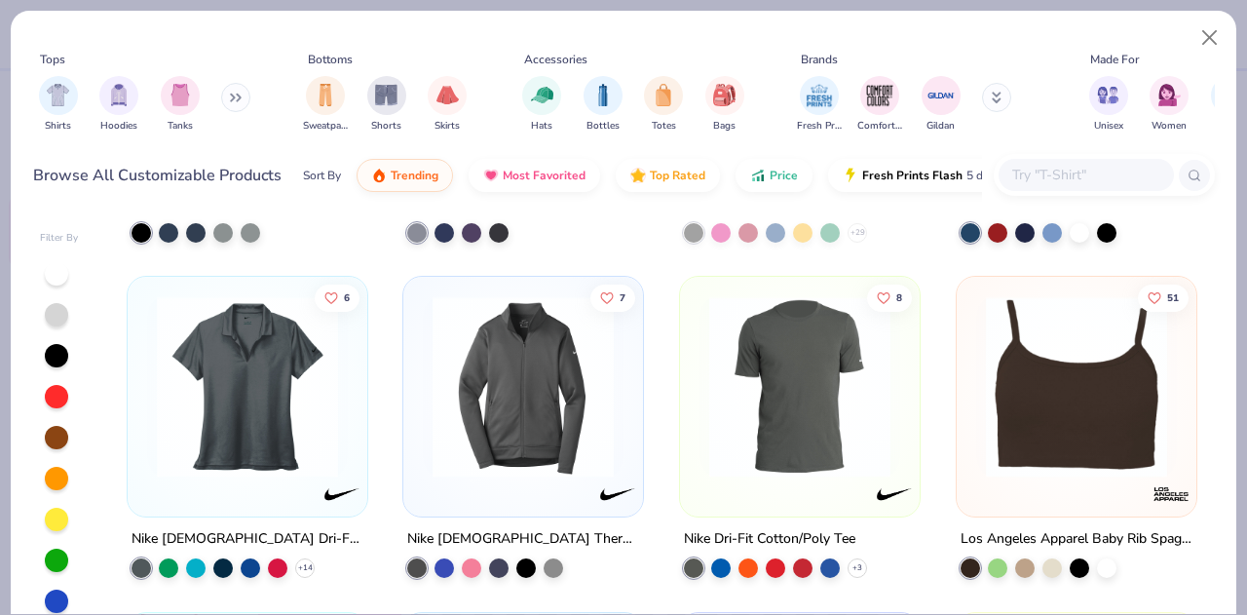
click at [284, 347] on img at bounding box center [247, 386] width 201 height 181
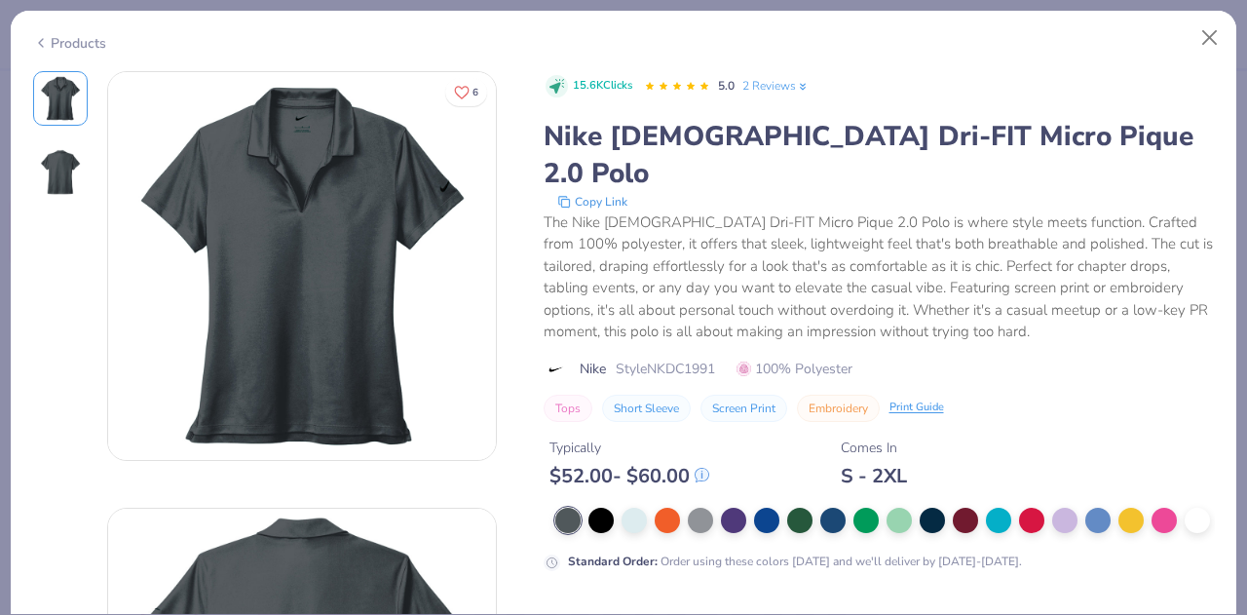
click at [39, 47] on icon at bounding box center [41, 42] width 16 height 23
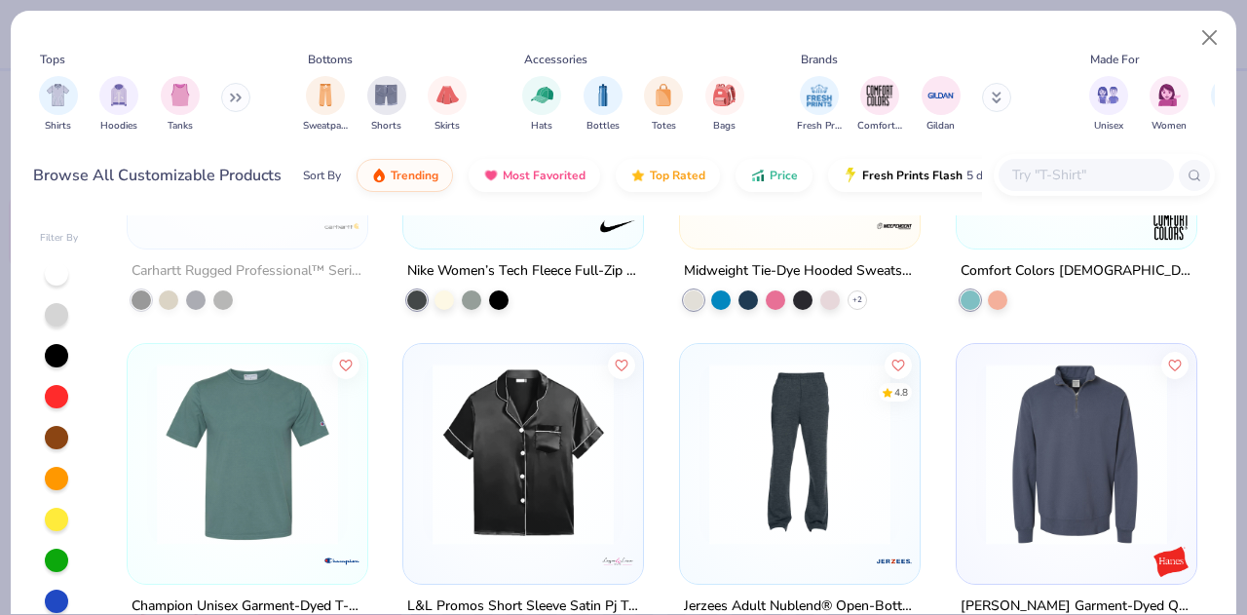
scroll to position [15666, 0]
